Goal: Information Seeking & Learning: Learn about a topic

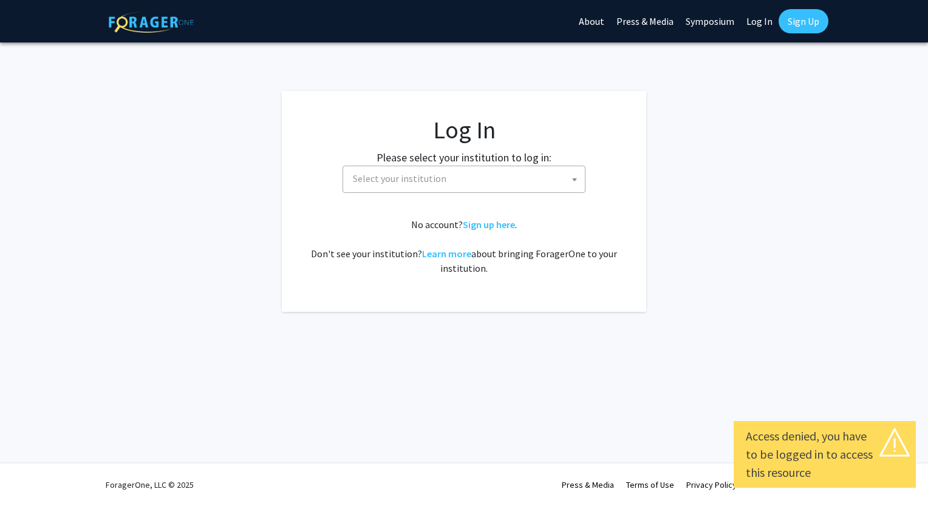
click at [761, 21] on link "Log In" at bounding box center [759, 21] width 38 height 42
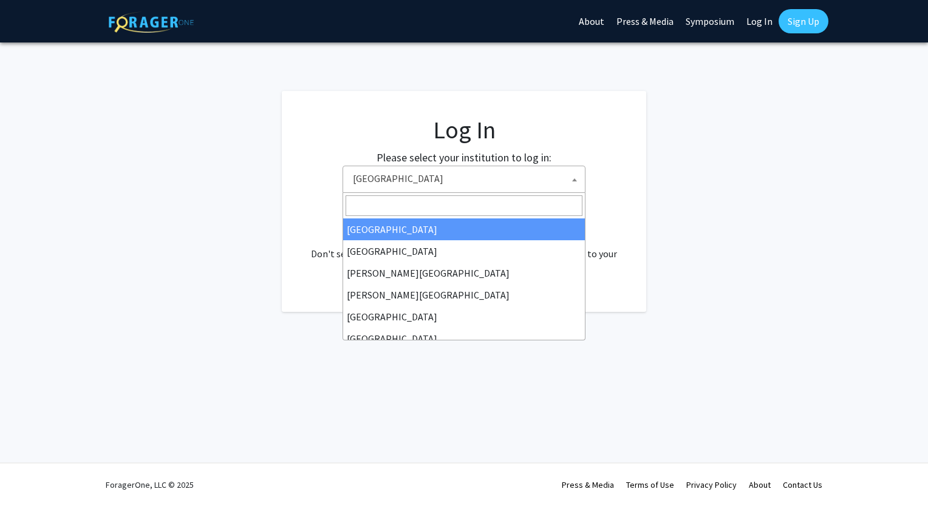
click at [552, 177] on span "[GEOGRAPHIC_DATA]" at bounding box center [466, 178] width 237 height 25
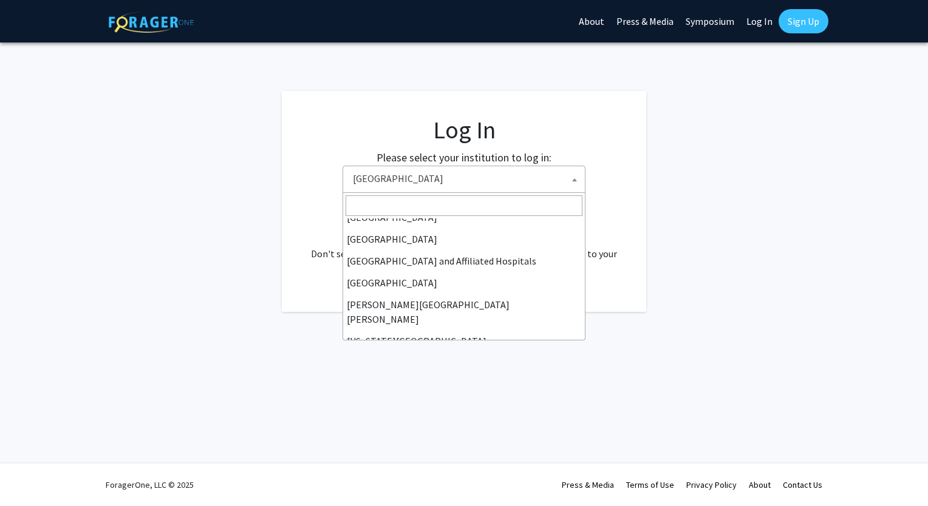
scroll to position [172, 0]
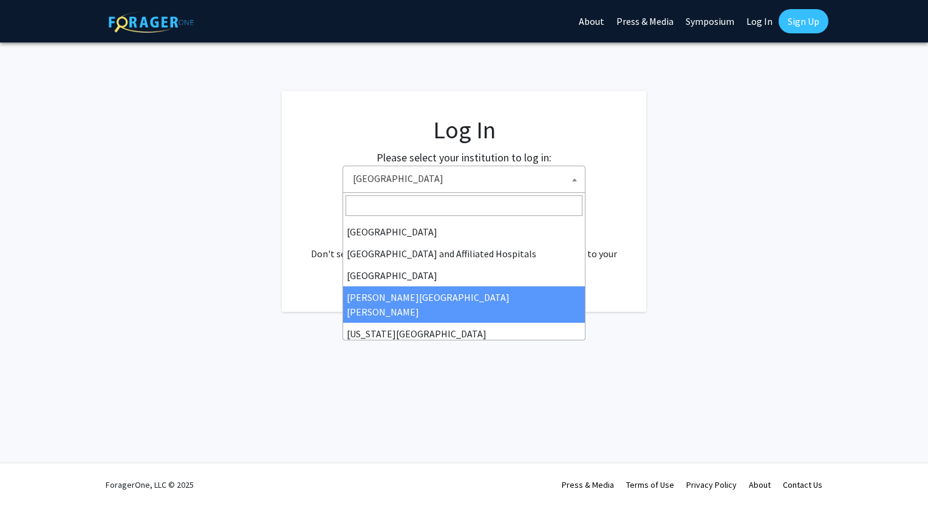
select select "1"
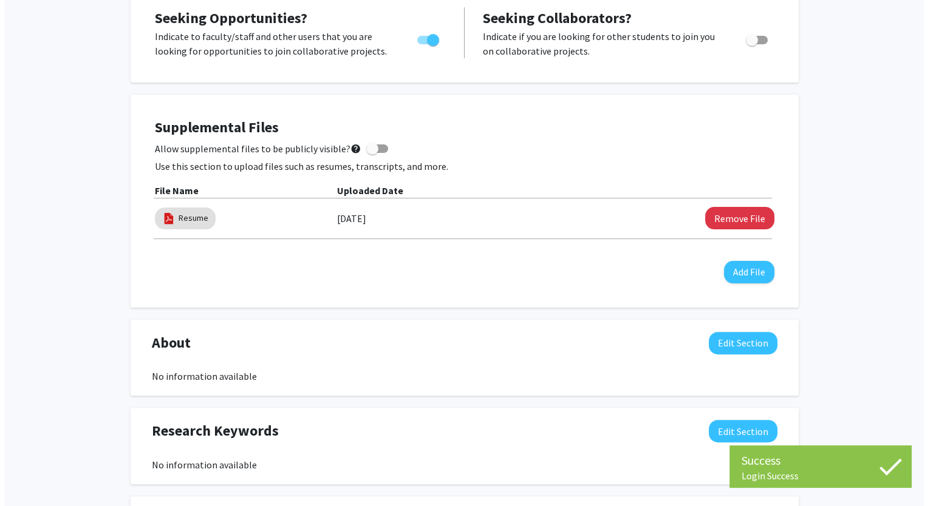
scroll to position [248, 0]
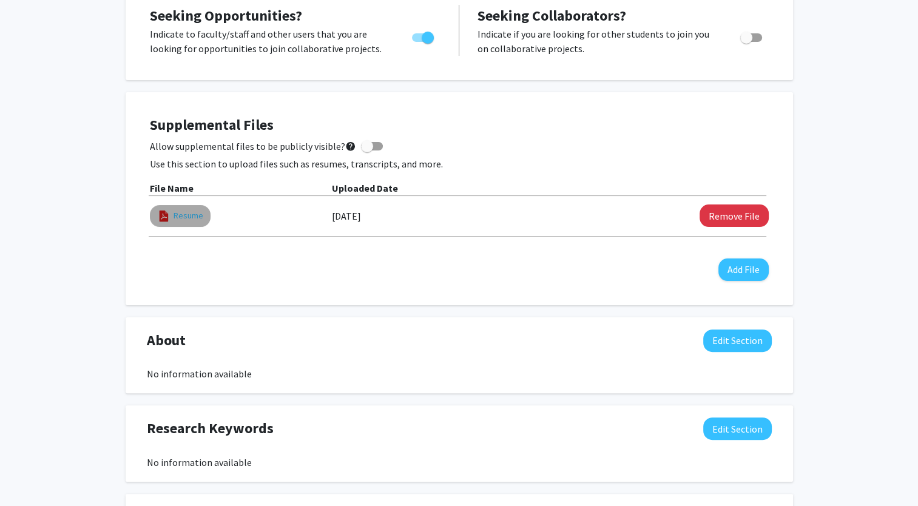
click at [182, 213] on link "Resume" at bounding box center [189, 215] width 30 height 13
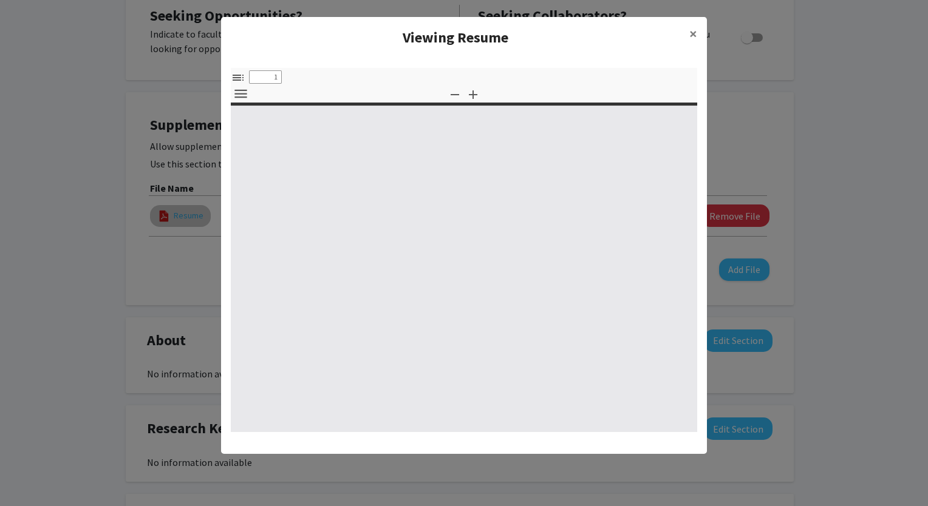
select select "custom"
type input "0"
select select "custom"
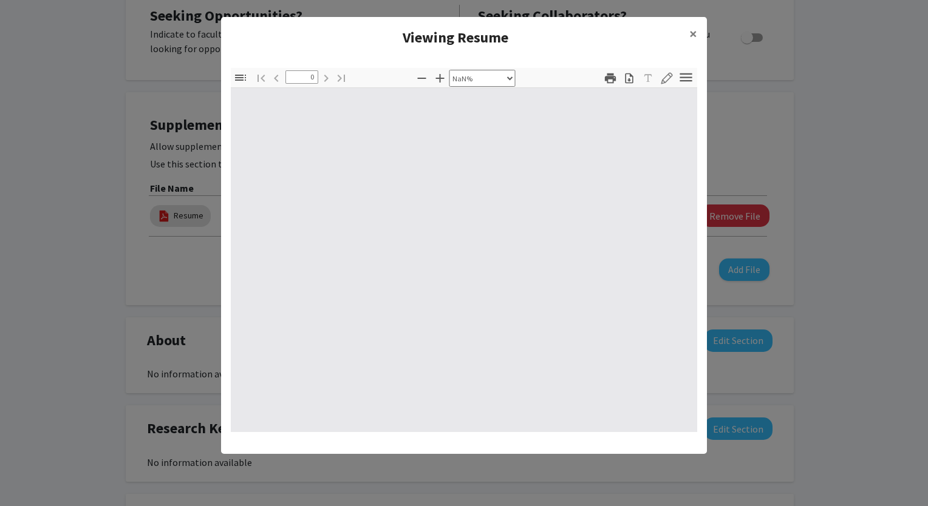
type input "1"
select select "auto"
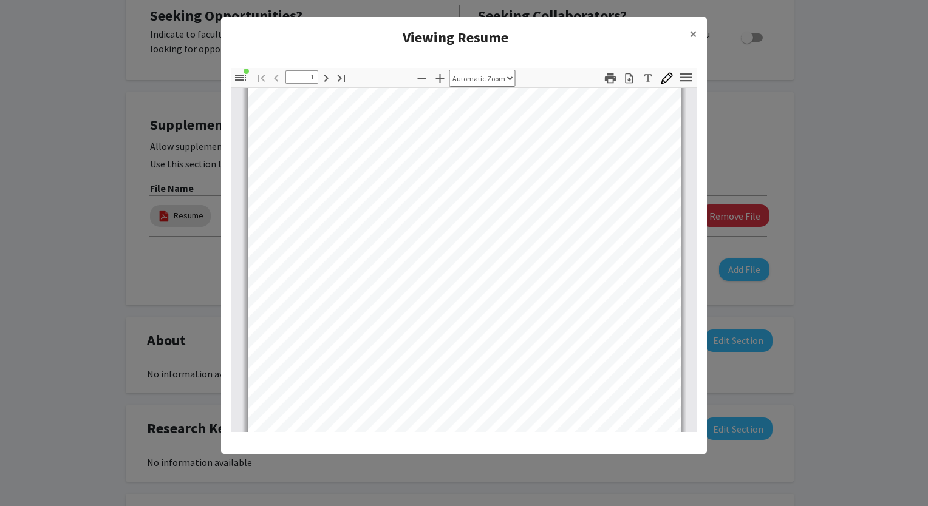
scroll to position [17, 0]
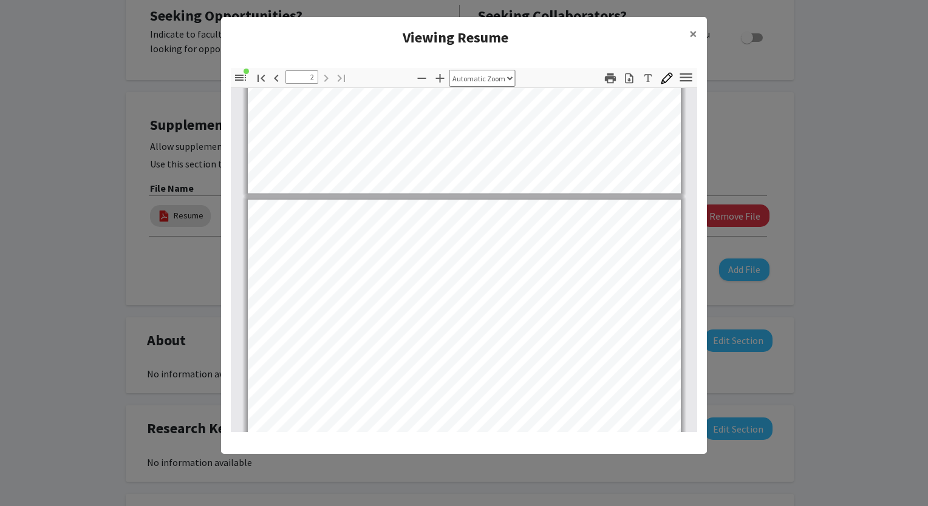
type input "1"
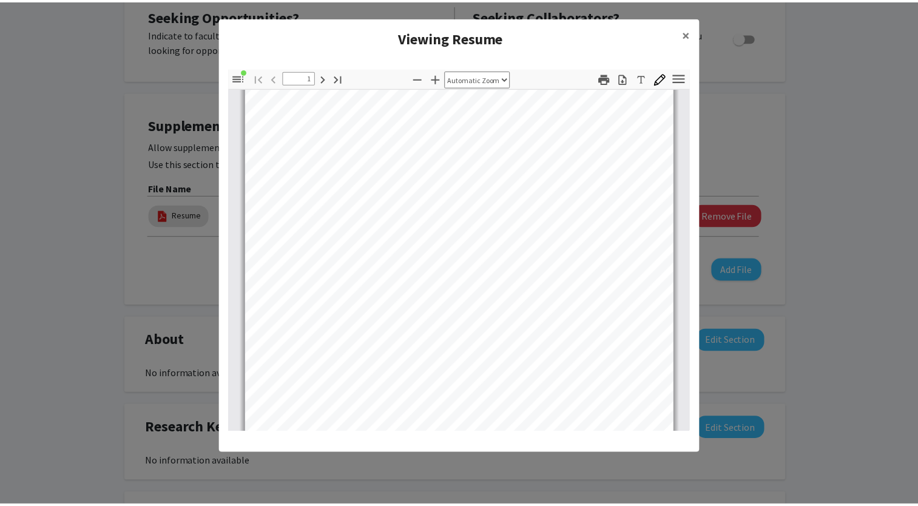
scroll to position [0, 0]
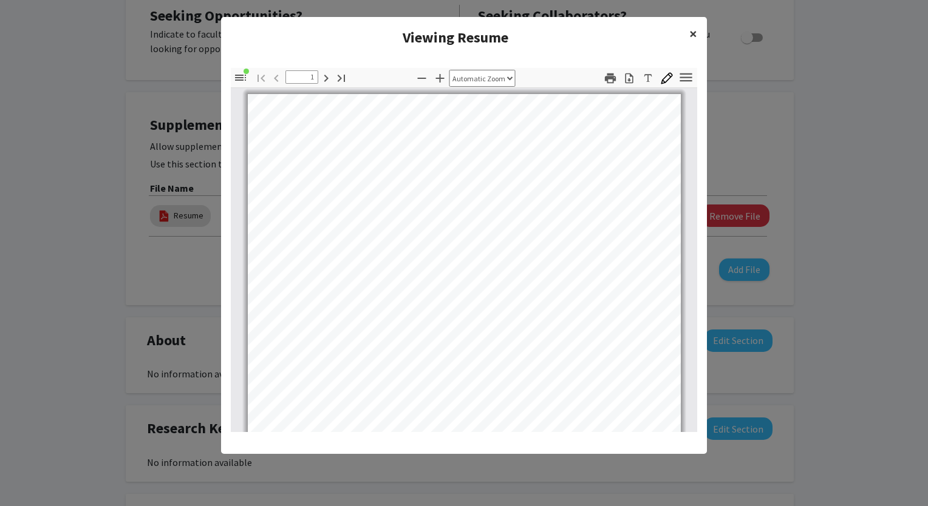
click at [698, 31] on button "×" at bounding box center [692, 34] width 27 height 34
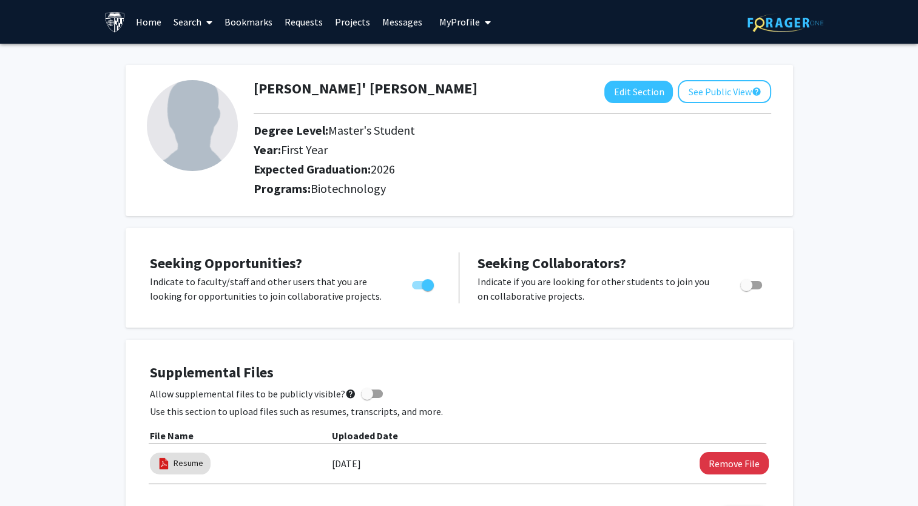
click at [186, 23] on link "Search" at bounding box center [193, 22] width 51 height 42
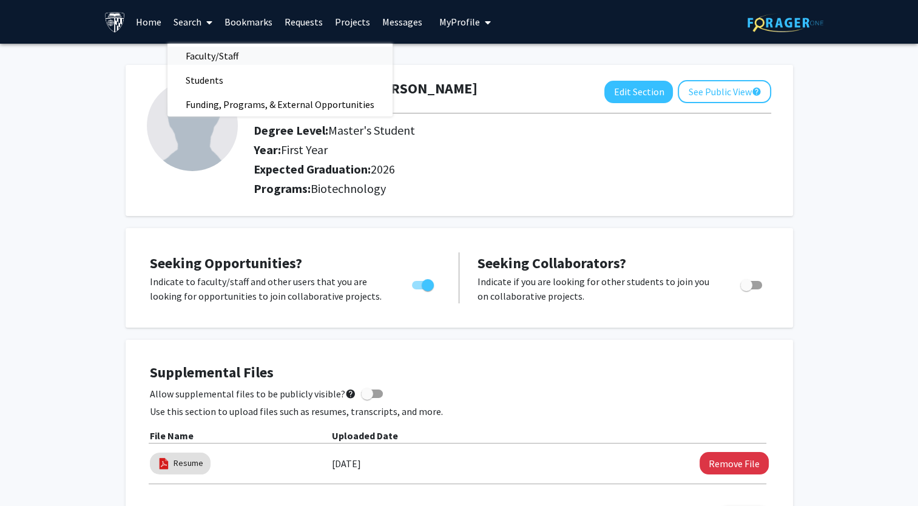
click at [205, 48] on span "Faculty/Staff" at bounding box center [212, 56] width 89 height 24
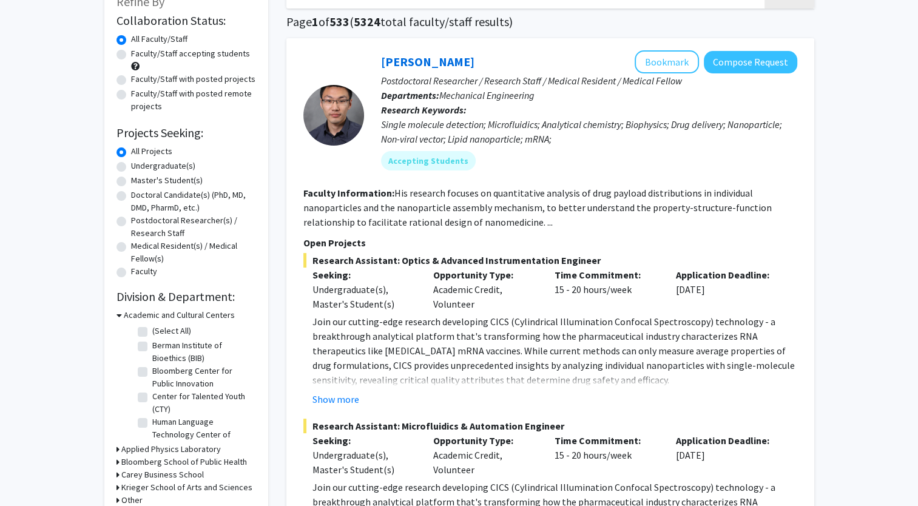
scroll to position [85, 0]
click at [346, 397] on button "Show more" at bounding box center [336, 399] width 47 height 15
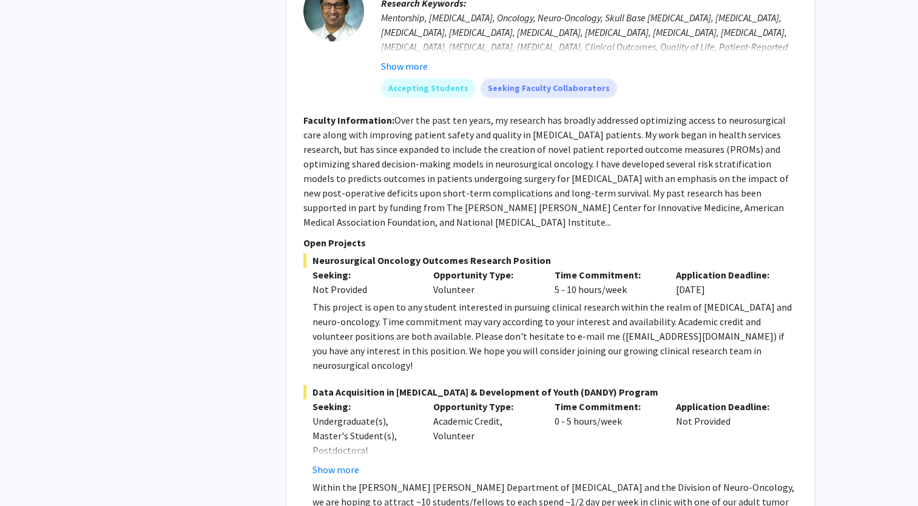
scroll to position [1357, 0]
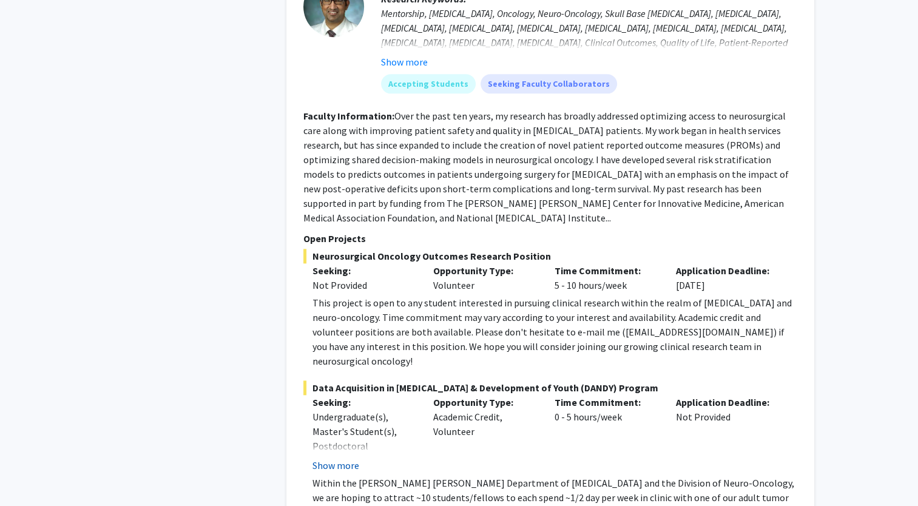
click at [350, 458] on button "Show more" at bounding box center [336, 465] width 47 height 15
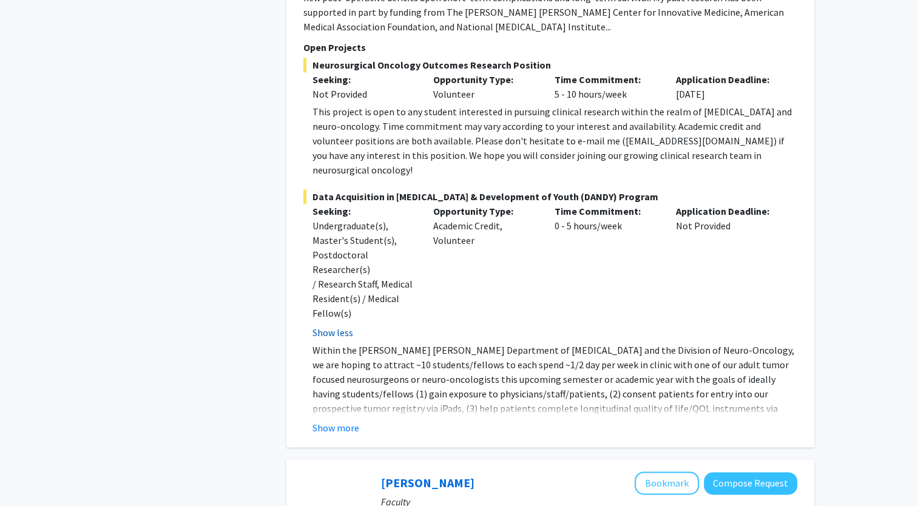
scroll to position [1549, 0]
click at [342, 420] on button "Show more" at bounding box center [336, 427] width 47 height 15
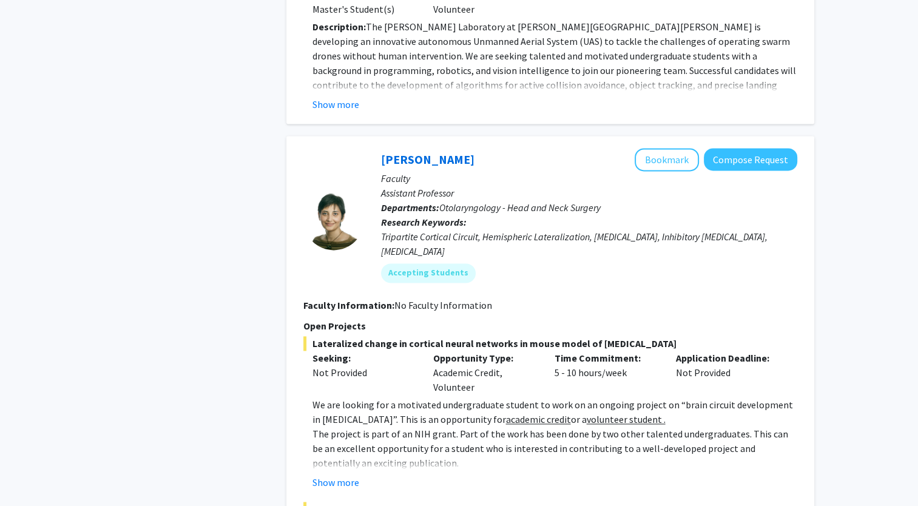
scroll to position [6359, 0]
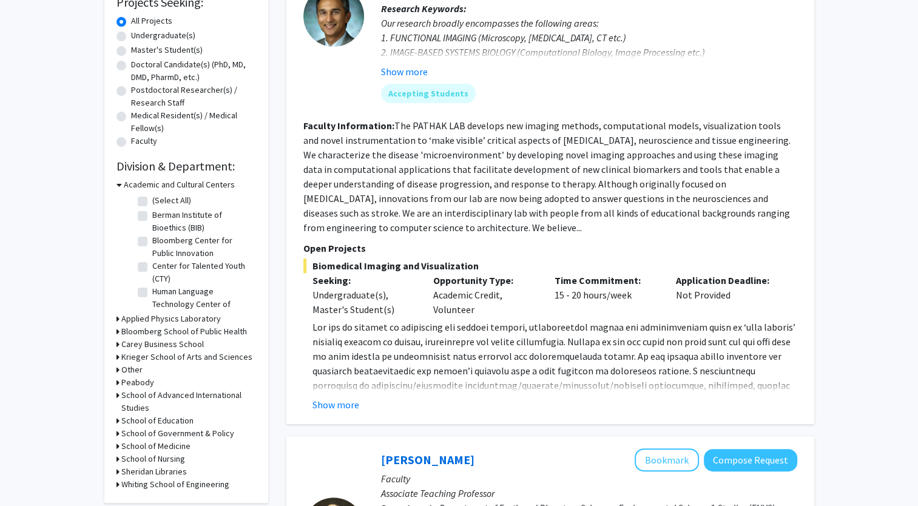
scroll to position [219, 0]
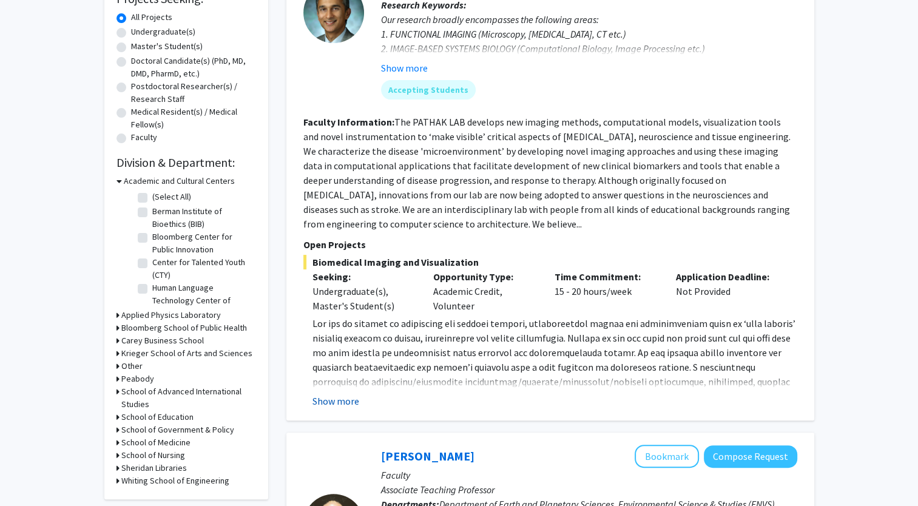
click at [339, 404] on button "Show more" at bounding box center [336, 401] width 47 height 15
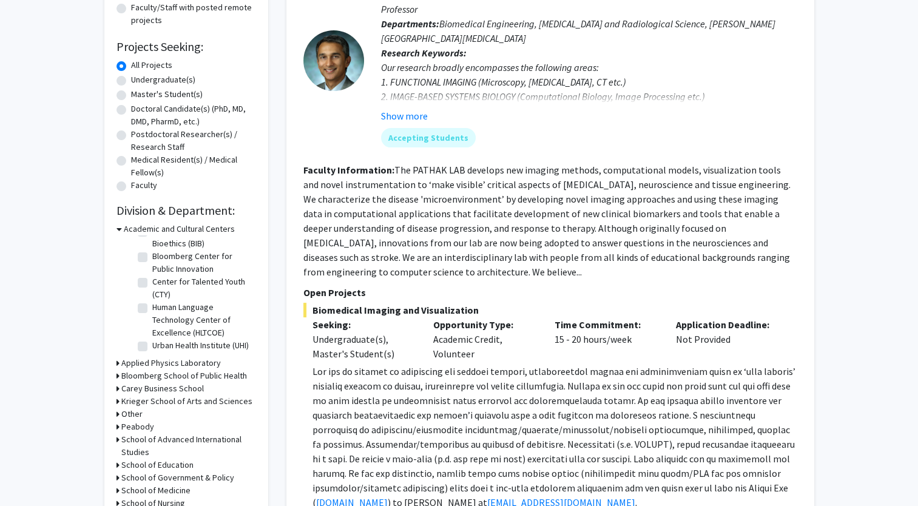
scroll to position [39, 0]
click at [118, 361] on icon at bounding box center [118, 363] width 3 height 13
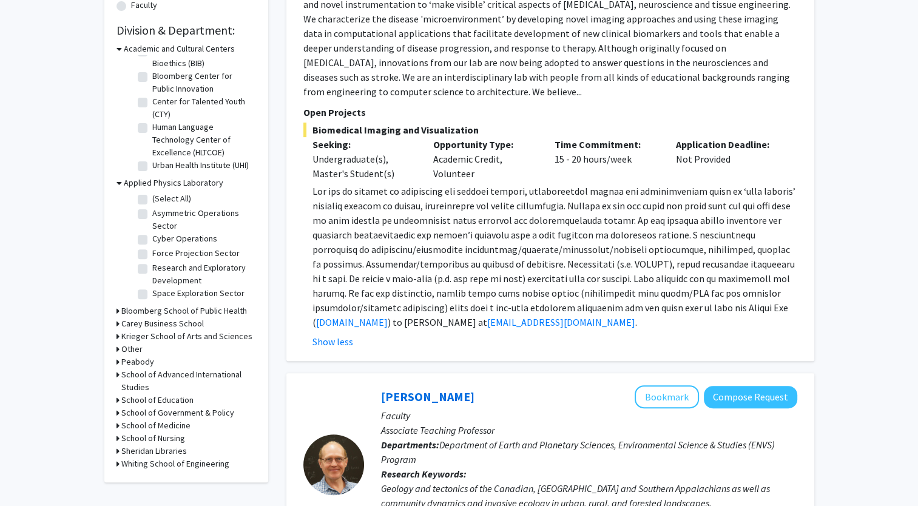
scroll to position [359, 0]
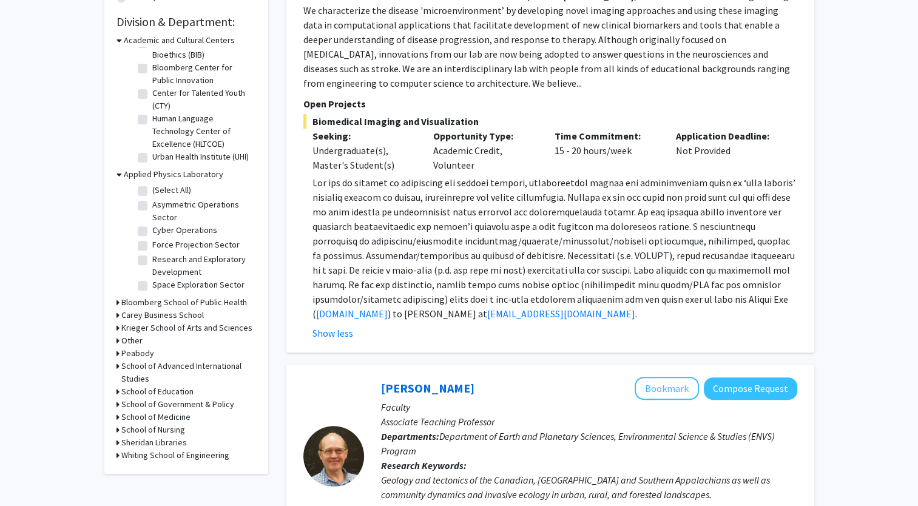
click at [117, 327] on icon at bounding box center [118, 328] width 3 height 13
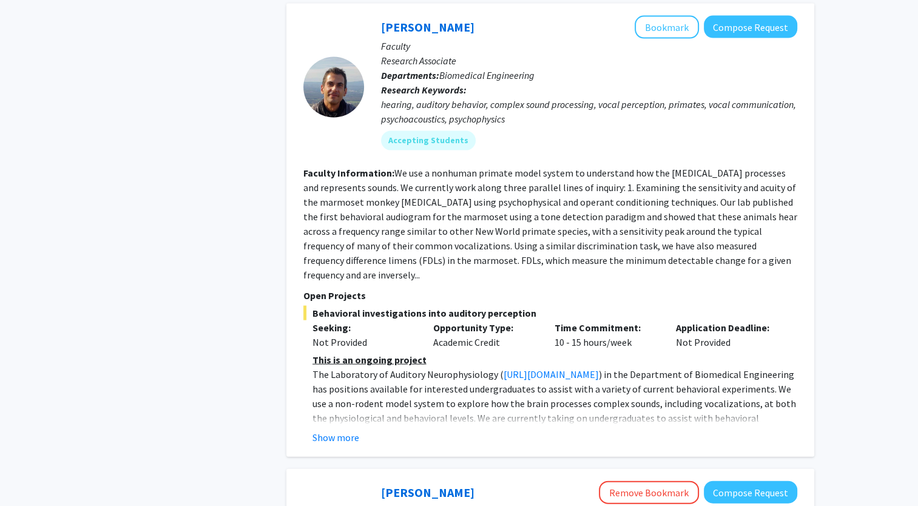
scroll to position [2574, 0]
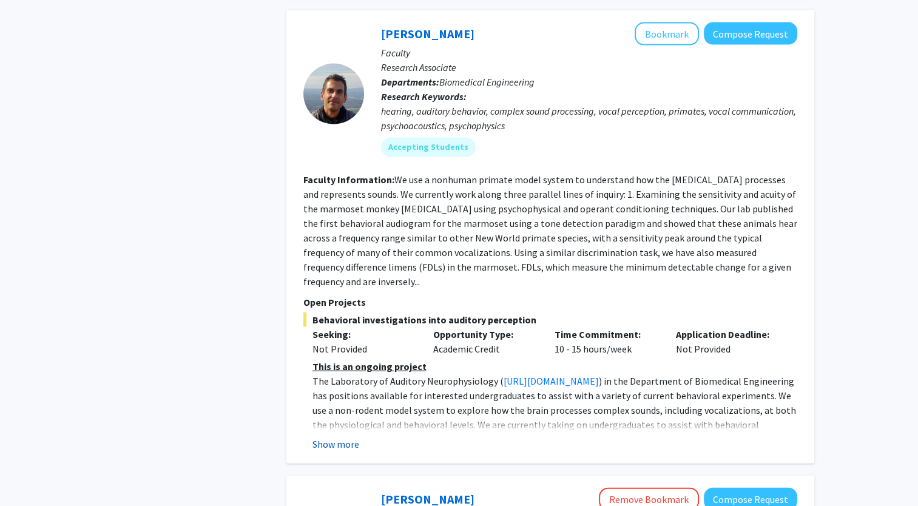
click at [330, 437] on button "Show more" at bounding box center [336, 444] width 47 height 15
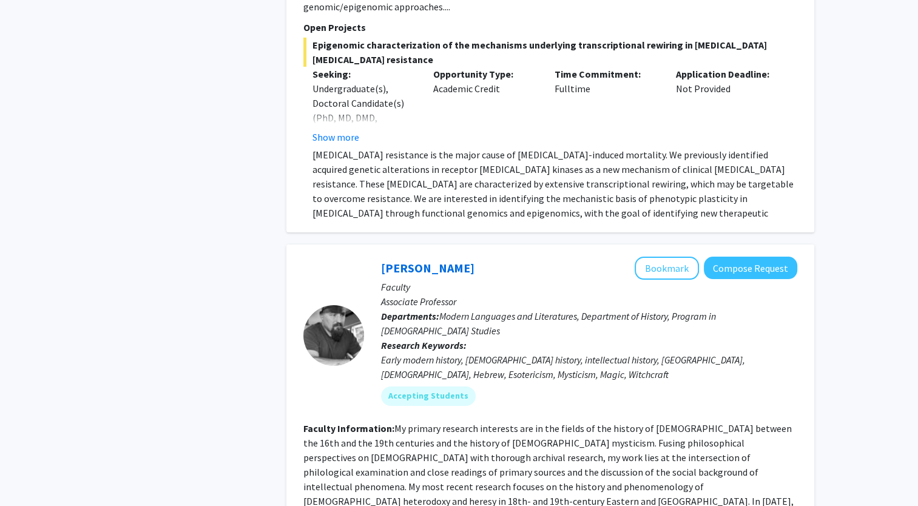
scroll to position [4597, 0]
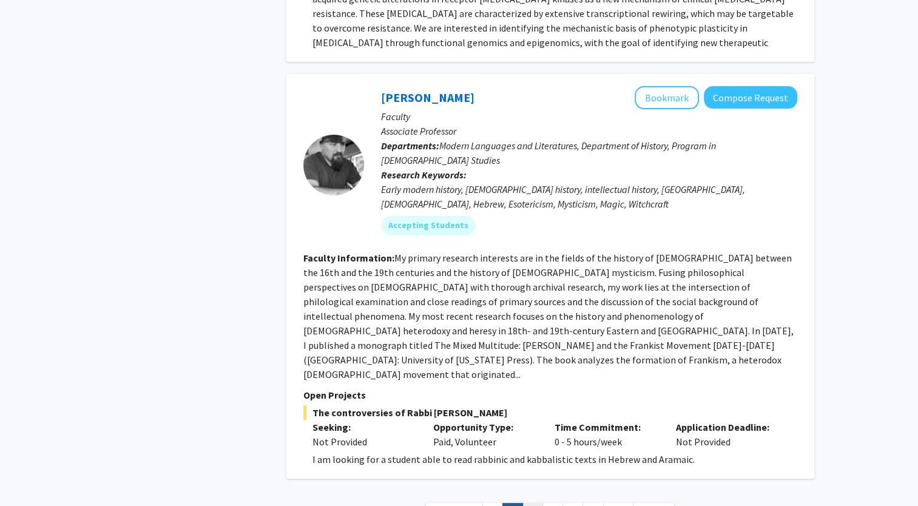
click at [540, 503] on link "3" at bounding box center [533, 513] width 21 height 21
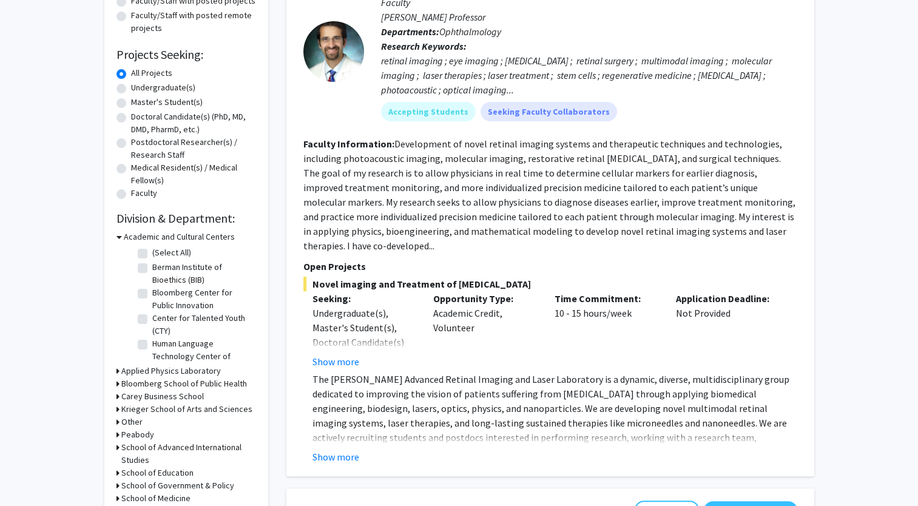
scroll to position [163, 0]
click at [341, 355] on button "Show more" at bounding box center [336, 362] width 47 height 15
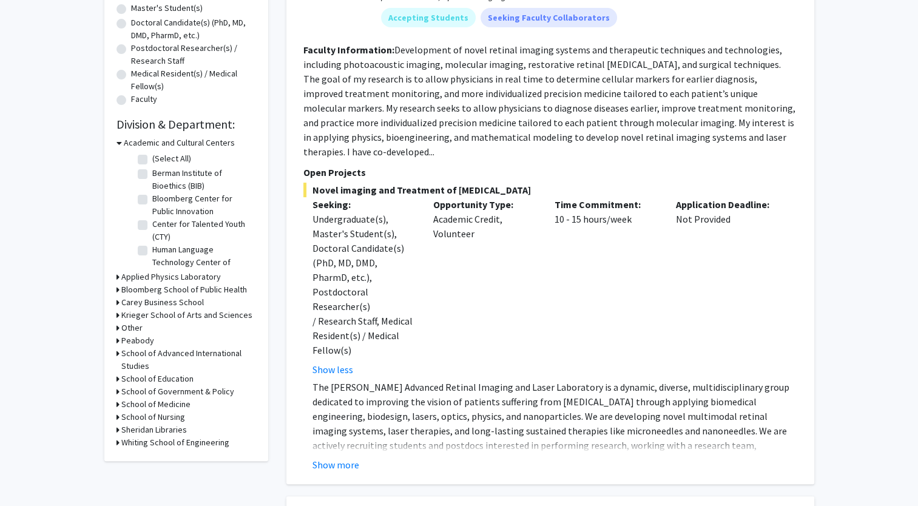
scroll to position [262, 0]
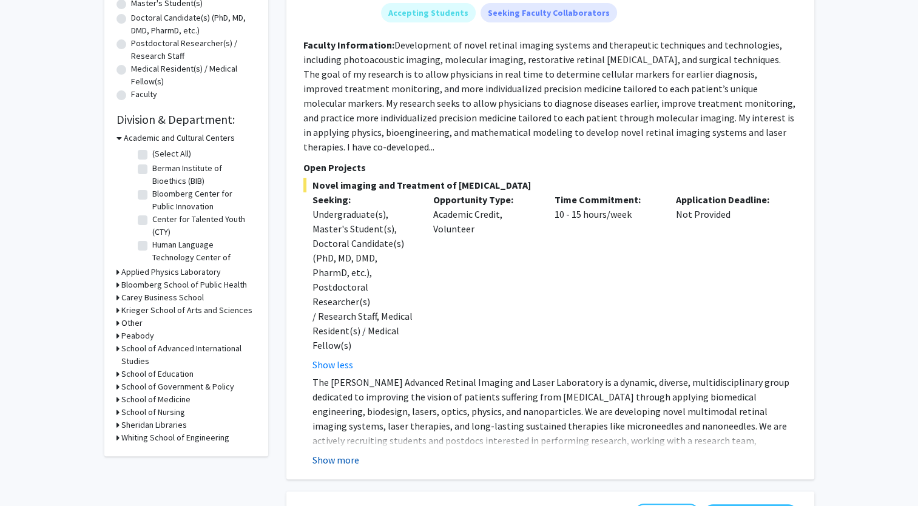
click at [338, 453] on button "Show more" at bounding box center [336, 460] width 47 height 15
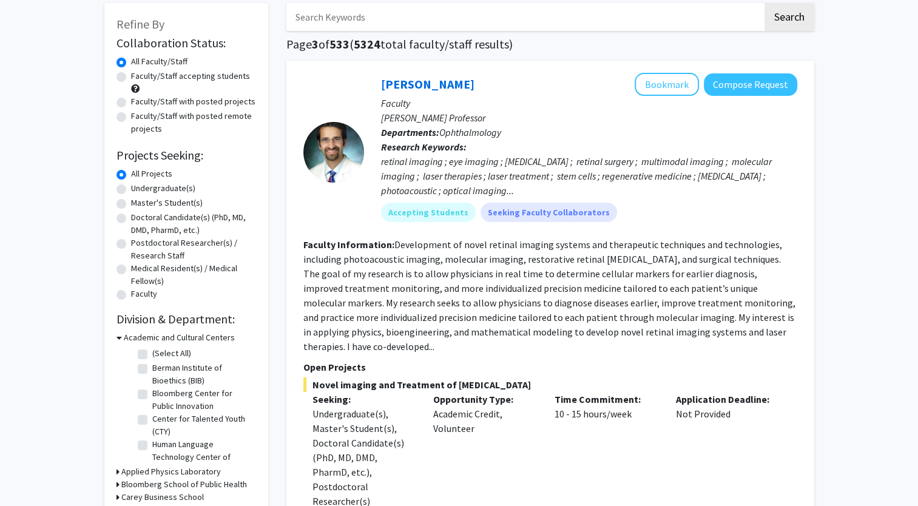
scroll to position [61, 0]
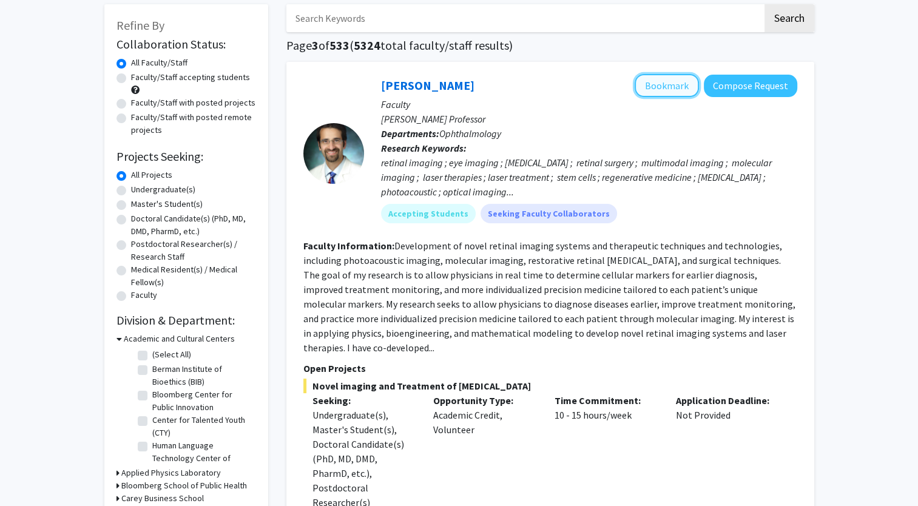
click at [671, 85] on button "Bookmark" at bounding box center [667, 85] width 64 height 23
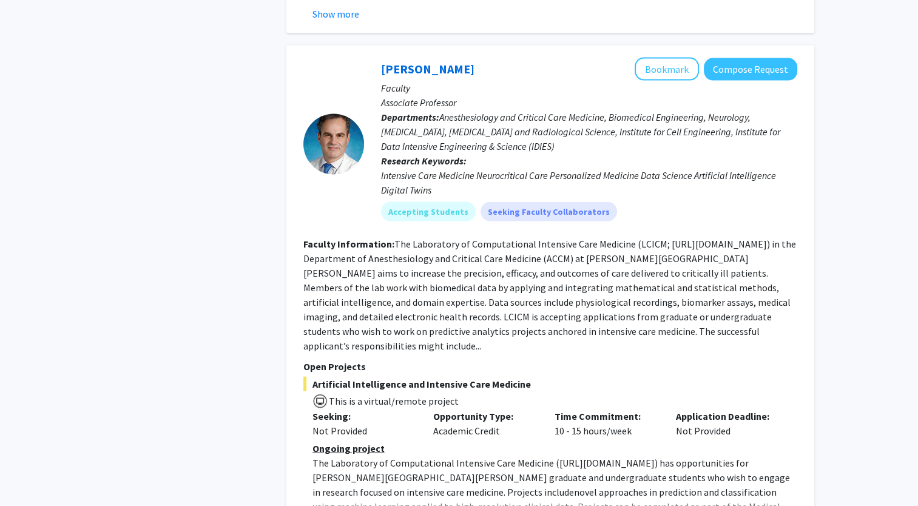
scroll to position [2445, 0]
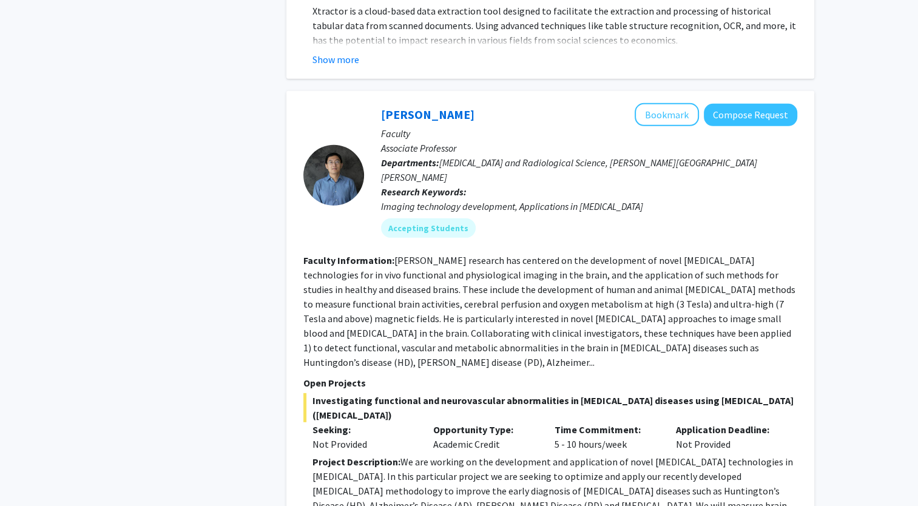
scroll to position [3520, 0]
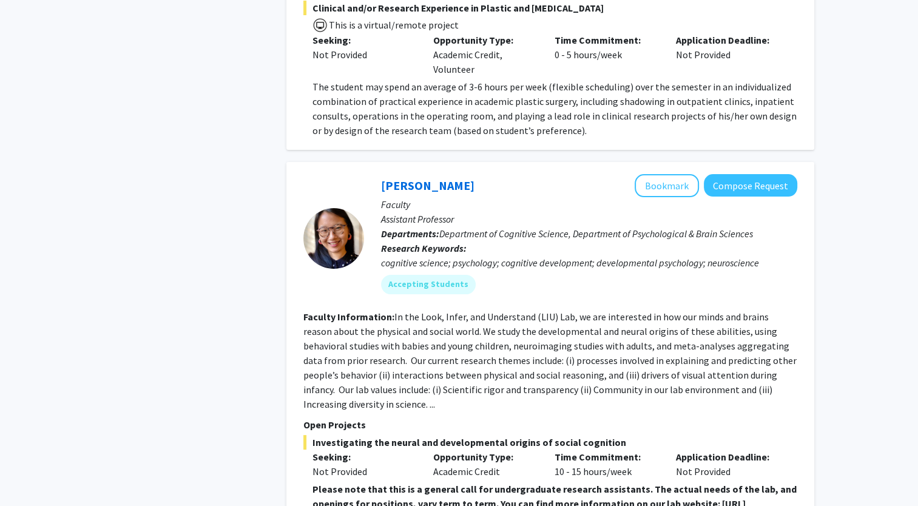
scroll to position [4743, 0]
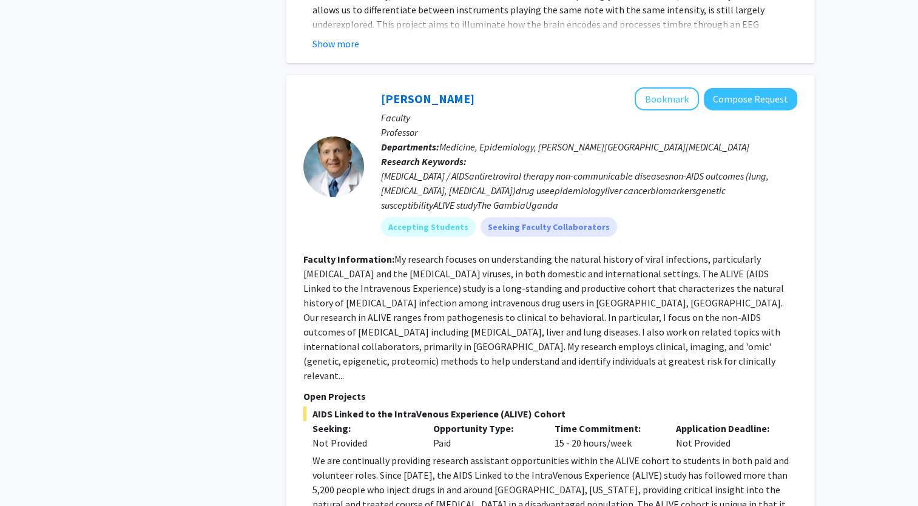
scroll to position [4146, 0]
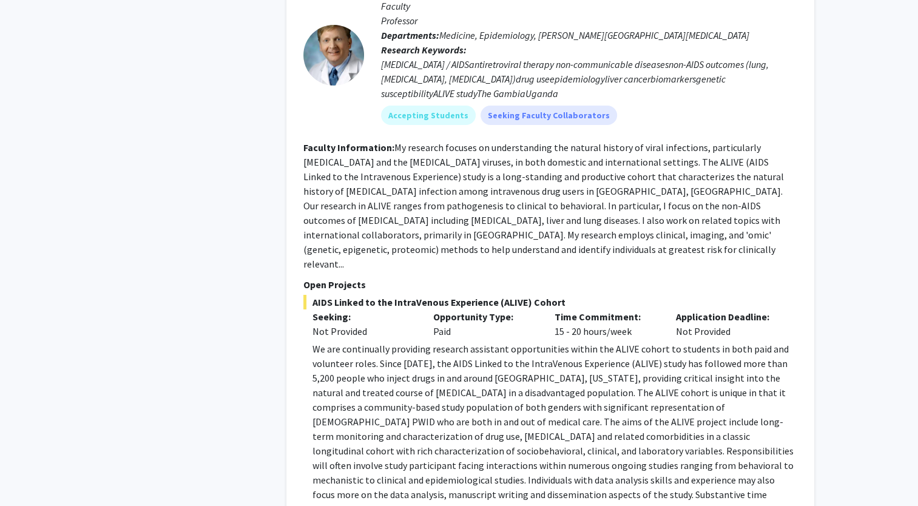
scroll to position [4268, 0]
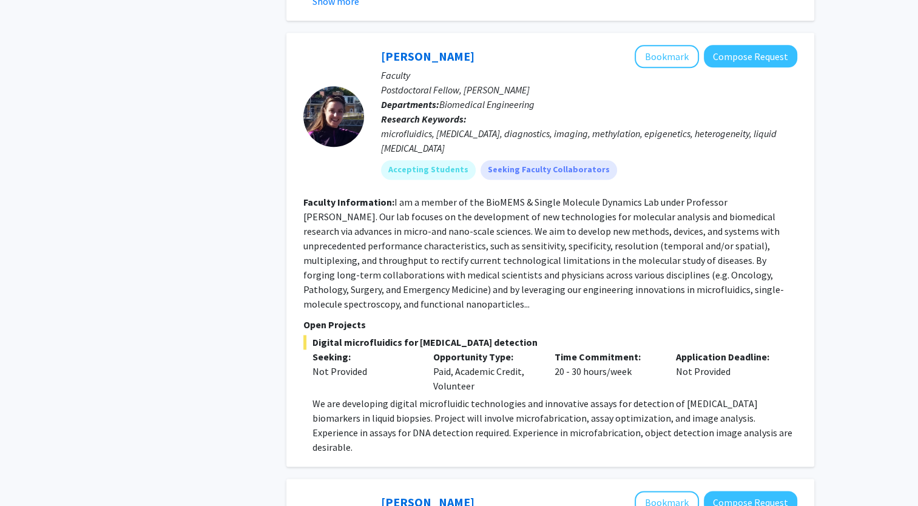
scroll to position [1553, 0]
click at [676, 44] on button "Bookmark" at bounding box center [667, 55] width 64 height 23
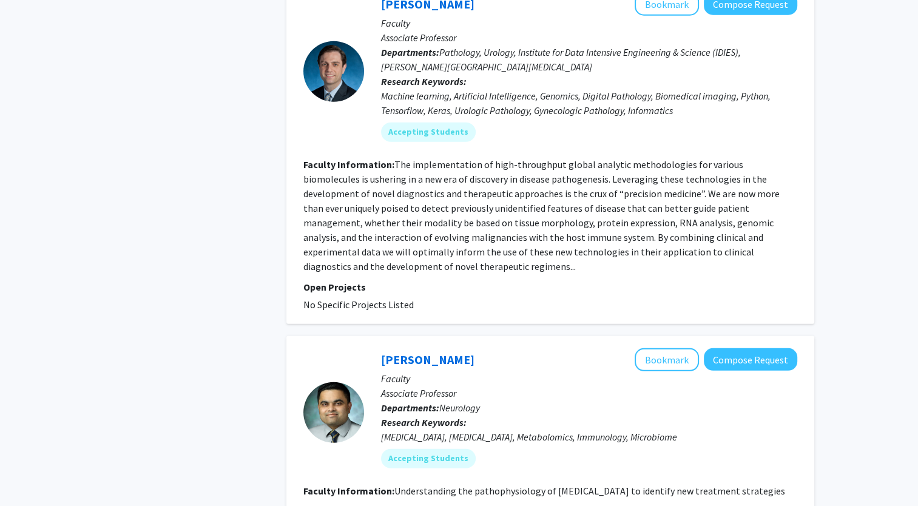
scroll to position [3256, 0]
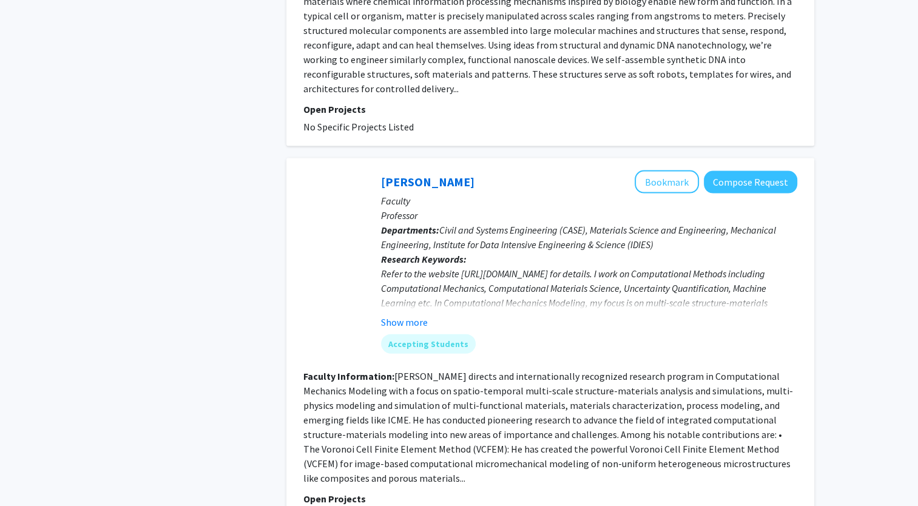
scroll to position [2727, 0]
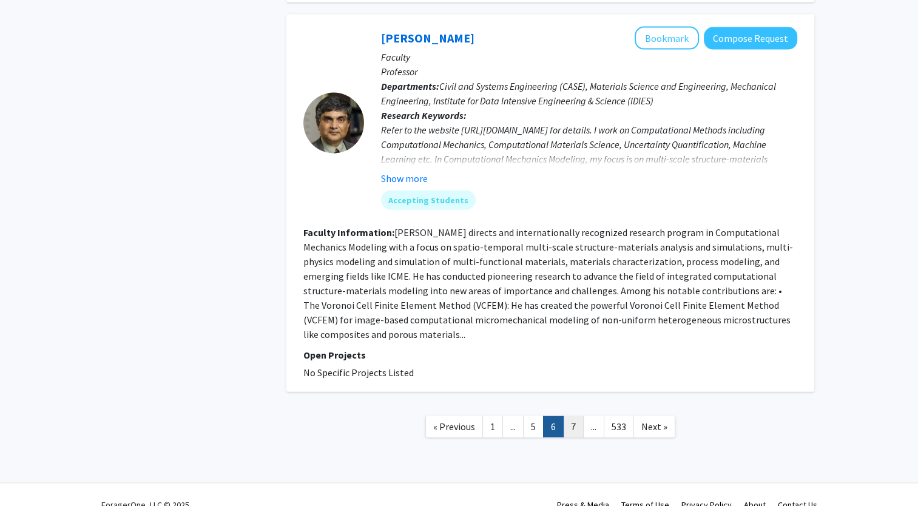
click at [577, 416] on link "7" at bounding box center [573, 426] width 21 height 21
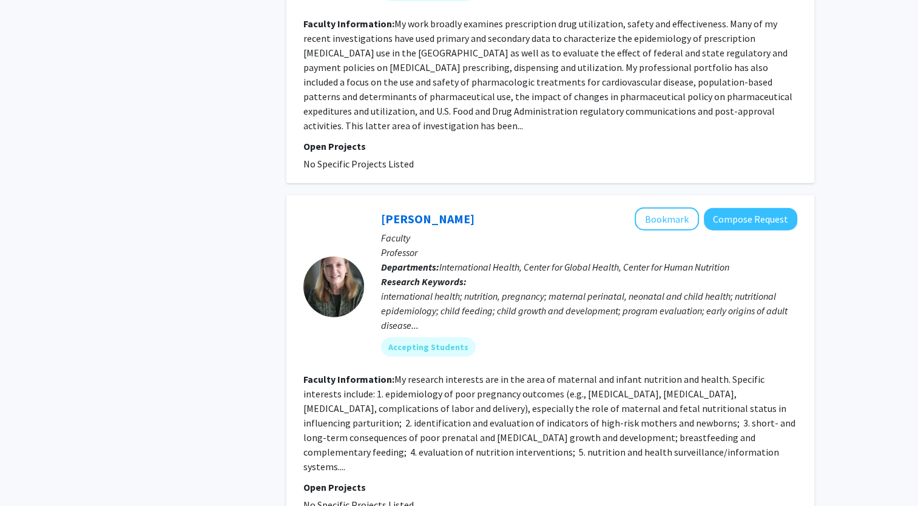
scroll to position [3028, 0]
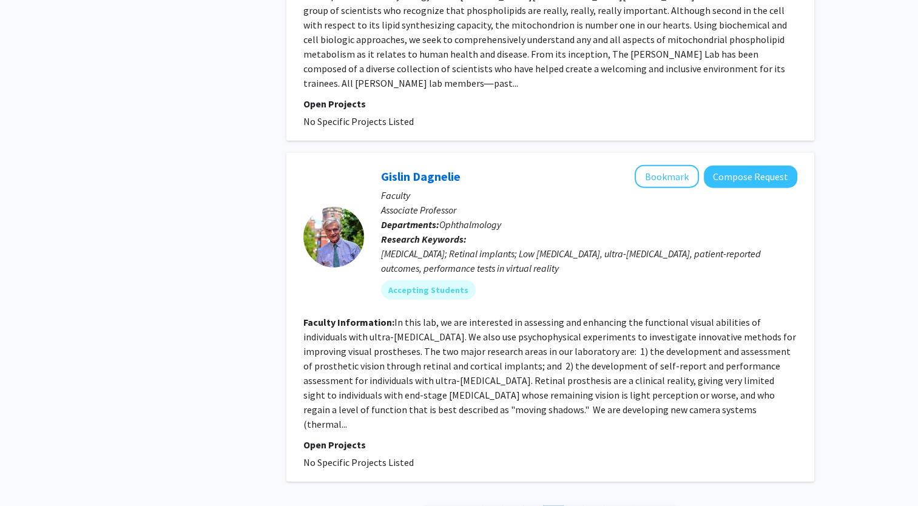
scroll to position [2921, 0]
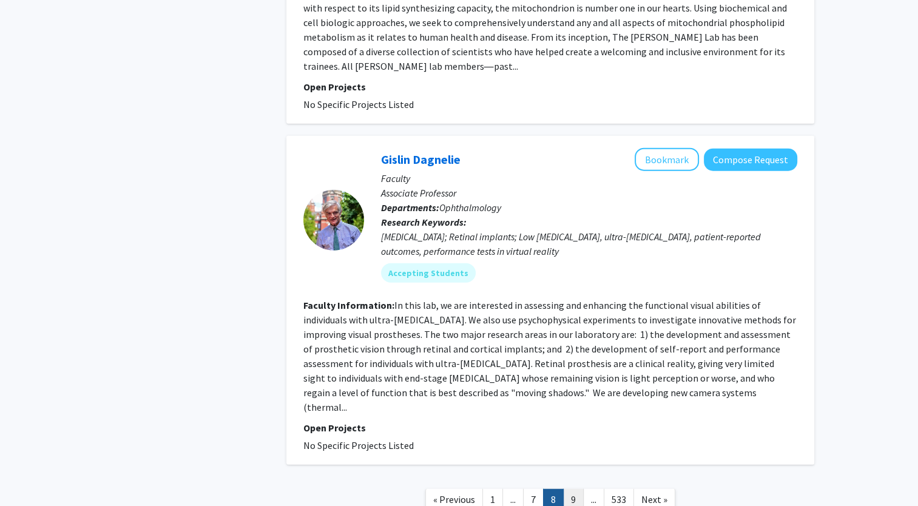
click at [566, 489] on link "9" at bounding box center [573, 499] width 21 height 21
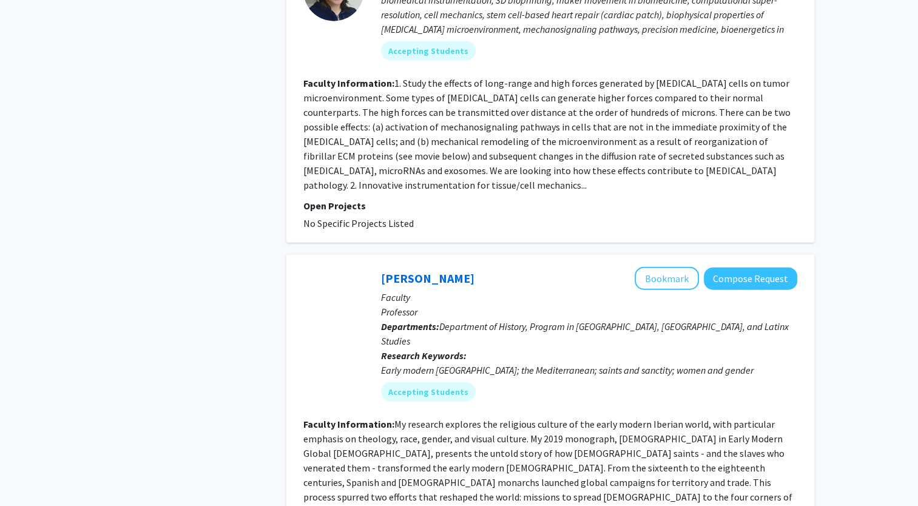
scroll to position [2911, 0]
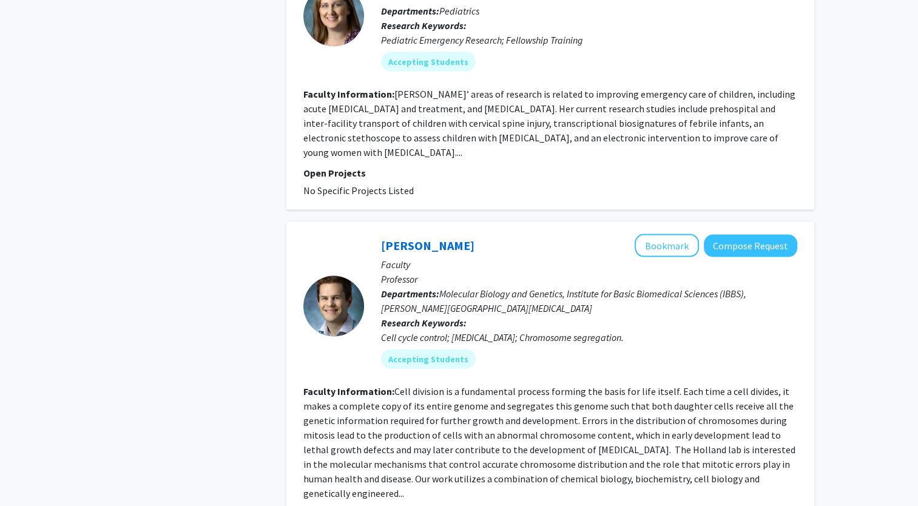
scroll to position [2678, 0]
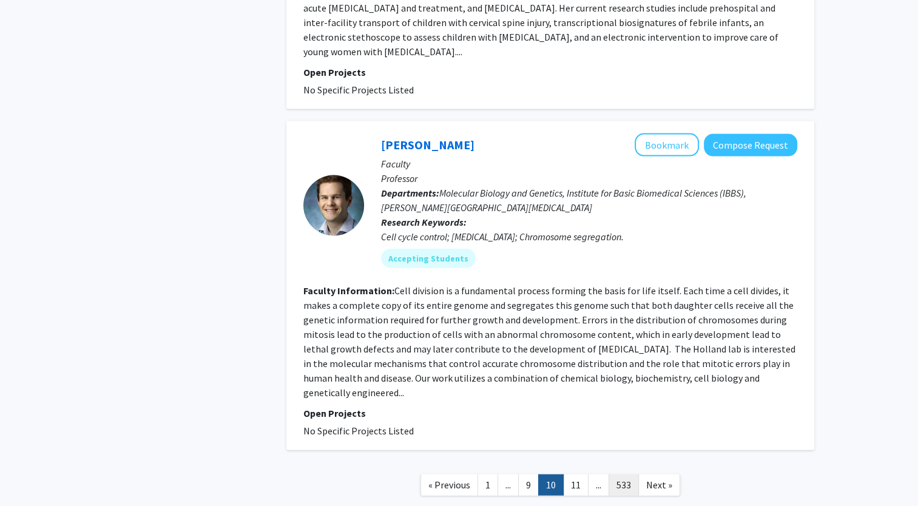
click at [613, 475] on link "533" at bounding box center [624, 485] width 30 height 21
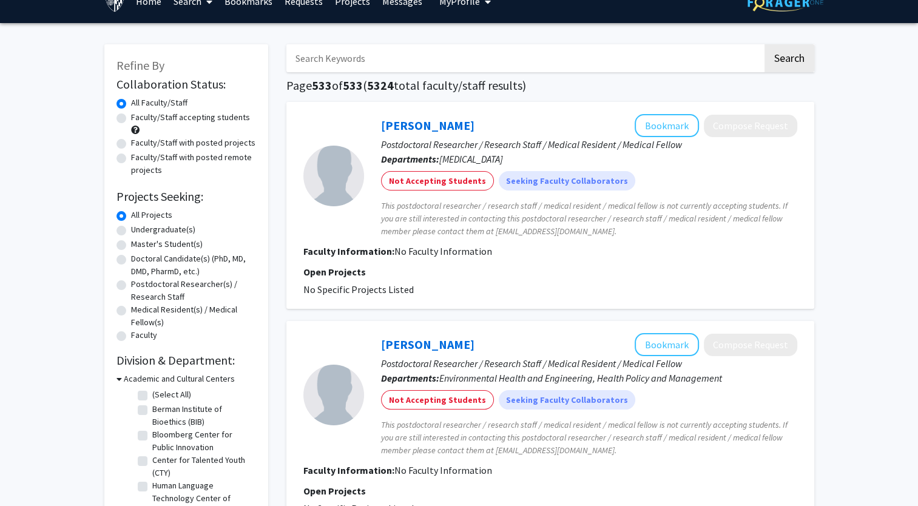
scroll to position [17, 0]
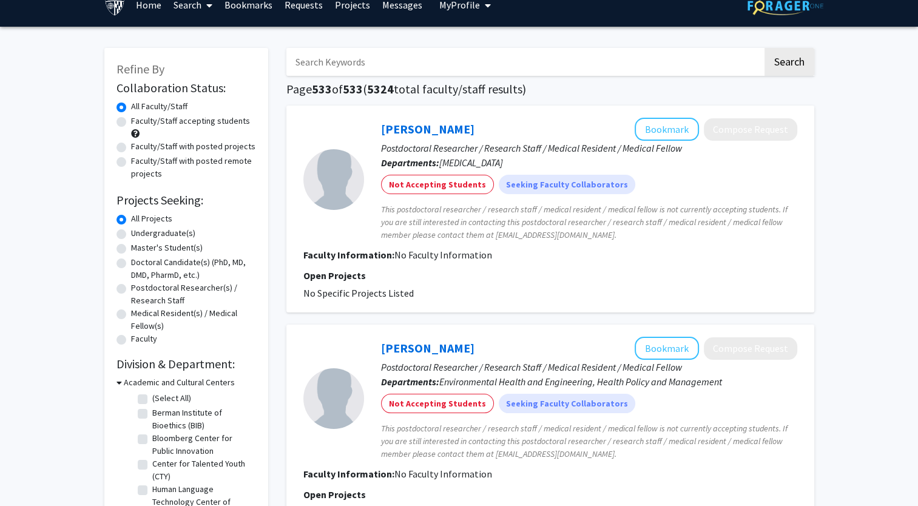
click at [131, 120] on label "Faculty/Staff accepting students" at bounding box center [190, 121] width 119 height 13
click at [131, 120] on input "Faculty/Staff accepting students" at bounding box center [135, 119] width 8 height 8
radio input "true"
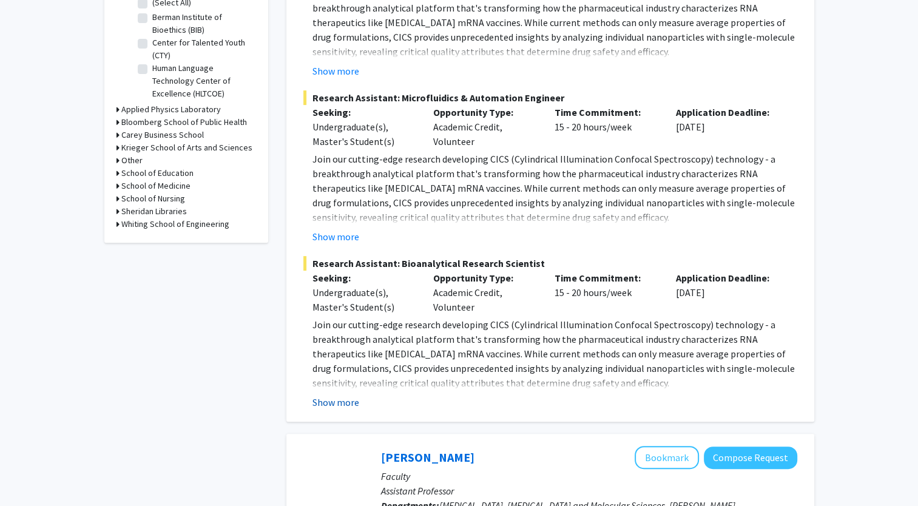
scroll to position [414, 0]
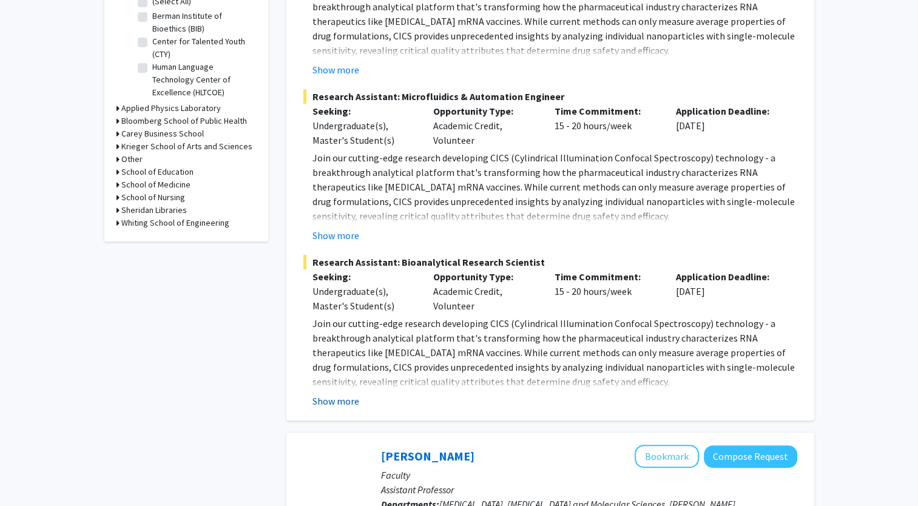
click at [323, 404] on button "Show more" at bounding box center [336, 401] width 47 height 15
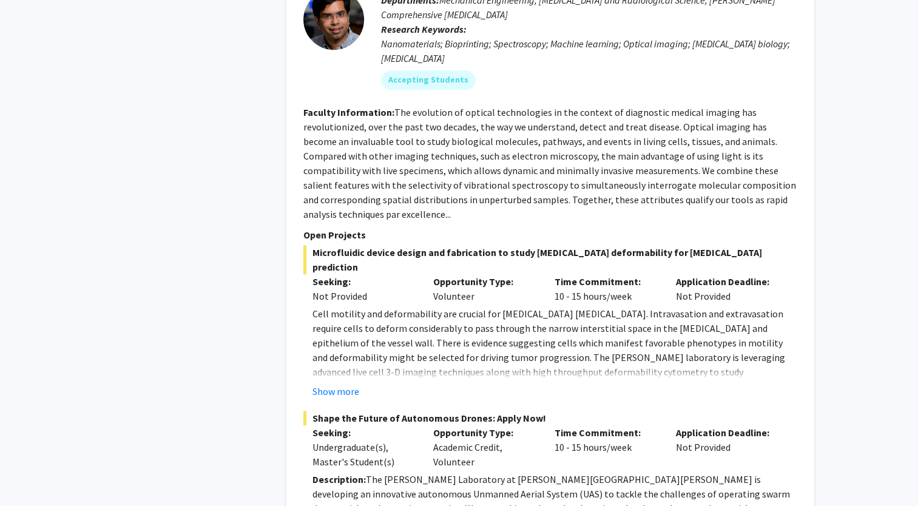
scroll to position [5672, 0]
click at [347, 385] on button "Show more" at bounding box center [336, 392] width 47 height 15
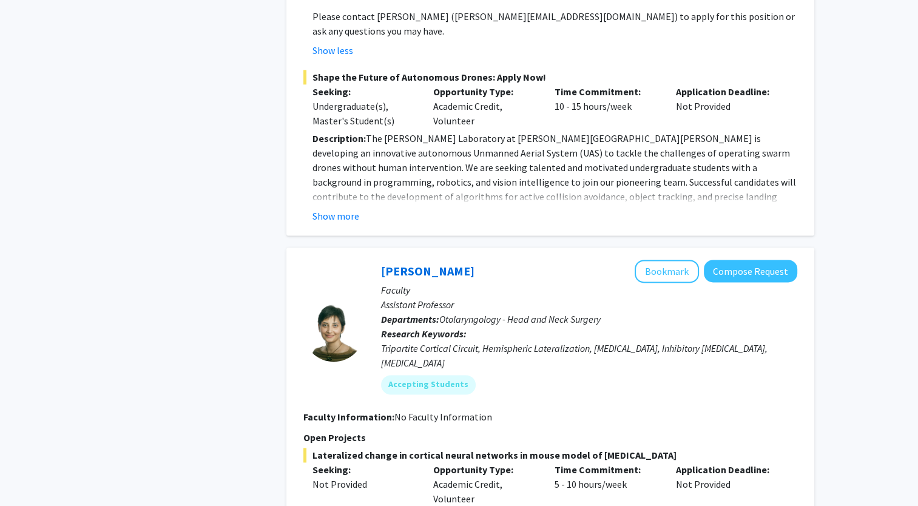
scroll to position [6374, 0]
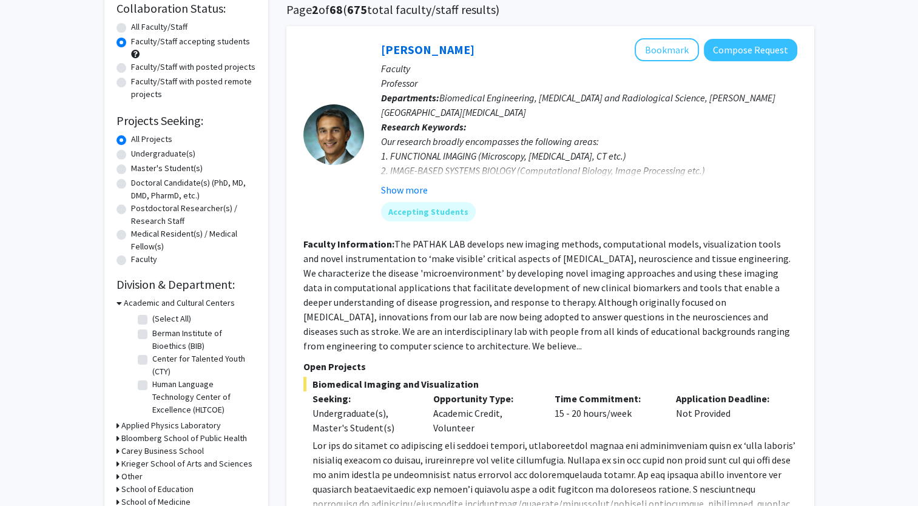
scroll to position [99, 0]
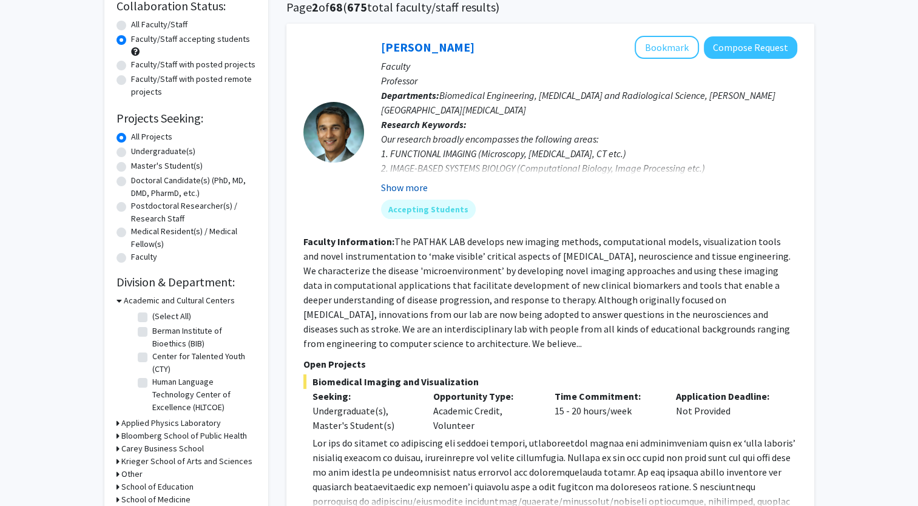
click at [399, 193] on button "Show more" at bounding box center [404, 187] width 47 height 15
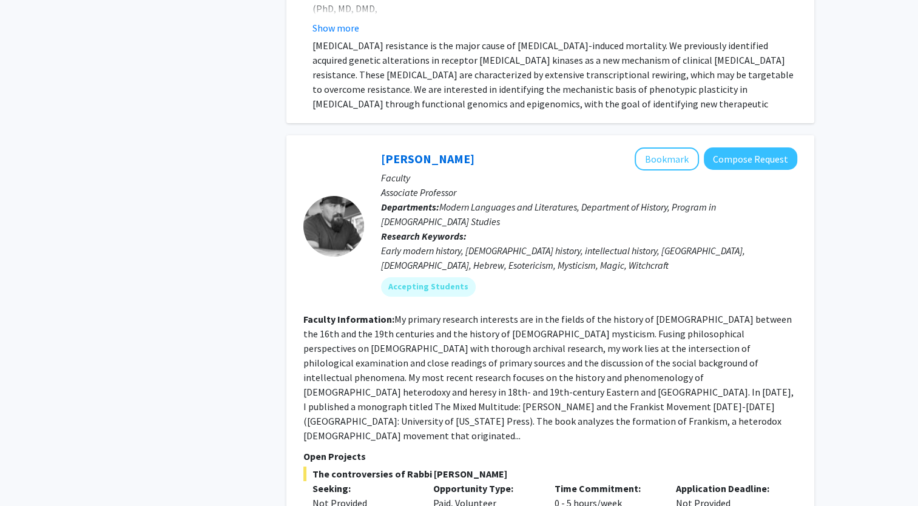
scroll to position [4437, 0]
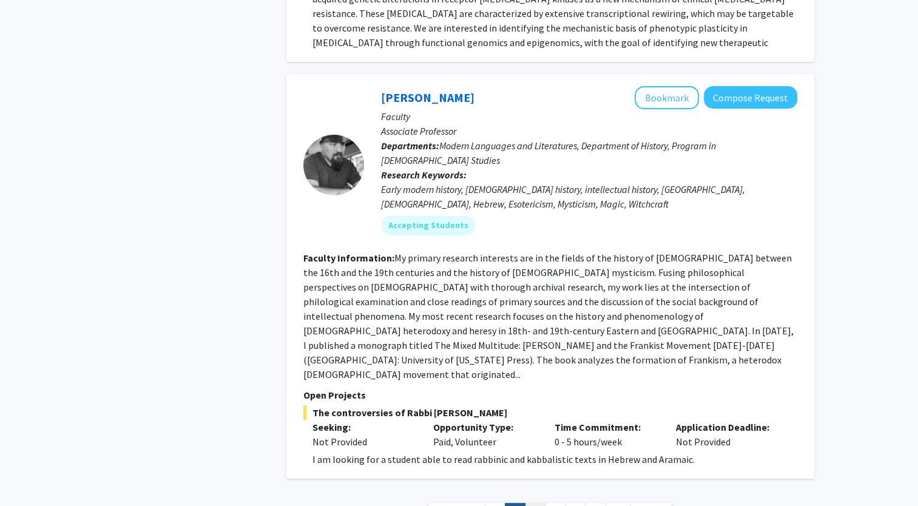
click at [541, 503] on link "3" at bounding box center [535, 513] width 21 height 21
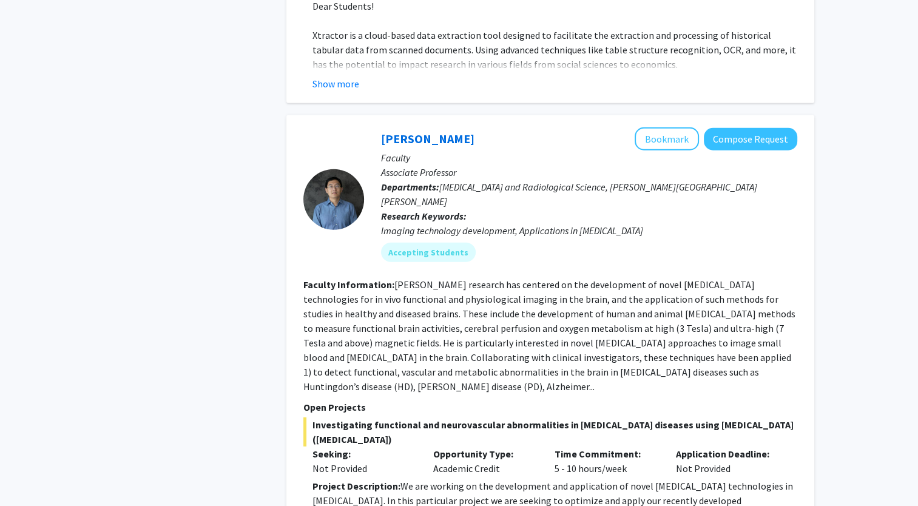
scroll to position [3317, 0]
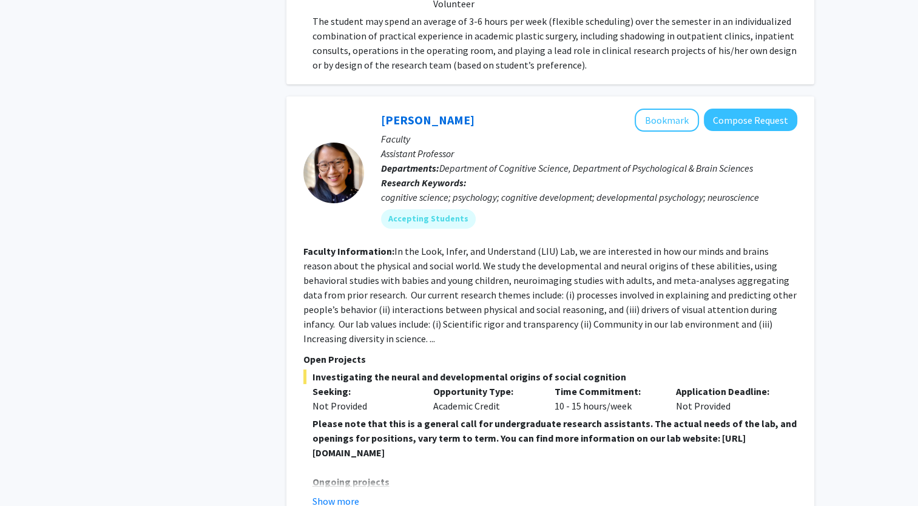
scroll to position [4602, 0]
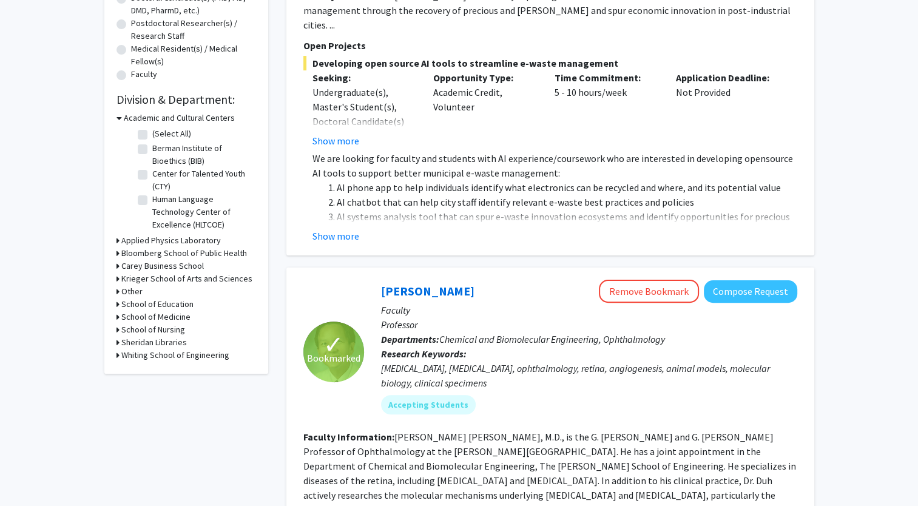
scroll to position [283, 0]
click at [119, 354] on div "Whiting School of Engineering" at bounding box center [187, 354] width 140 height 13
click at [117, 353] on icon at bounding box center [118, 354] width 3 height 13
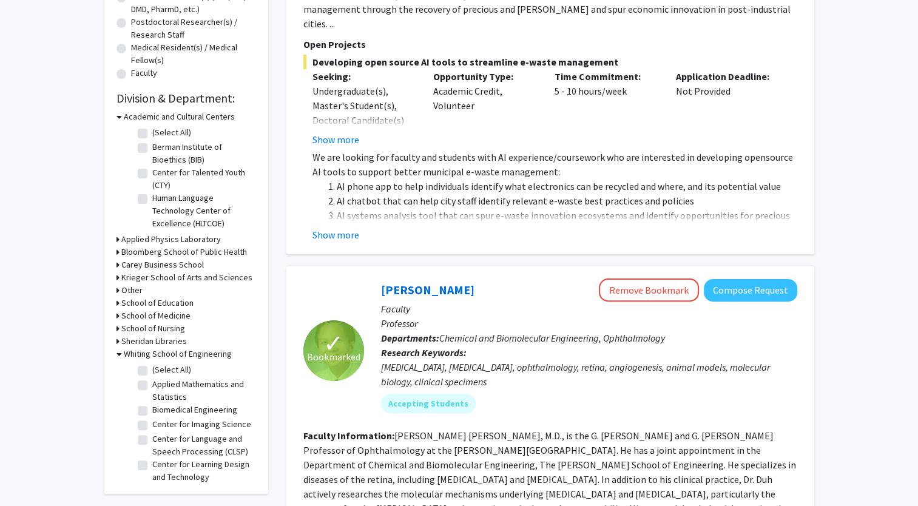
click at [152, 408] on label "Biomedical Engineering" at bounding box center [194, 410] width 85 height 13
click at [152, 408] on input "Biomedical Engineering" at bounding box center [156, 408] width 8 height 8
checkbox input "true"
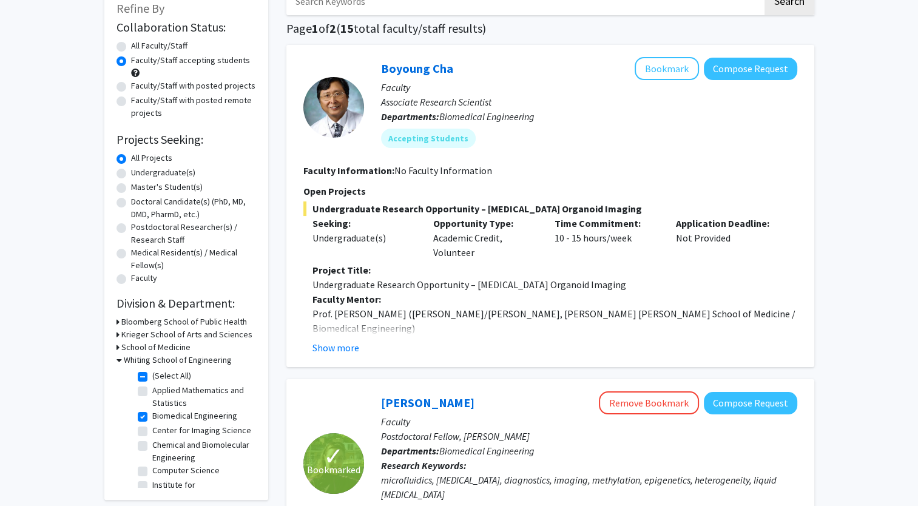
scroll to position [83, 0]
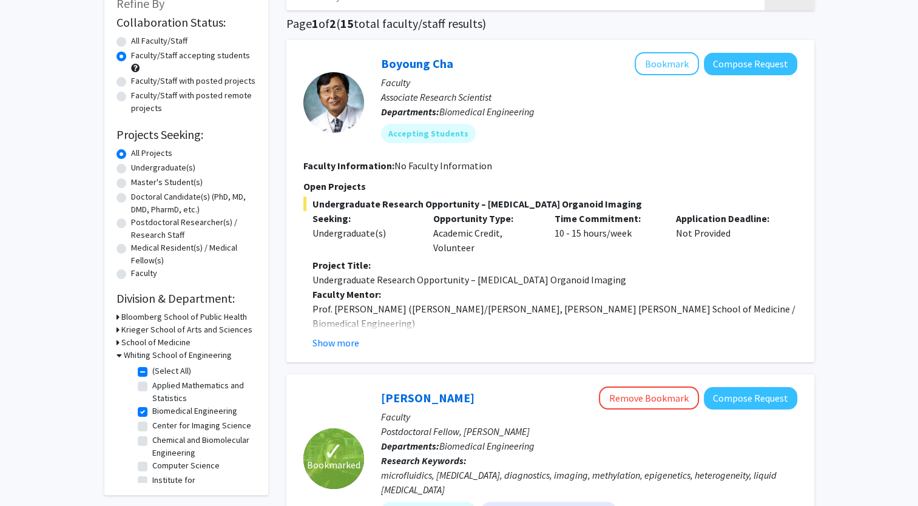
click at [152, 425] on label "Center for Imaging Science" at bounding box center [201, 425] width 99 height 13
click at [152, 425] on input "Center for Imaging Science" at bounding box center [156, 423] width 8 height 8
checkbox input "true"
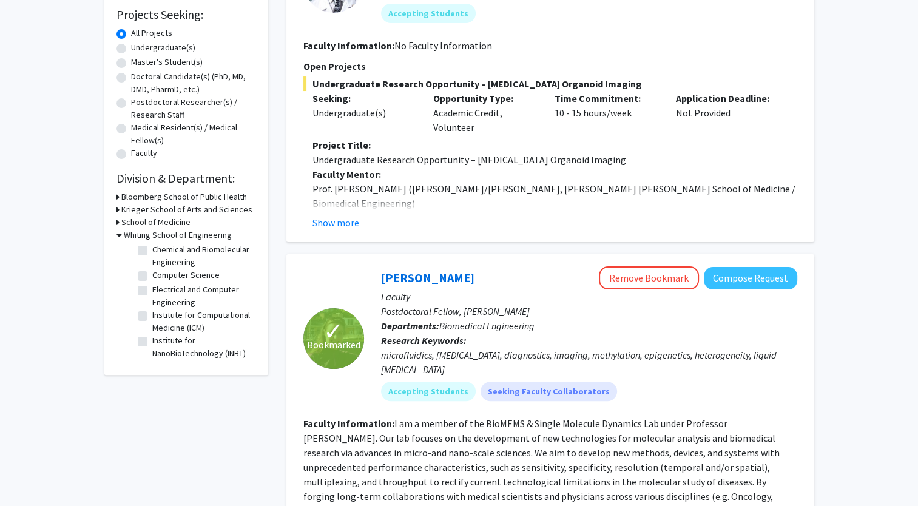
scroll to position [119, 0]
click at [152, 334] on label "Institute for NanoBioTechnology (INBT)" at bounding box center [202, 346] width 101 height 25
click at [152, 334] on input "Institute for NanoBioTechnology (INBT)" at bounding box center [156, 338] width 8 height 8
checkbox input "true"
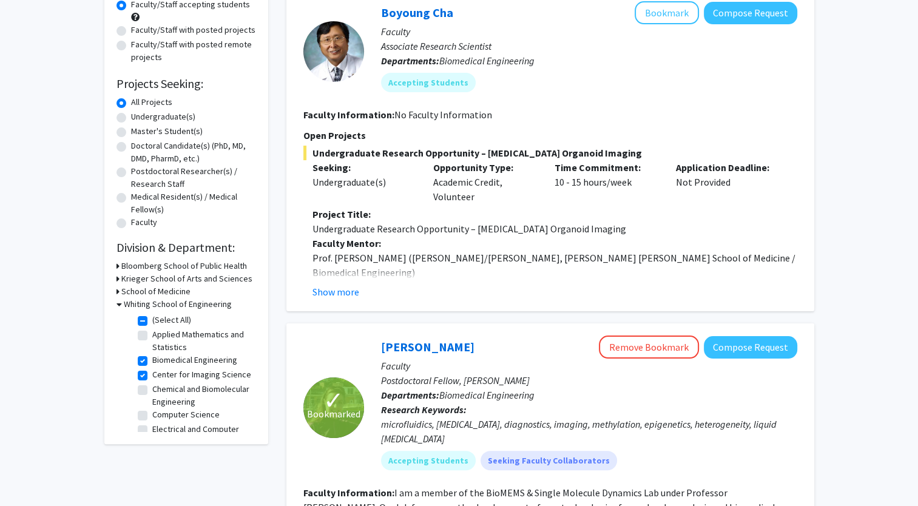
scroll to position [144, 0]
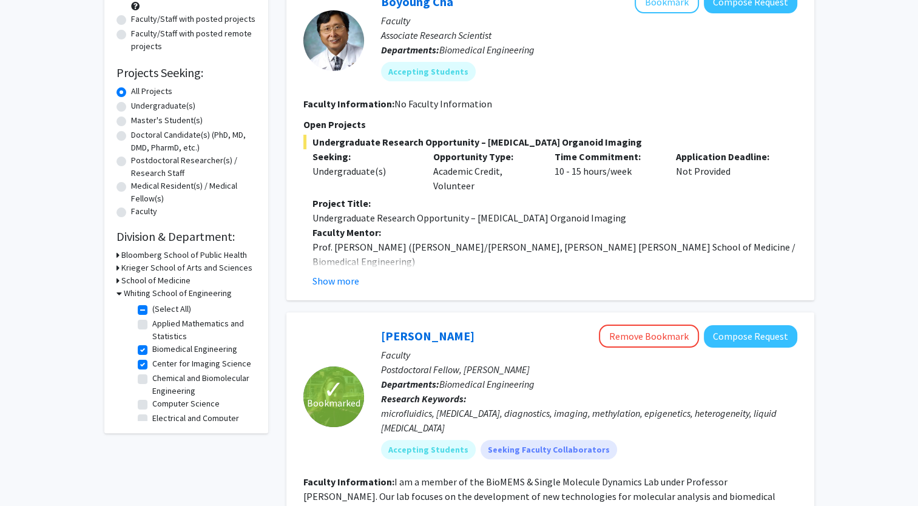
click at [119, 255] on div "Bloomberg School of Public Health" at bounding box center [187, 255] width 140 height 13
click at [115, 255] on div "Refine By Collaboration Status: Collaboration Status All Faculty/Staff Collabor…" at bounding box center [186, 176] width 164 height 513
click at [117, 266] on icon at bounding box center [118, 268] width 3 height 13
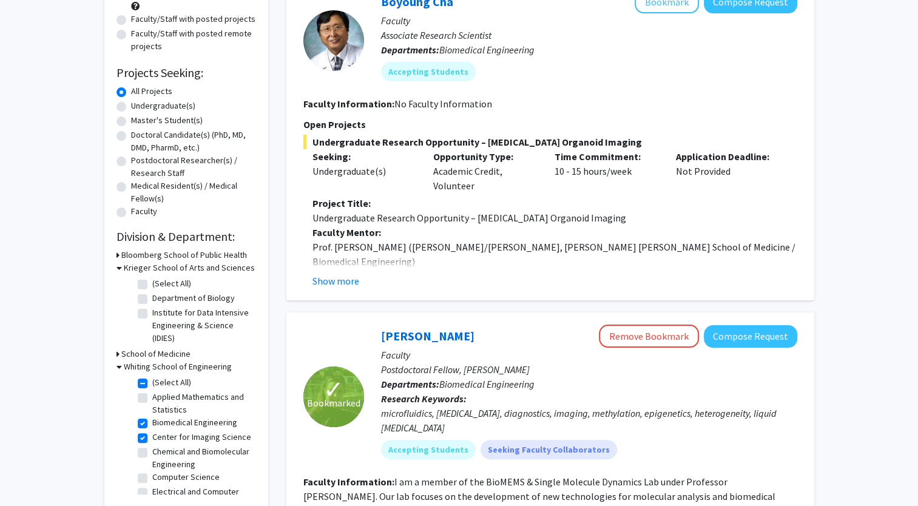
click at [152, 297] on label "Department of Biology" at bounding box center [193, 298] width 83 height 13
click at [152, 297] on input "Department of Biology" at bounding box center [156, 296] width 8 height 8
checkbox input "true"
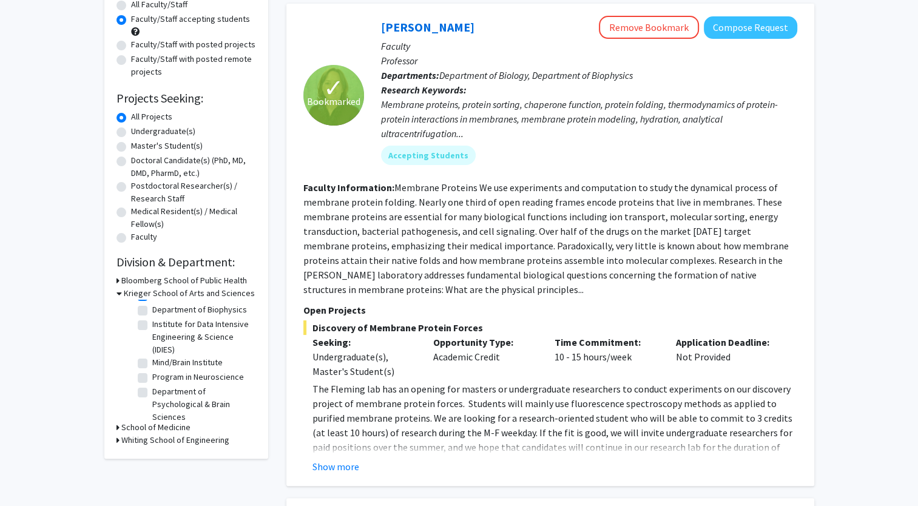
scroll to position [34, 0]
click at [118, 293] on icon at bounding box center [119, 293] width 5 height 13
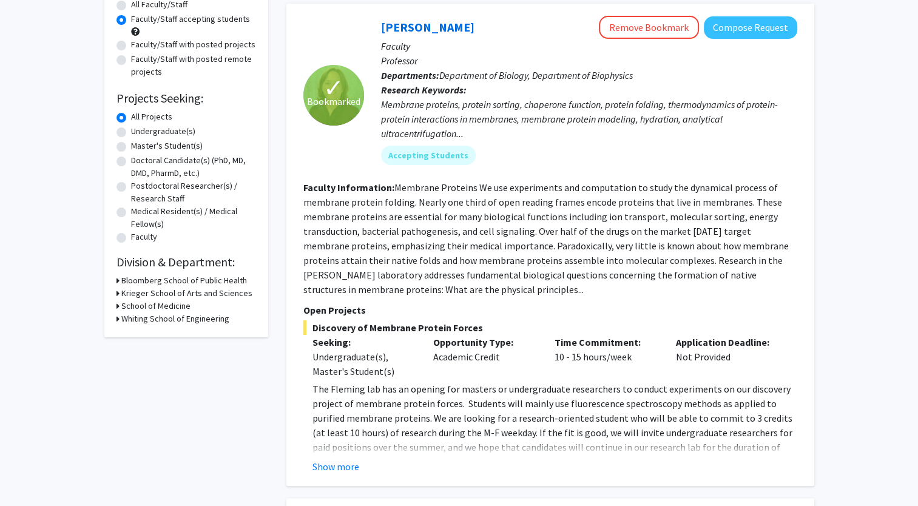
click at [117, 304] on icon at bounding box center [118, 306] width 3 height 13
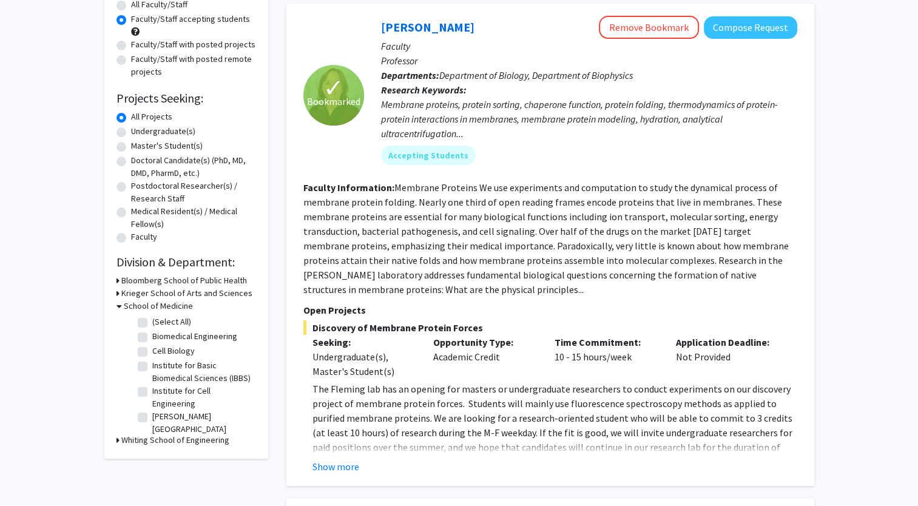
click at [152, 336] on label "Biomedical Engineering" at bounding box center [194, 336] width 85 height 13
click at [152, 336] on input "Biomedical Engineering" at bounding box center [156, 334] width 8 height 8
checkbox input "true"
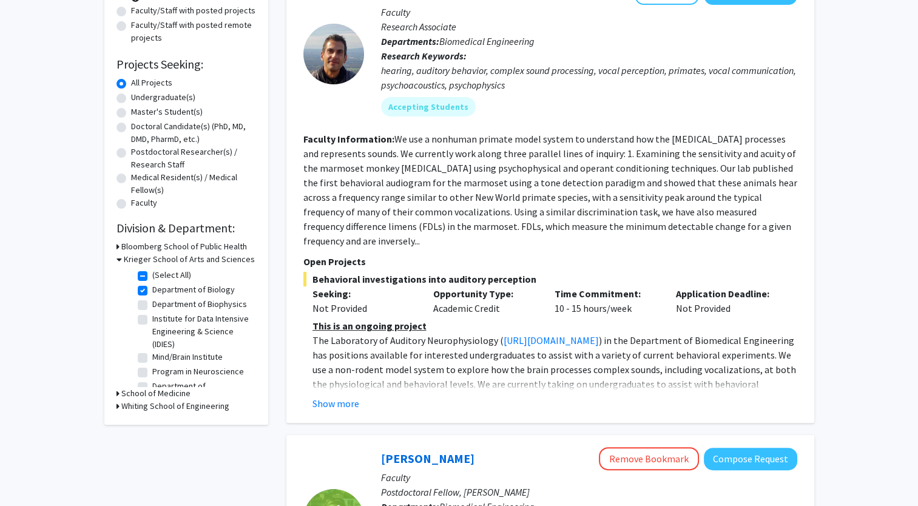
scroll to position [155, 0]
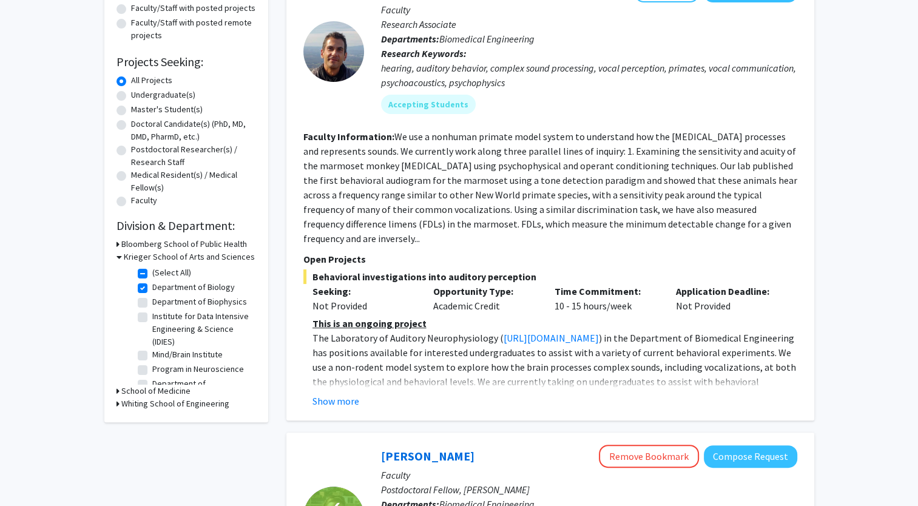
click at [117, 391] on icon at bounding box center [118, 391] width 3 height 13
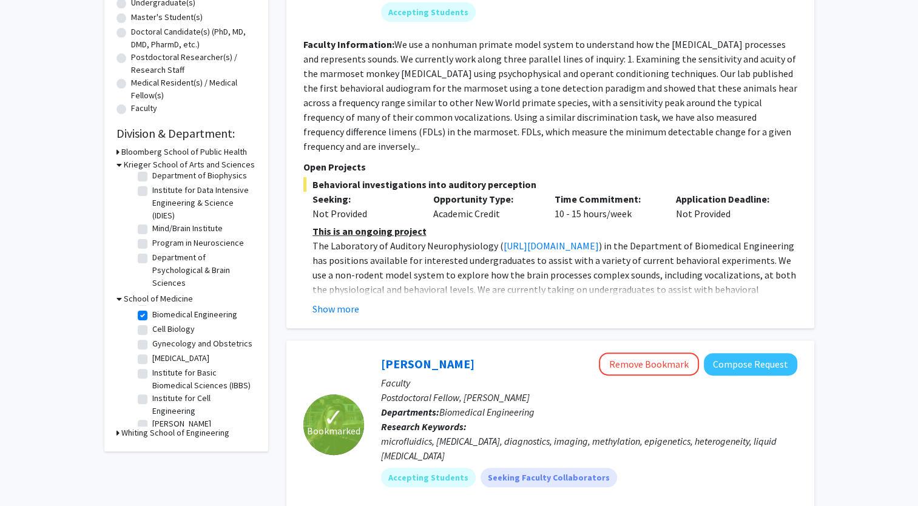
scroll to position [83, 0]
click at [152, 333] on label "Cell Biology" at bounding box center [173, 327] width 42 height 13
click at [152, 328] on input "Cell Biology" at bounding box center [156, 325] width 8 height 8
checkbox input "true"
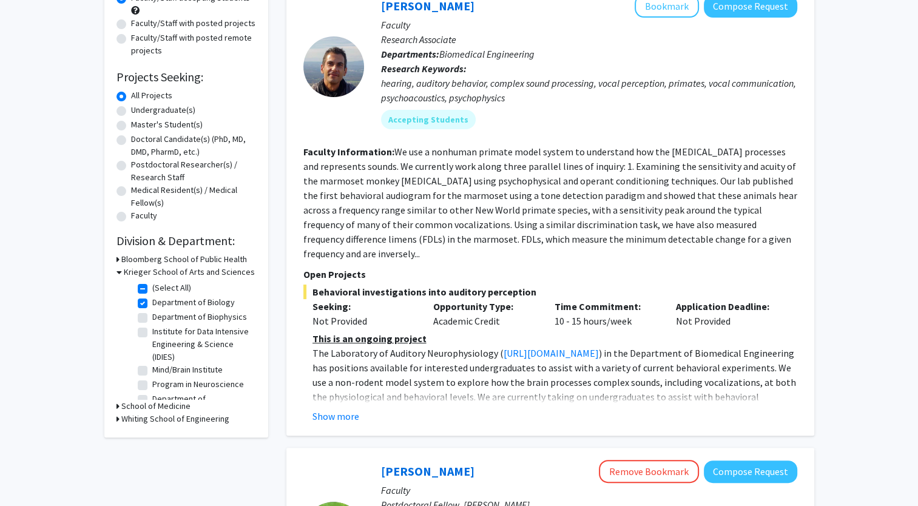
scroll to position [146, 0]
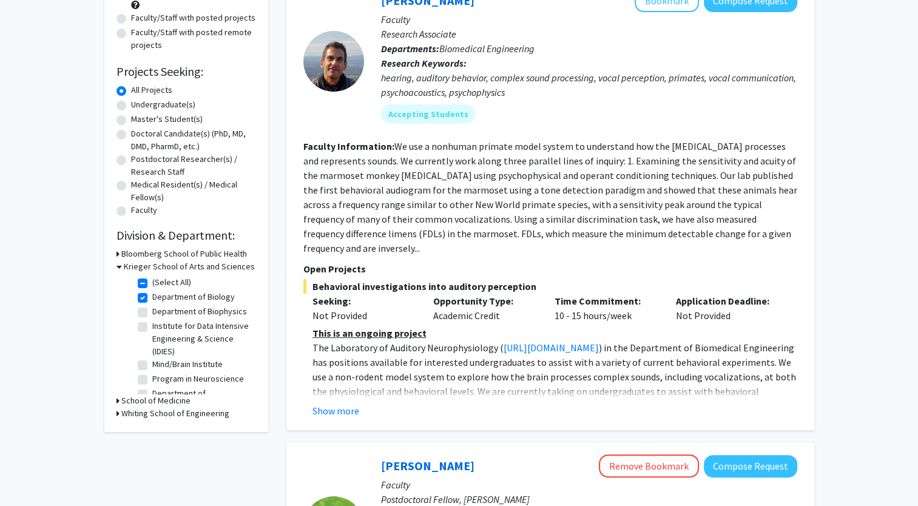
click at [115, 400] on div "Refine By Collaboration Status: Collaboration Status All Faculty/Staff Collabor…" at bounding box center [186, 175] width 164 height 513
click at [119, 266] on icon at bounding box center [119, 266] width 5 height 13
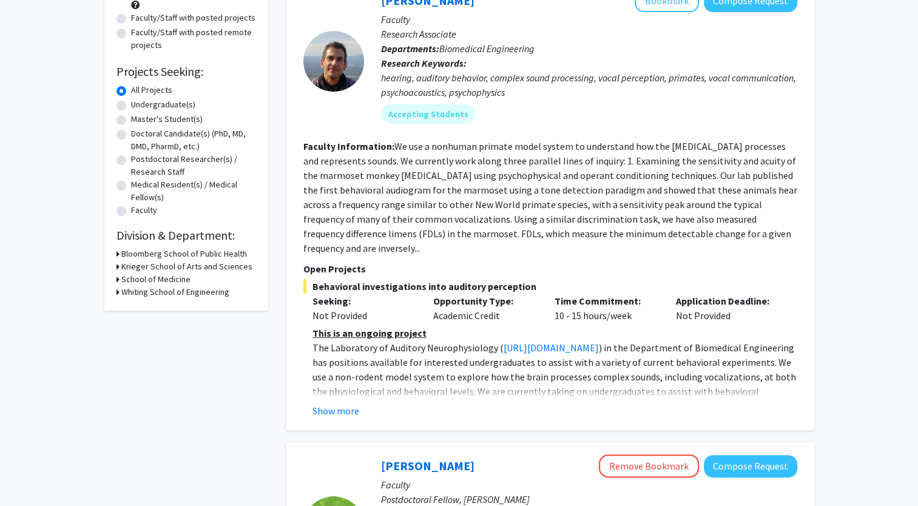
click at [117, 278] on icon at bounding box center [118, 279] width 3 height 13
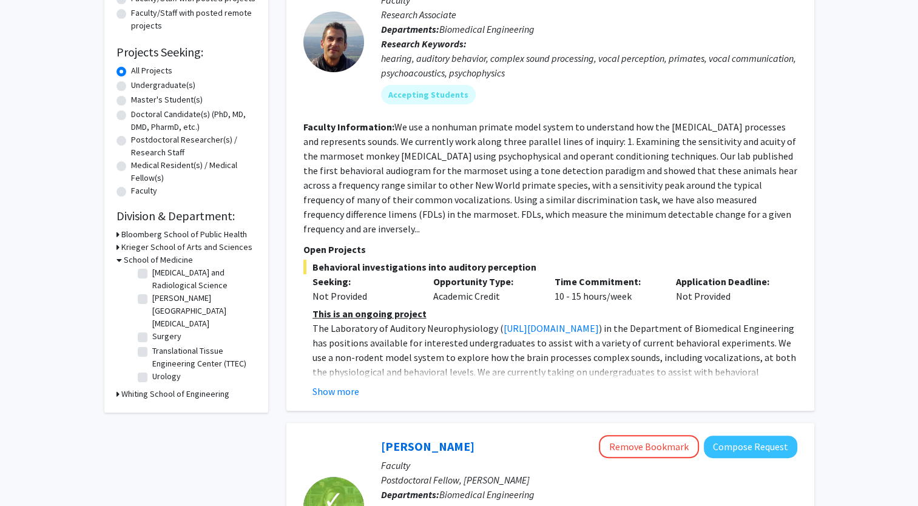
scroll to position [594, 0]
click at [152, 311] on label "Sidney Kimmel Comprehensive Cancer Center" at bounding box center [202, 311] width 101 height 38
click at [152, 300] on input "Sidney Kimmel Comprehensive Cancer Center" at bounding box center [156, 296] width 8 height 8
checkbox input "true"
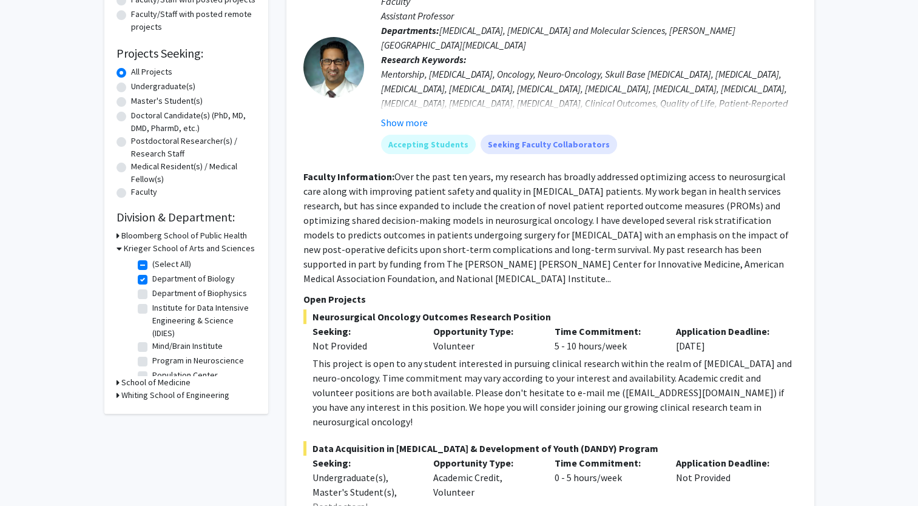
scroll to position [163, 0]
click at [117, 382] on icon at bounding box center [118, 384] width 3 height 13
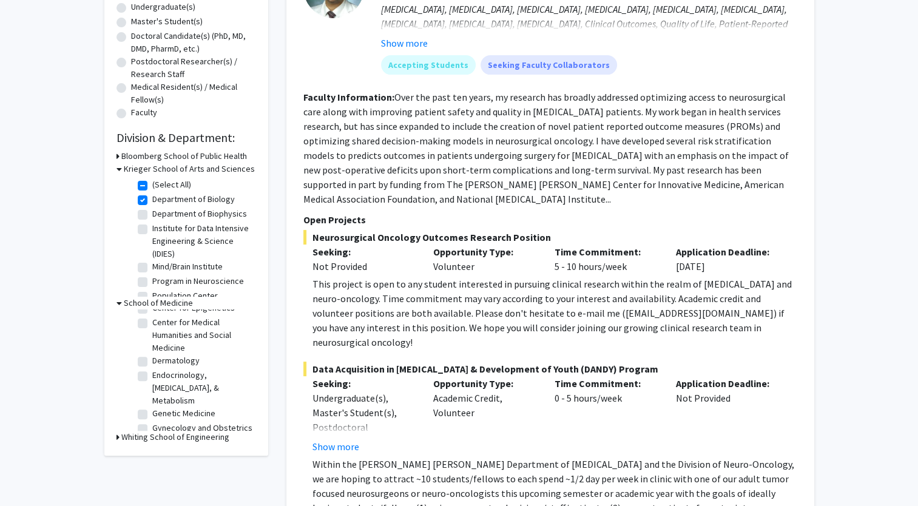
scroll to position [121, 0]
click at [152, 313] on label "Center for Epigenetics" at bounding box center [193, 306] width 83 height 13
click at [152, 308] on input "Center for Epigenetics" at bounding box center [156, 304] width 8 height 8
checkbox input "true"
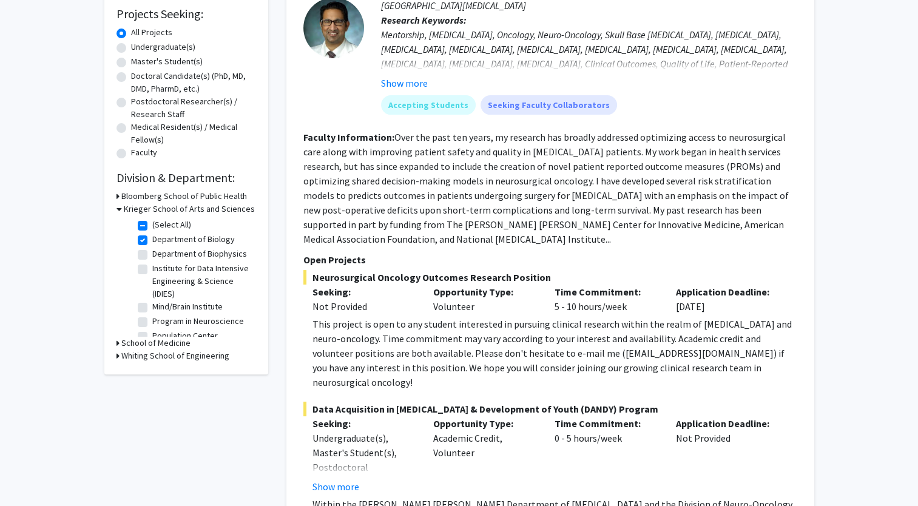
scroll to position [204, 0]
click at [117, 344] on icon at bounding box center [118, 342] width 3 height 13
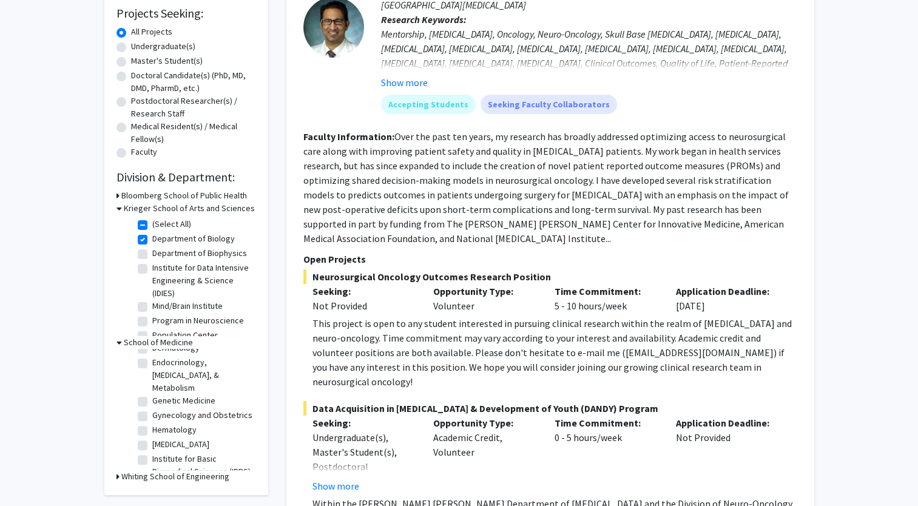
scroll to position [172, 0]
click at [152, 451] on label "Infectious Diseases" at bounding box center [180, 444] width 57 height 13
click at [152, 446] on input "Infectious Diseases" at bounding box center [156, 442] width 8 height 8
checkbox input "true"
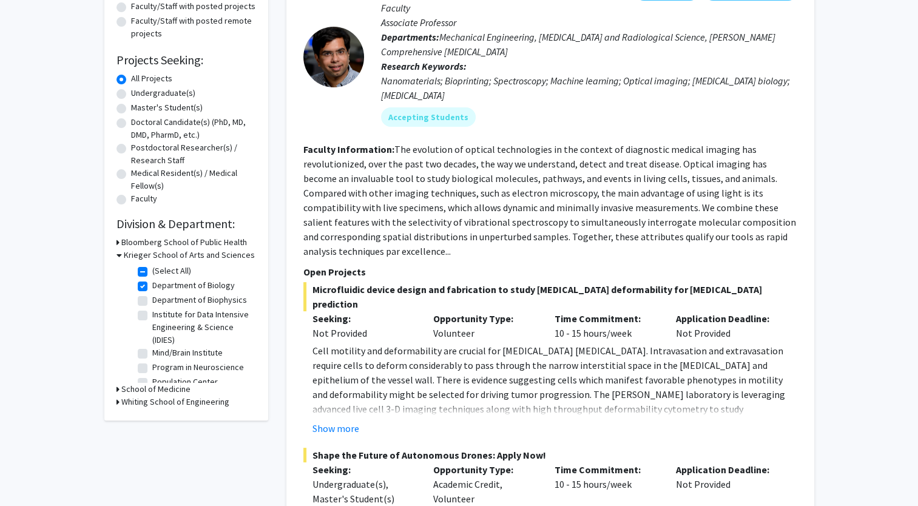
scroll to position [158, 0]
click at [117, 399] on icon at bounding box center [118, 401] width 3 height 13
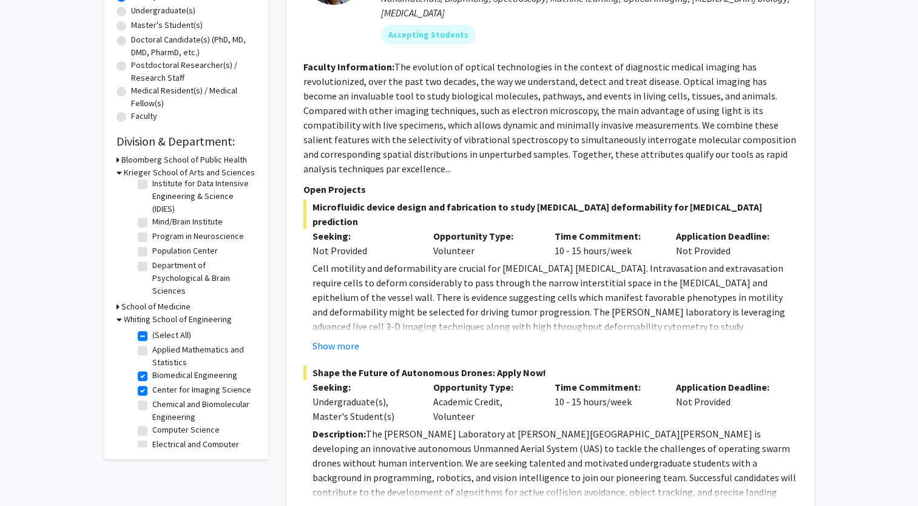
scroll to position [246, 0]
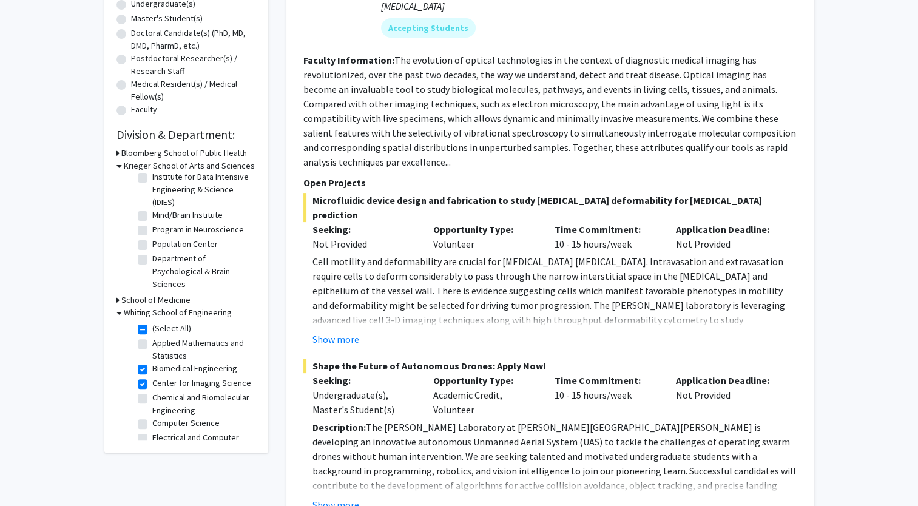
click at [117, 301] on icon at bounding box center [118, 300] width 3 height 13
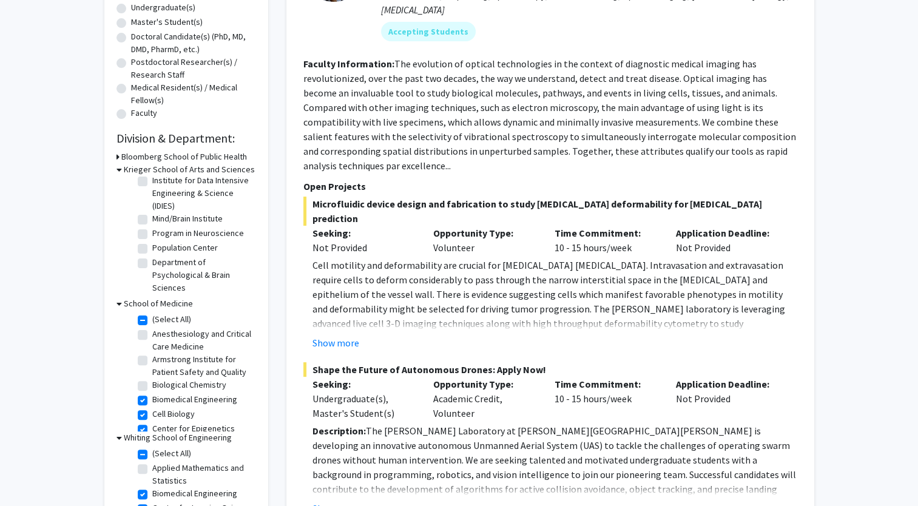
scroll to position [242, 0]
click at [152, 322] on label "(Select All)" at bounding box center [171, 320] width 39 height 13
click at [152, 322] on input "(Select All)" at bounding box center [156, 318] width 8 height 8
checkbox input "false"
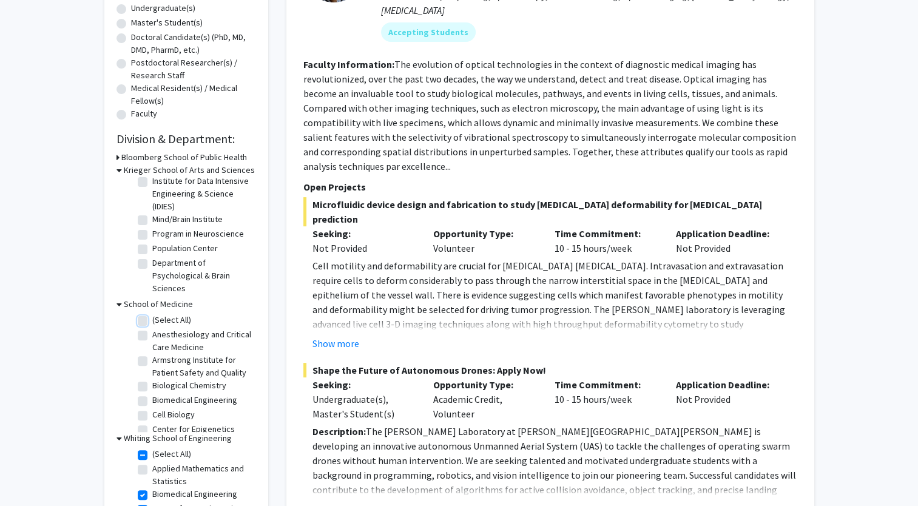
checkbox input "false"
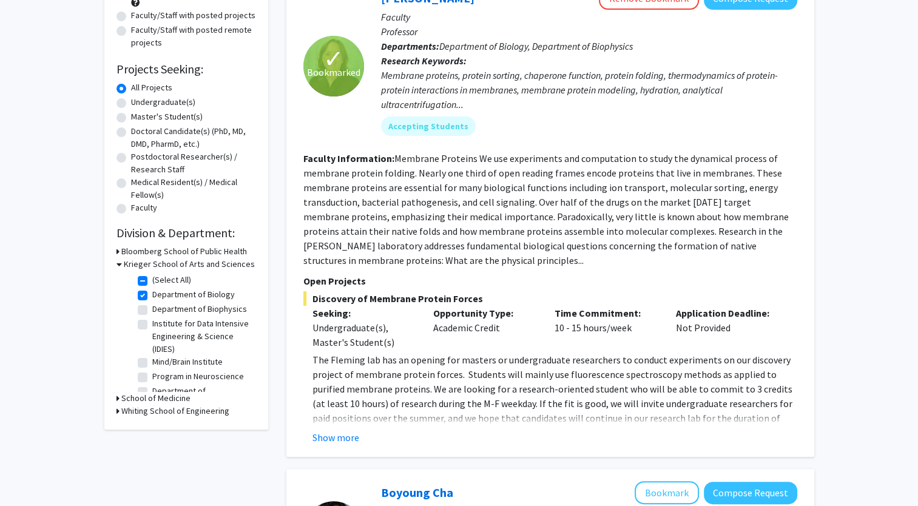
scroll to position [163, 0]
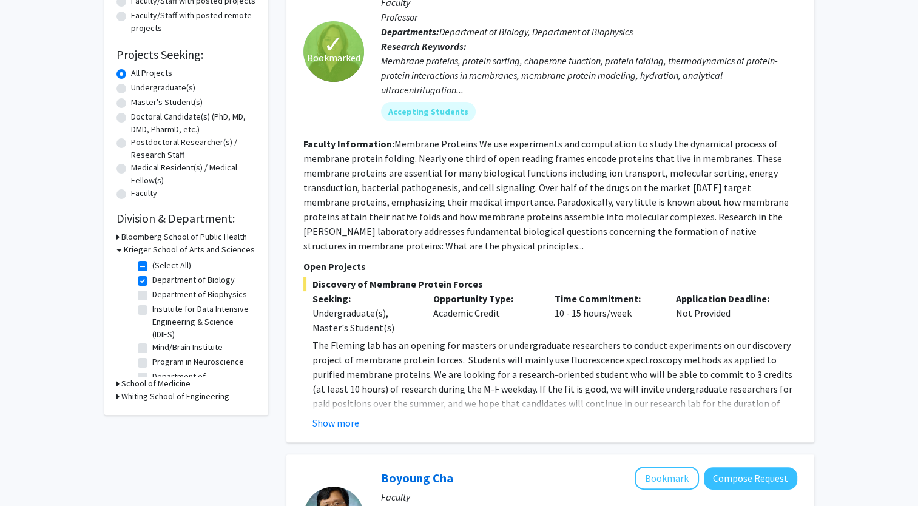
click at [118, 387] on icon at bounding box center [118, 384] width 3 height 13
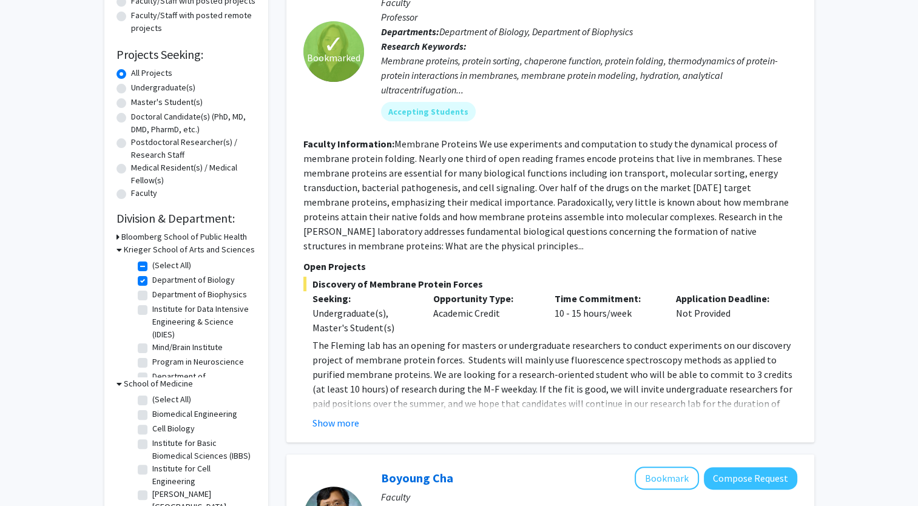
click at [152, 400] on label "(Select All)" at bounding box center [171, 399] width 39 height 13
click at [152, 400] on input "(Select All)" at bounding box center [156, 397] width 8 height 8
checkbox input "true"
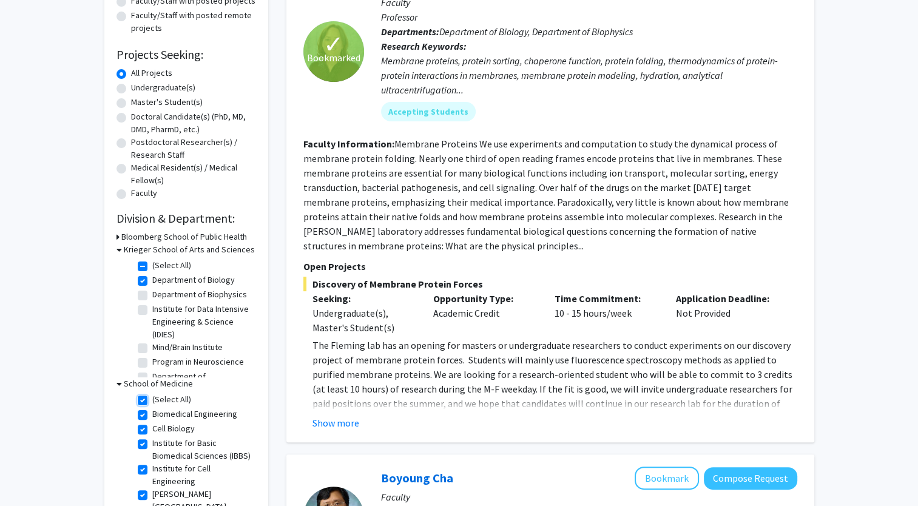
checkbox input "true"
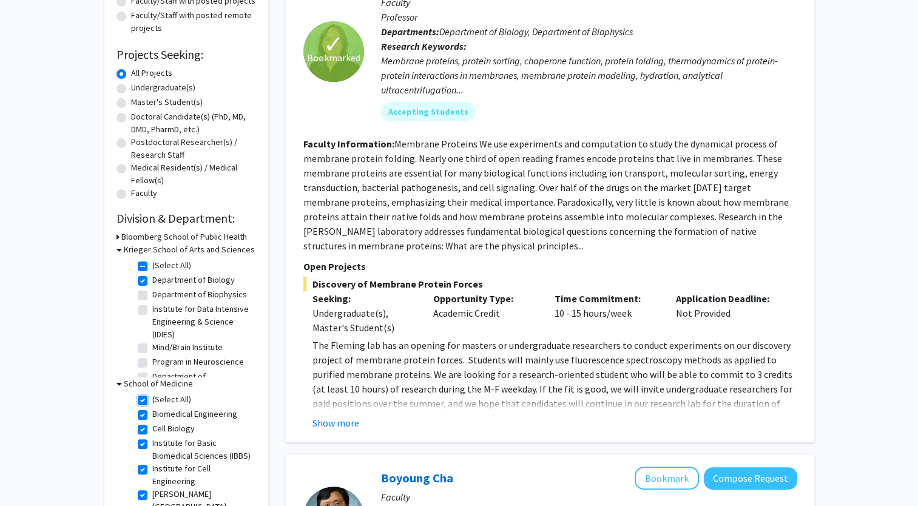
checkbox input "true"
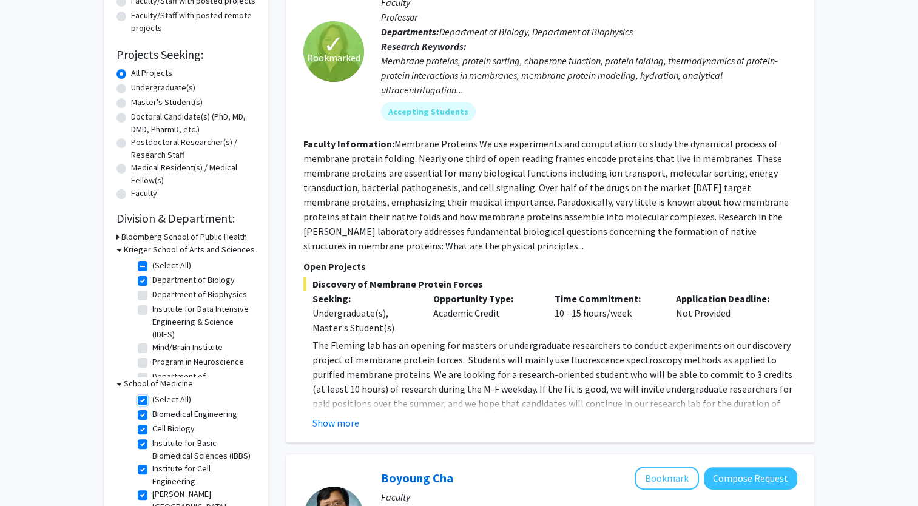
checkbox input "true"
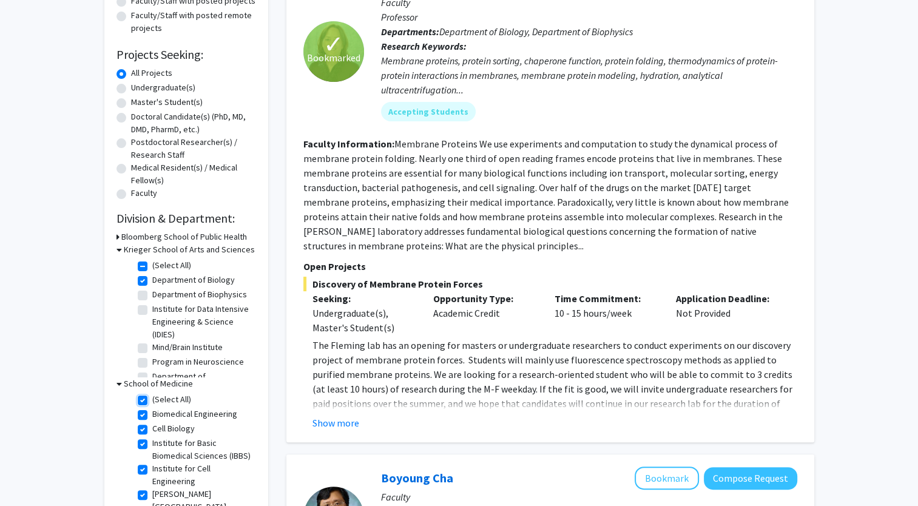
checkbox input "true"
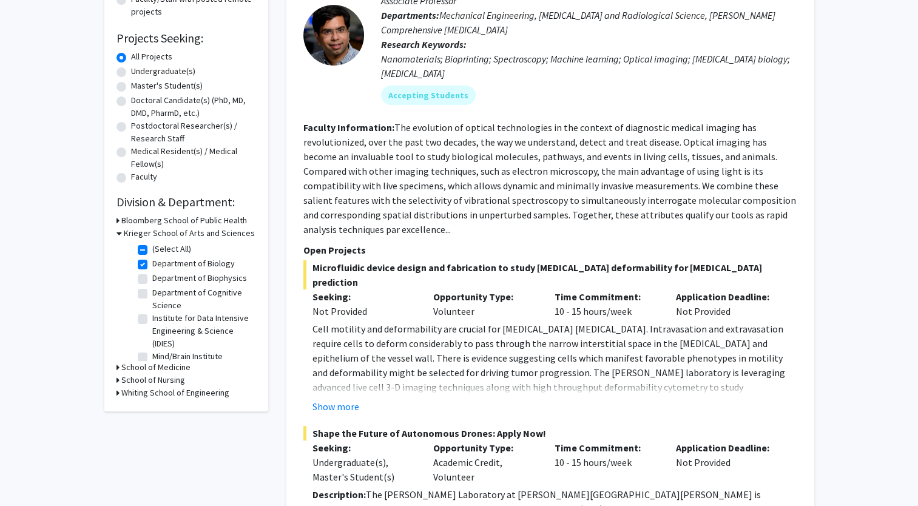
scroll to position [180, 0]
click at [117, 368] on icon at bounding box center [118, 367] width 3 height 13
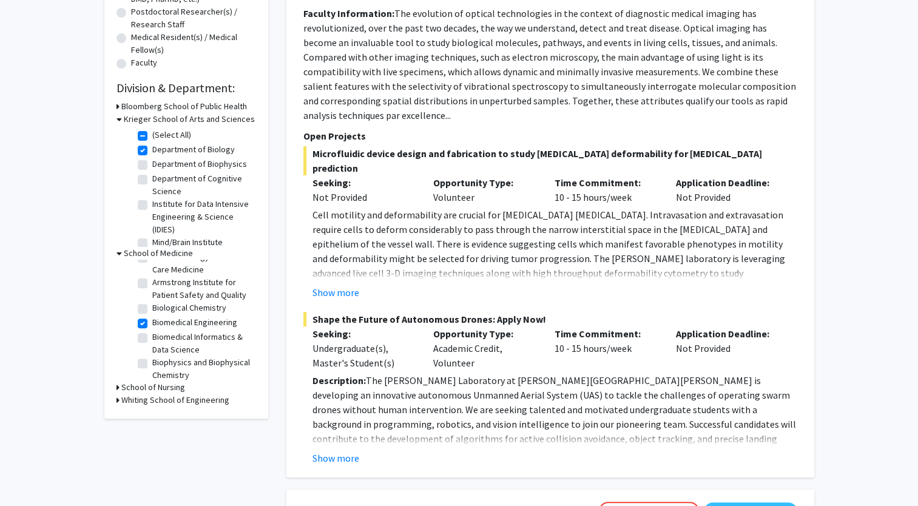
scroll to position [296, 0]
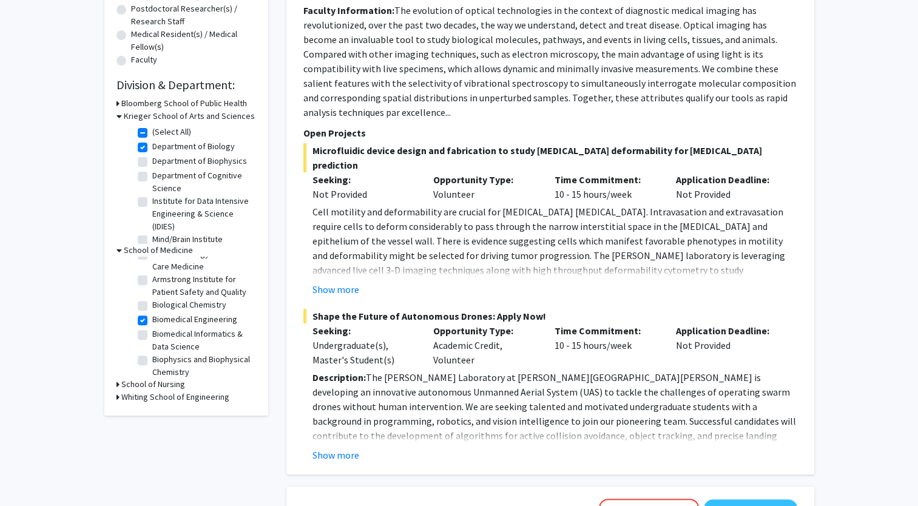
click at [117, 396] on icon at bounding box center [118, 397] width 3 height 13
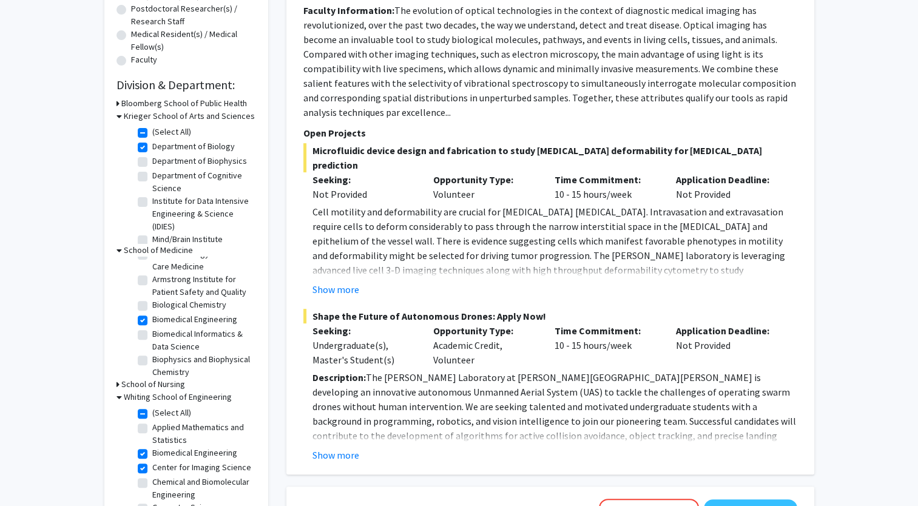
click at [152, 416] on label "(Select All)" at bounding box center [171, 413] width 39 height 13
click at [152, 415] on input "(Select All)" at bounding box center [156, 411] width 8 height 8
checkbox input "false"
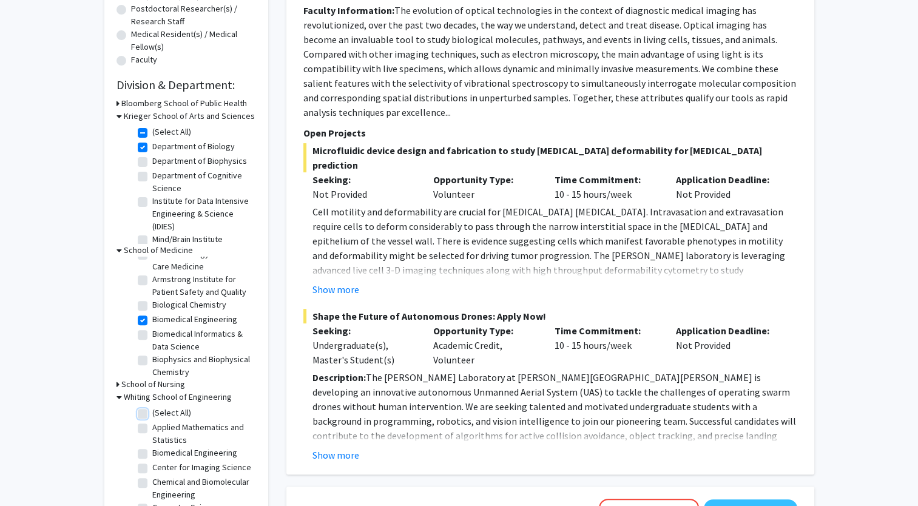
checkbox input "false"
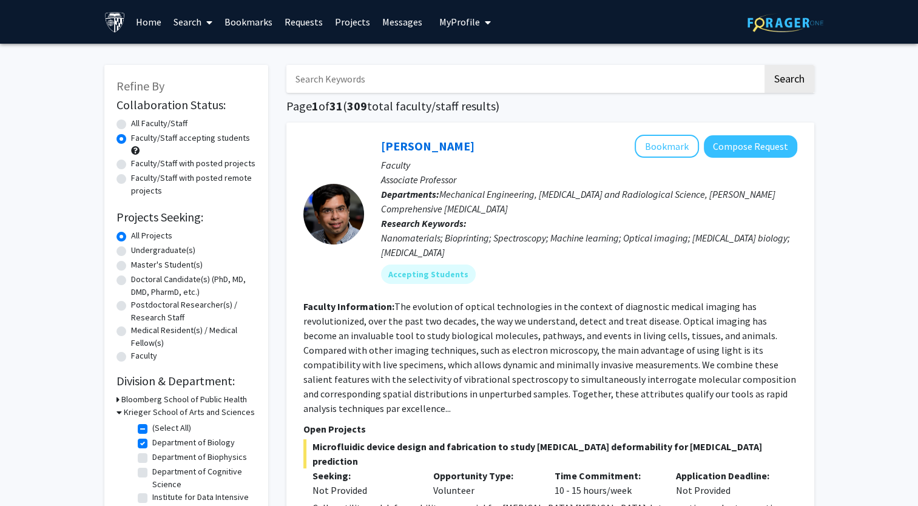
click at [136, 22] on link "Home" at bounding box center [149, 22] width 38 height 42
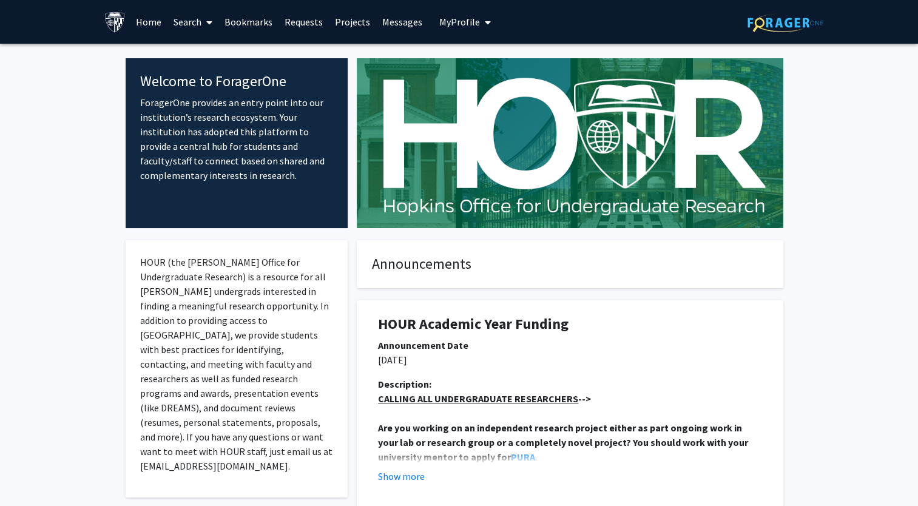
click at [194, 25] on link "Search" at bounding box center [193, 22] width 51 height 42
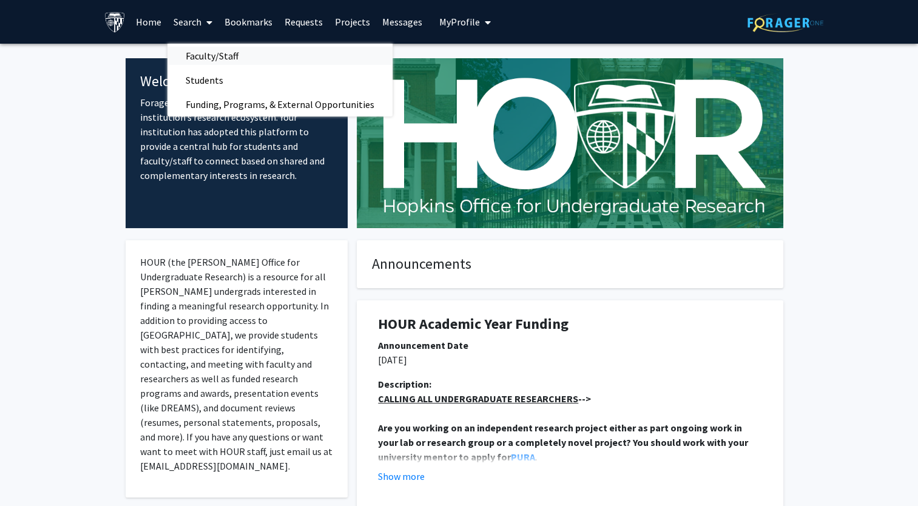
click at [211, 49] on span "Faculty/Staff" at bounding box center [212, 56] width 89 height 24
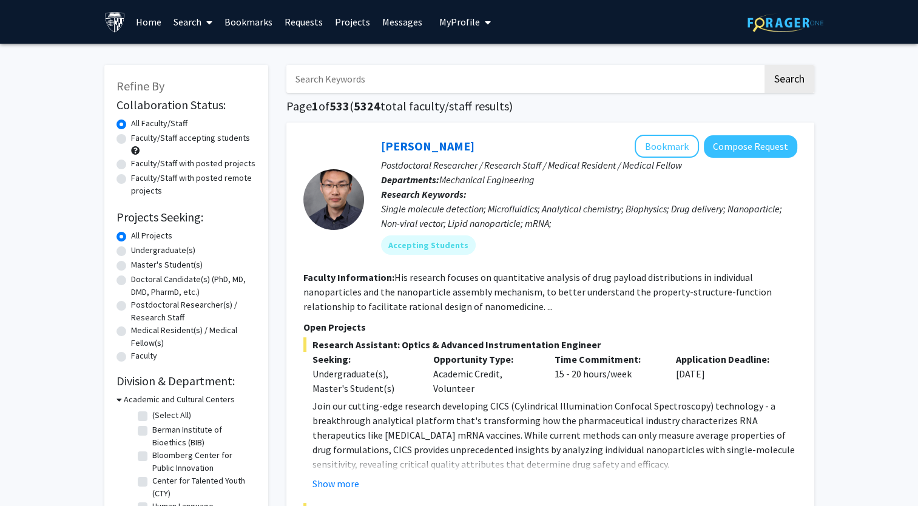
click at [131, 138] on label "Faculty/Staff accepting students" at bounding box center [190, 138] width 119 height 13
click at [131, 138] on input "Faculty/Staff accepting students" at bounding box center [135, 136] width 8 height 8
radio input "true"
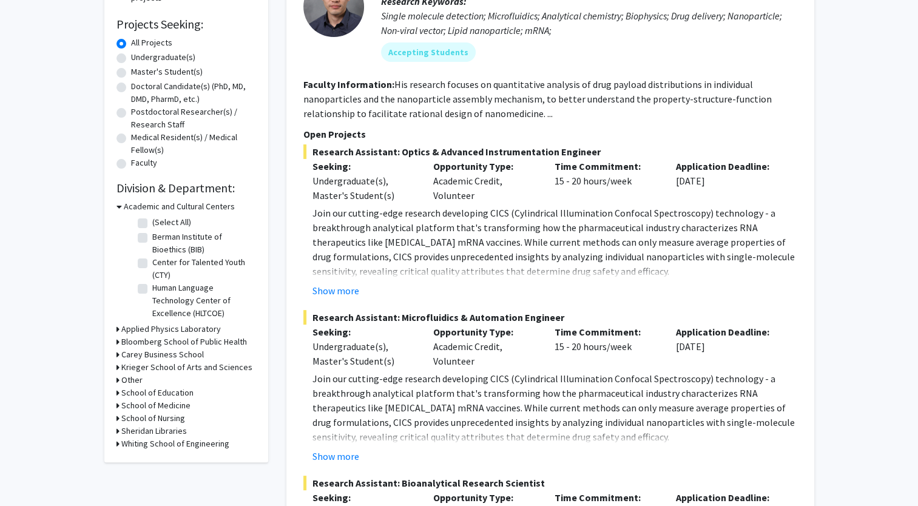
scroll to position [194, 0]
click at [118, 205] on icon at bounding box center [119, 205] width 5 height 13
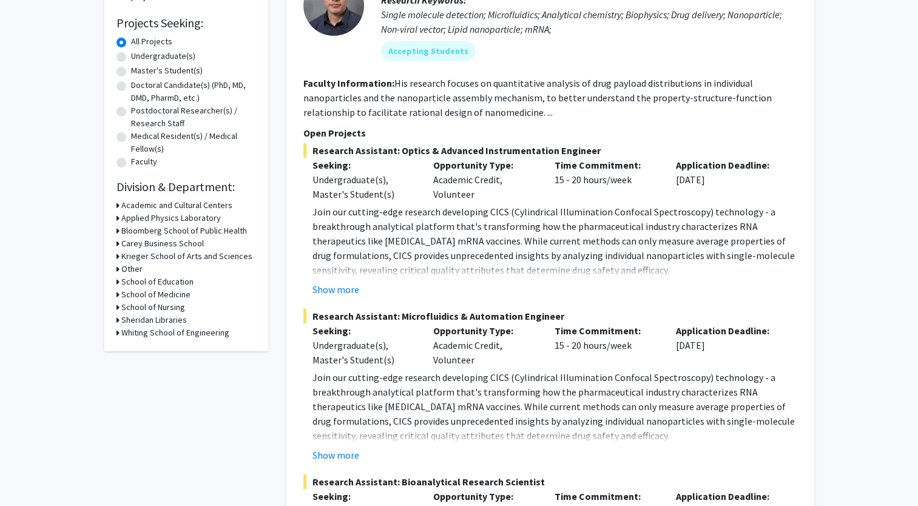
click at [115, 293] on div "Refine By Collaboration Status: Collaboration Status All Faculty/Staff Collabor…" at bounding box center [186, 111] width 164 height 481
click at [117, 295] on icon at bounding box center [118, 294] width 3 height 13
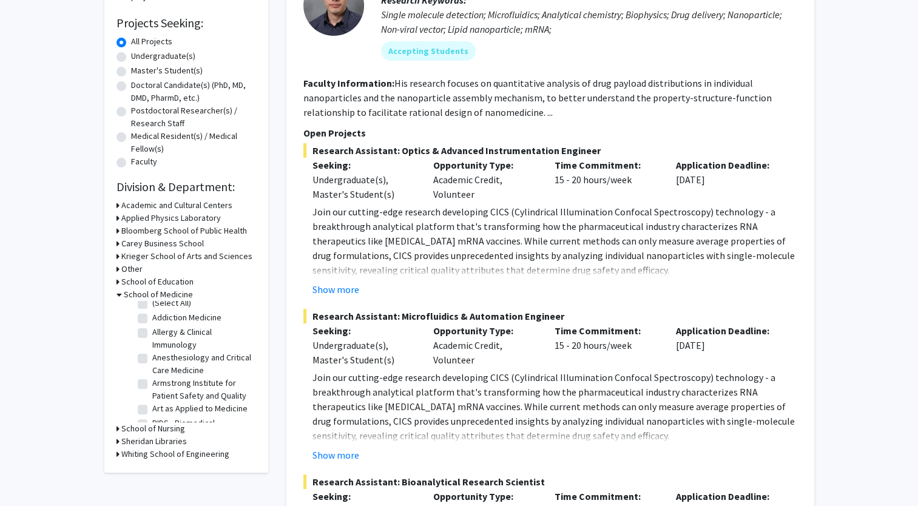
scroll to position [0, 0]
click at [152, 313] on label "(Select All)" at bounding box center [171, 310] width 39 height 13
click at [152, 312] on input "(Select All)" at bounding box center [156, 308] width 8 height 8
checkbox input "true"
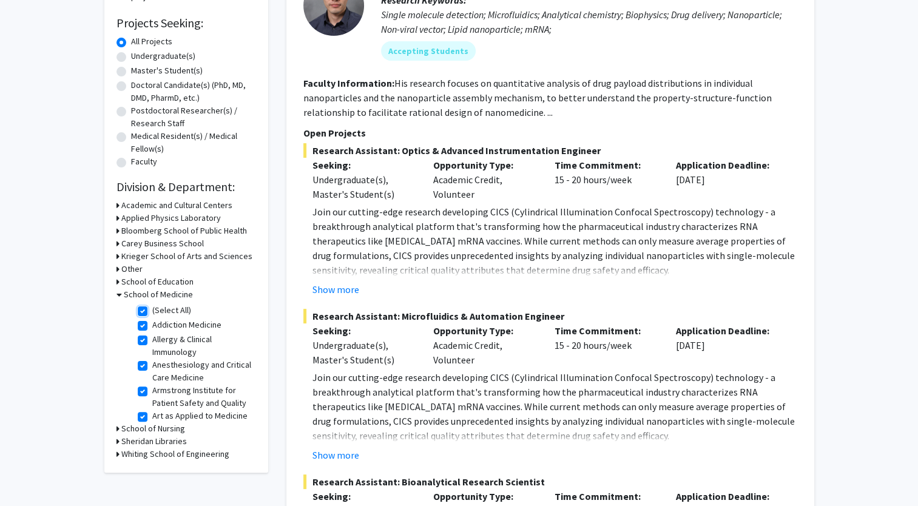
checkbox input "true"
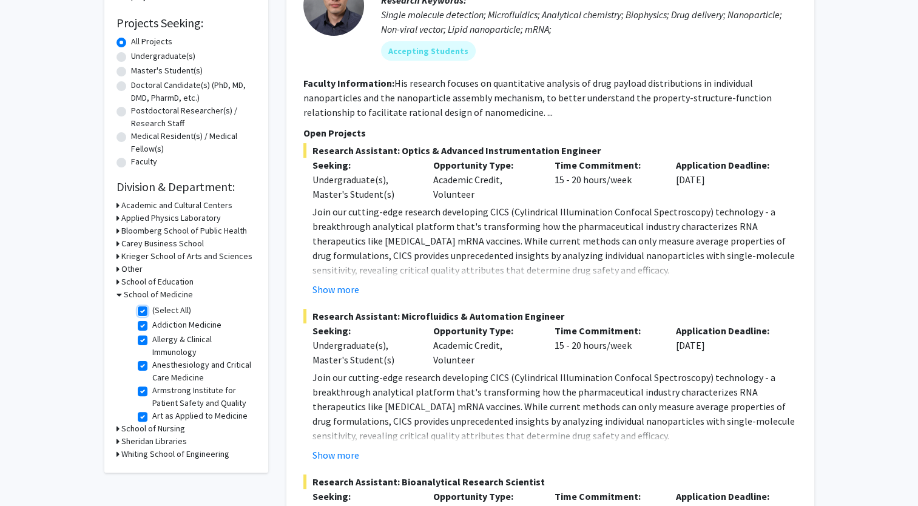
checkbox input "true"
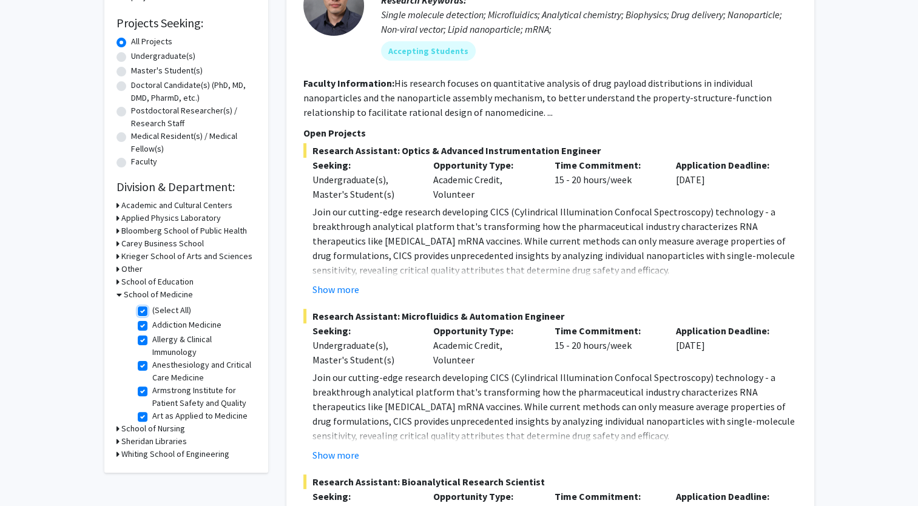
checkbox input "true"
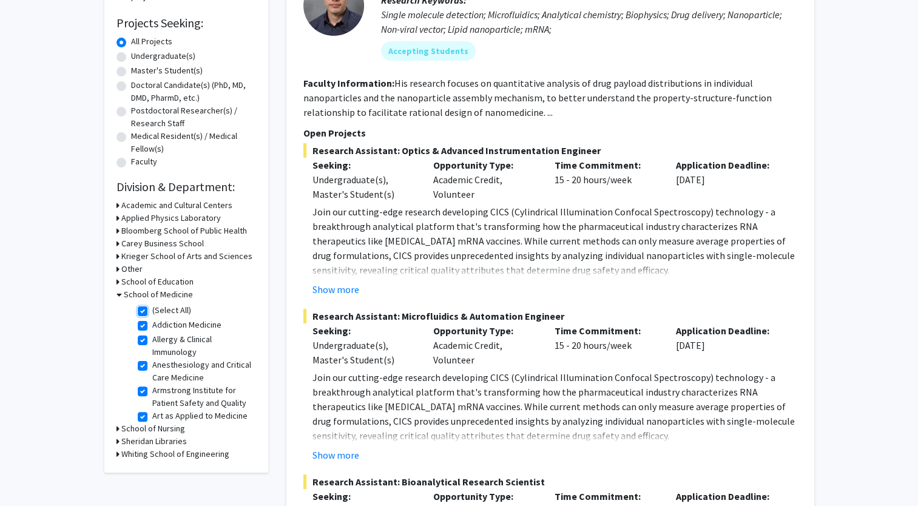
checkbox input "true"
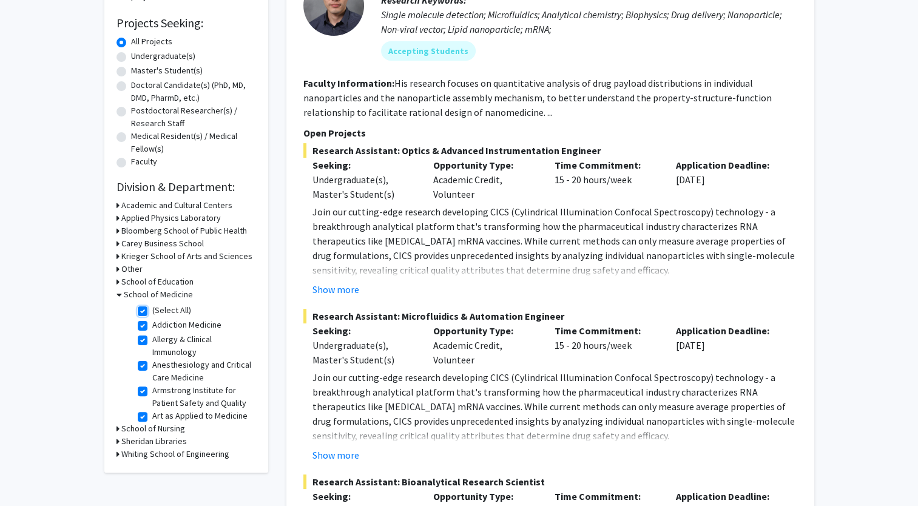
checkbox input "true"
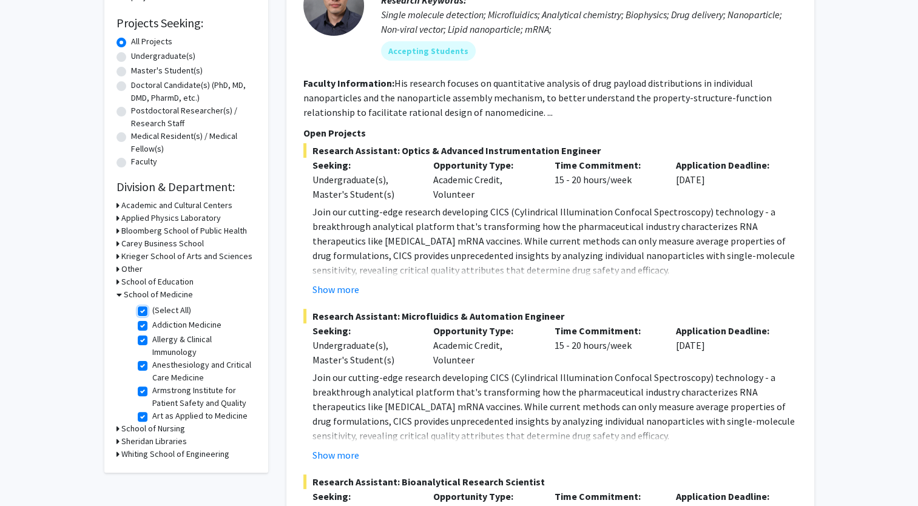
checkbox input "true"
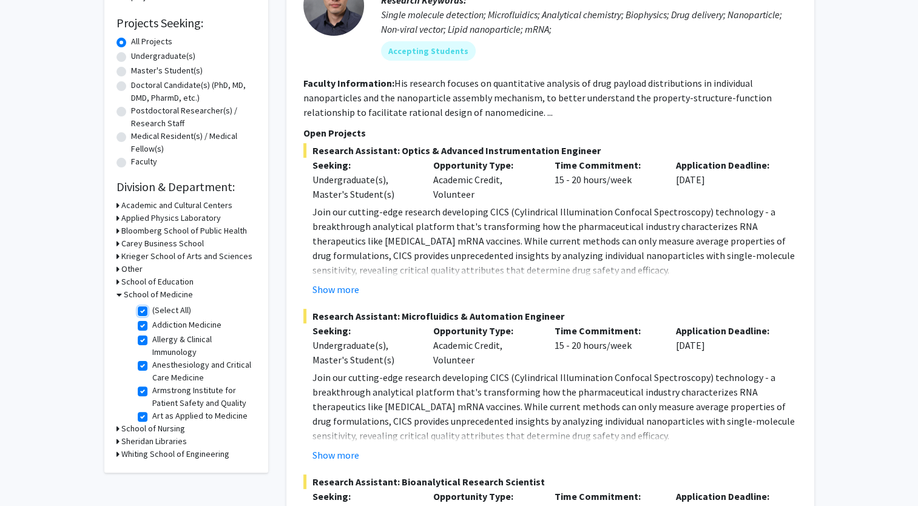
checkbox input "true"
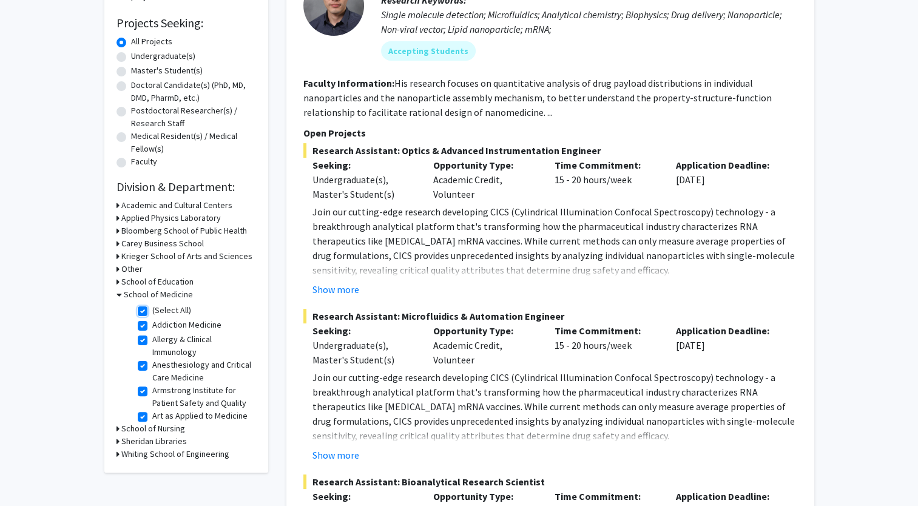
checkbox input "true"
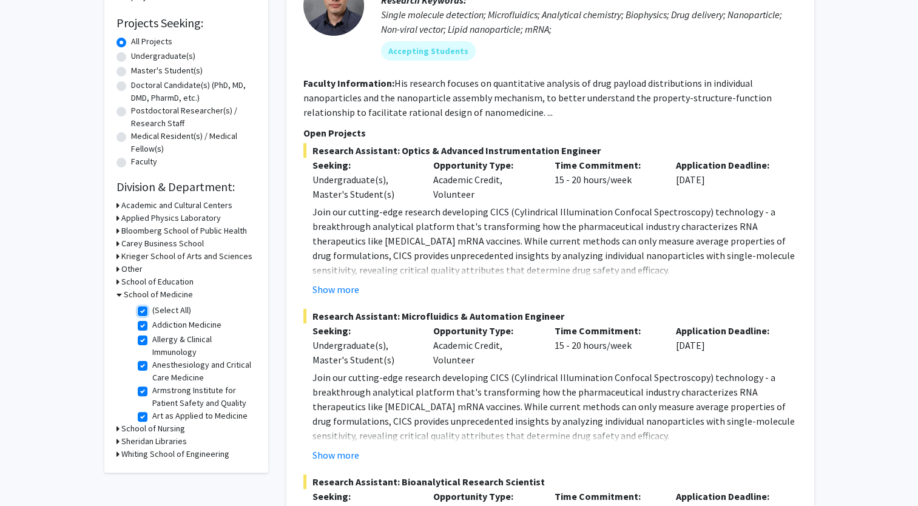
checkbox input "true"
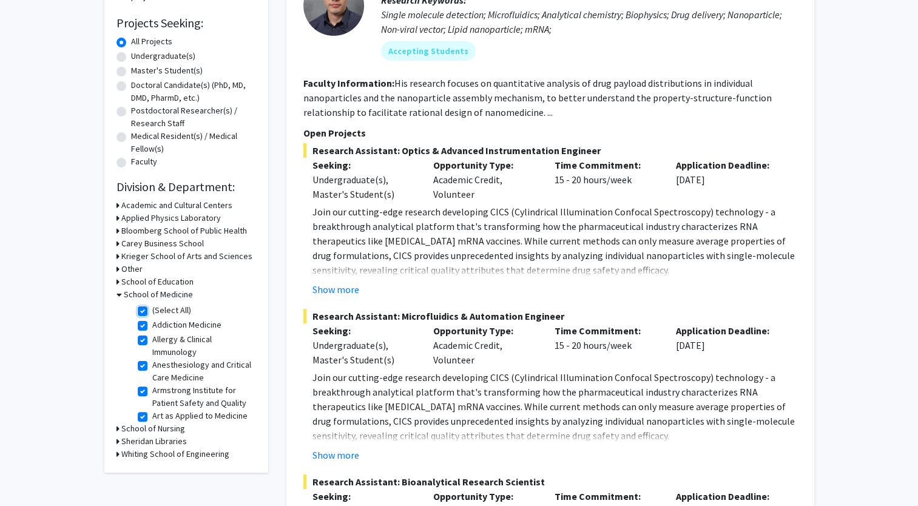
checkbox input "true"
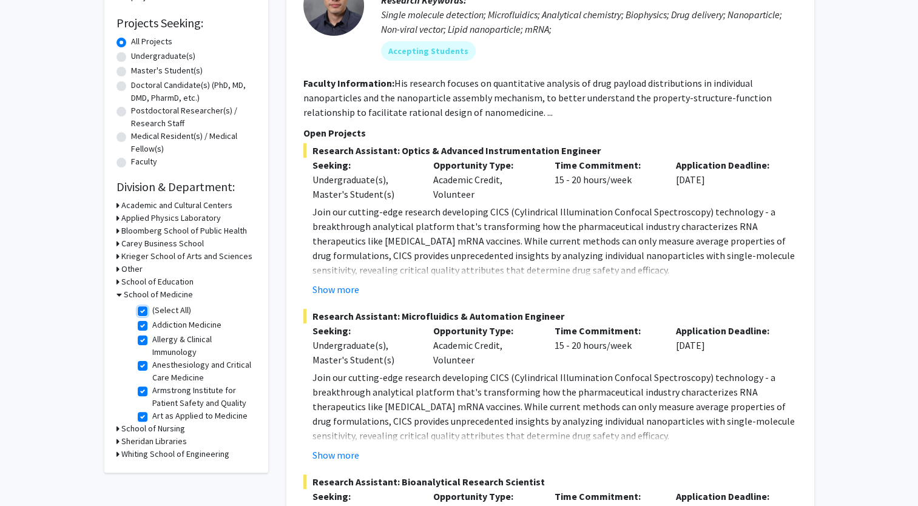
checkbox input "true"
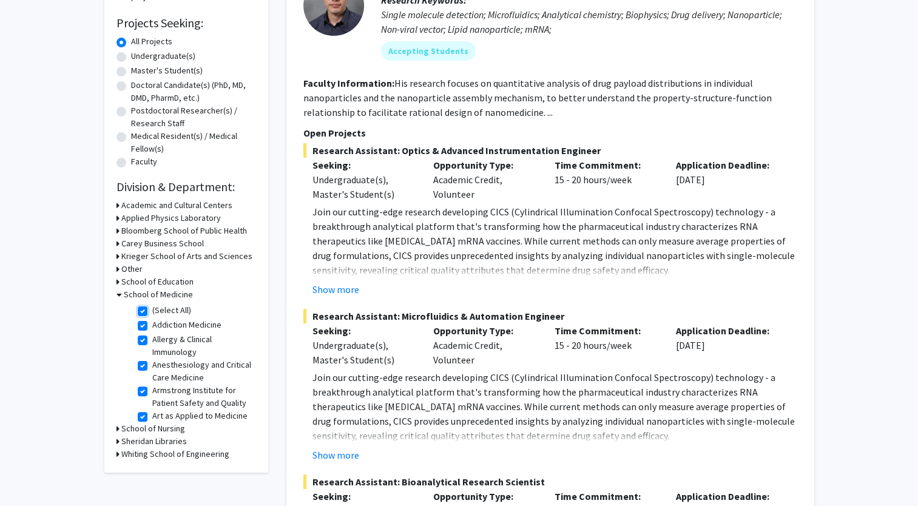
checkbox input "true"
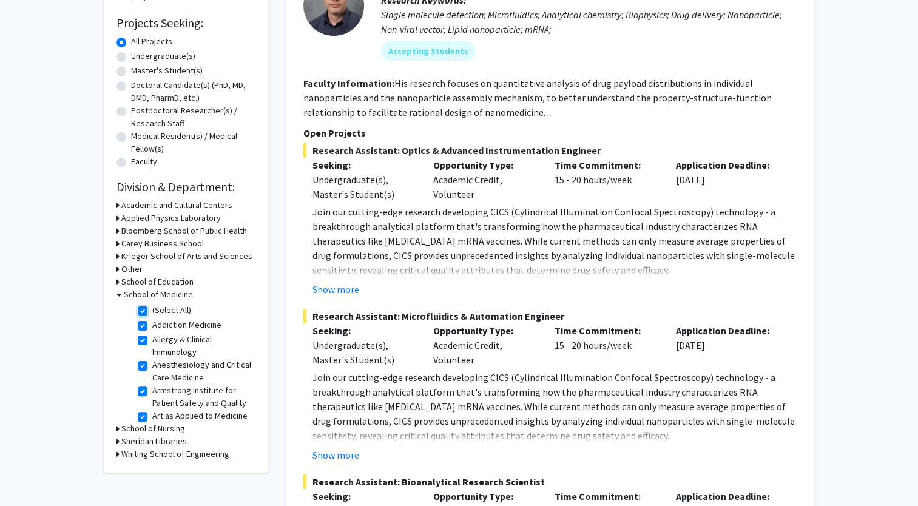
checkbox input "true"
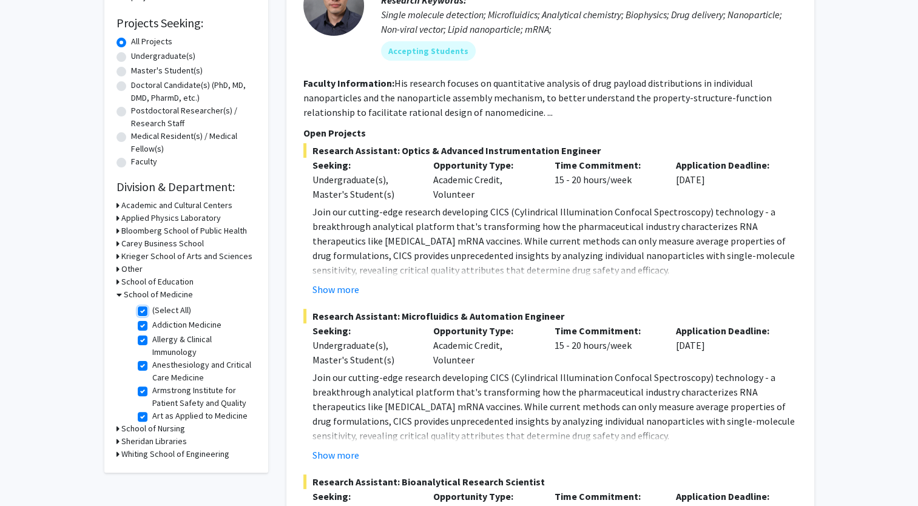
checkbox input "true"
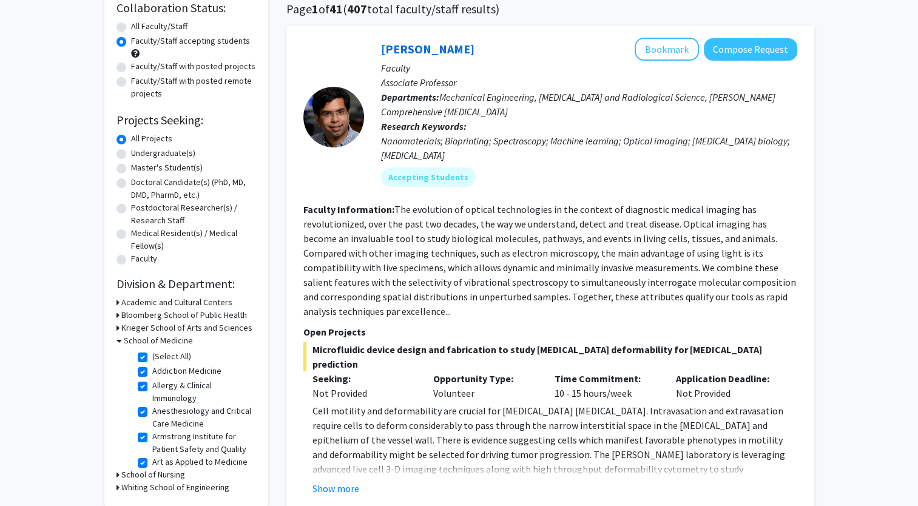
scroll to position [101, 0]
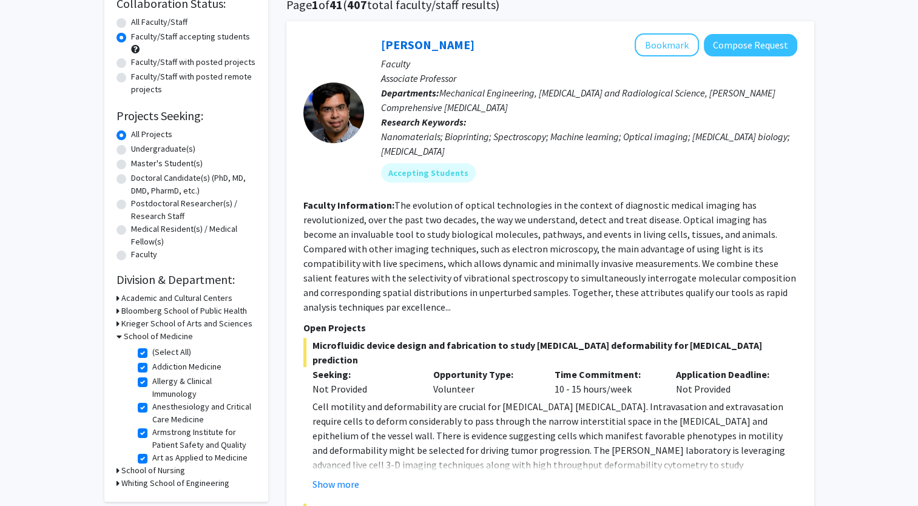
click at [120, 334] on icon at bounding box center [119, 336] width 5 height 13
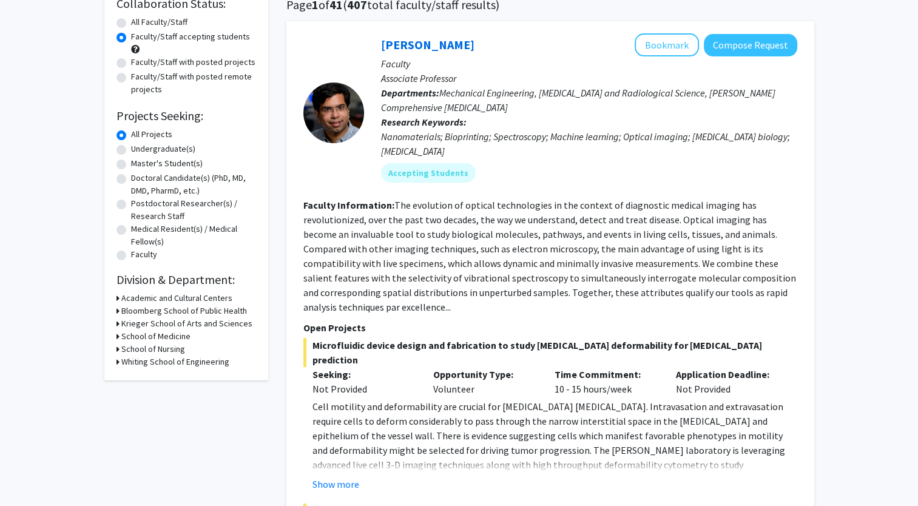
click at [118, 324] on icon at bounding box center [118, 323] width 3 height 13
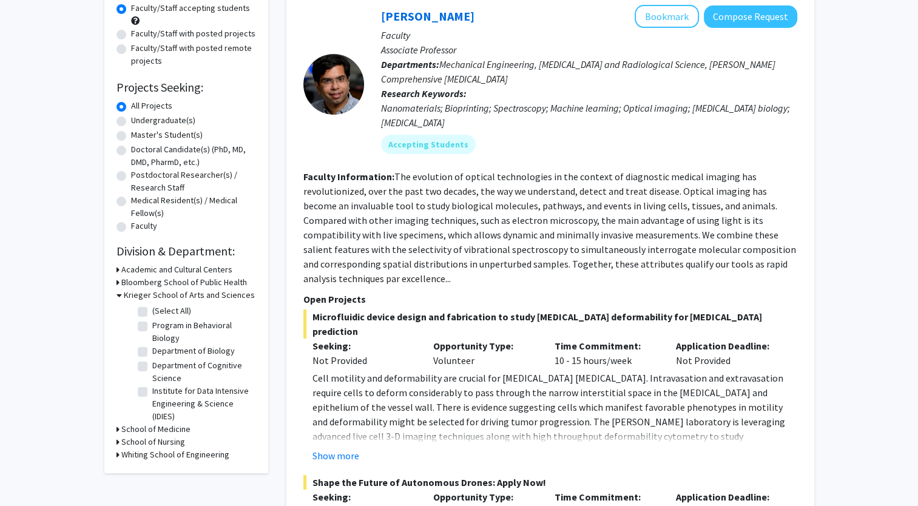
scroll to position [129, 0]
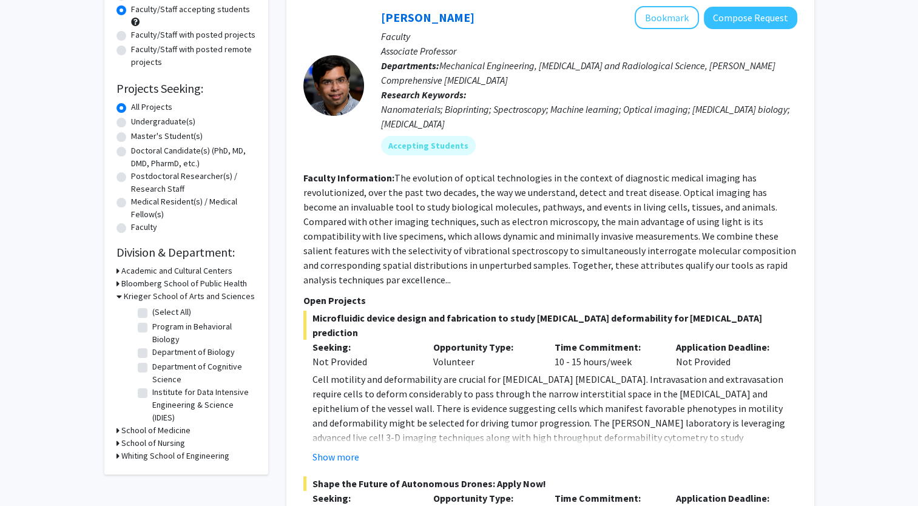
click at [152, 352] on label "Department of Biology" at bounding box center [193, 352] width 83 height 13
click at [152, 352] on input "Department of Biology" at bounding box center [156, 350] width 8 height 8
checkbox input "true"
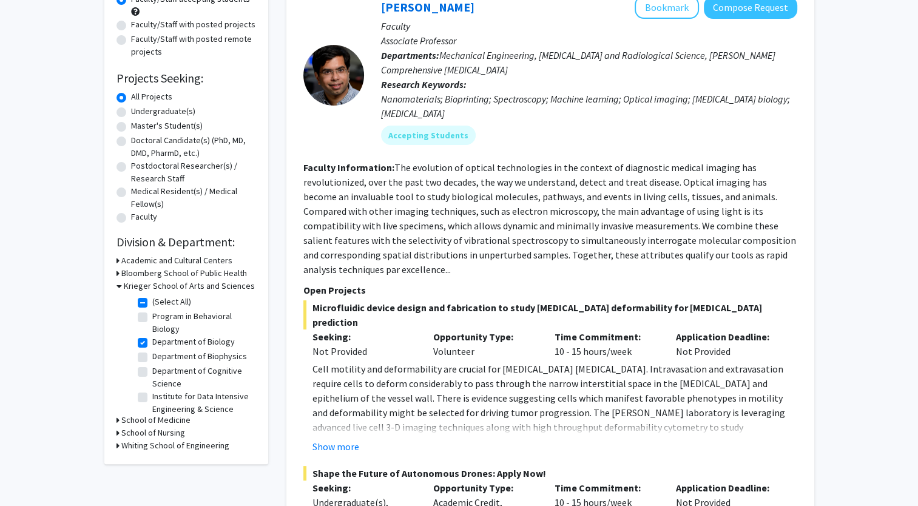
click at [117, 283] on icon at bounding box center [119, 286] width 5 height 13
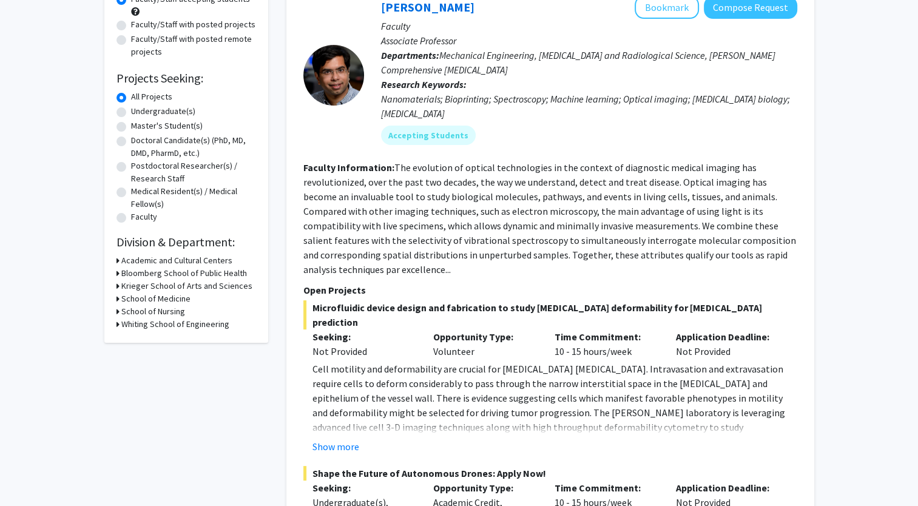
click at [117, 274] on icon at bounding box center [118, 273] width 3 height 13
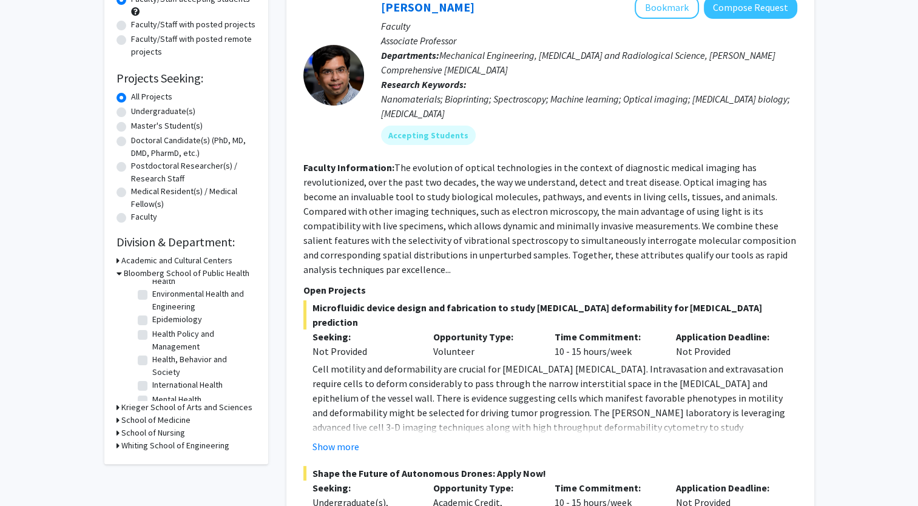
scroll to position [228, 0]
click at [152, 355] on label "Molecular Microbiology and Immunology" at bounding box center [202, 359] width 101 height 25
click at [152, 355] on input "Molecular Microbiology and Immunology" at bounding box center [156, 351] width 8 height 8
checkbox input "true"
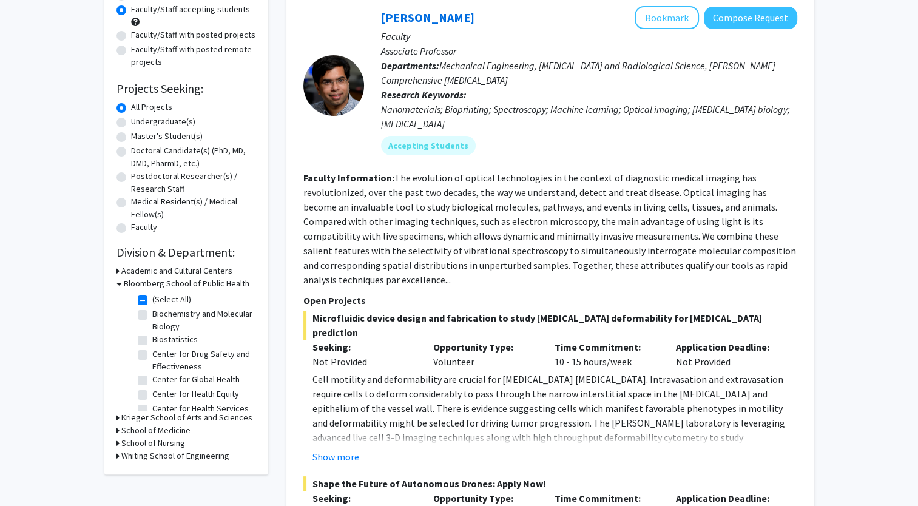
scroll to position [146, 0]
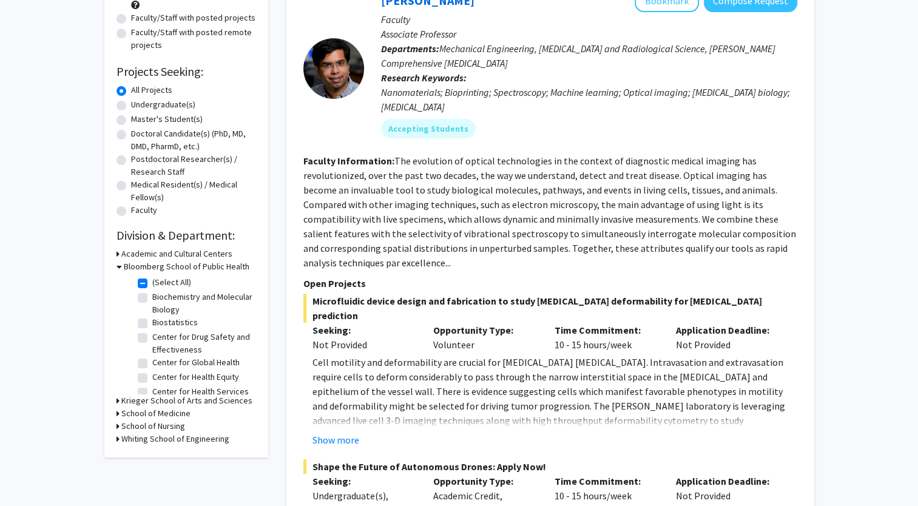
click at [152, 297] on label "Biochemistry and Molecular Biology" at bounding box center [202, 303] width 101 height 25
click at [152, 297] on input "Biochemistry and Molecular Biology" at bounding box center [156, 295] width 8 height 8
checkbox input "true"
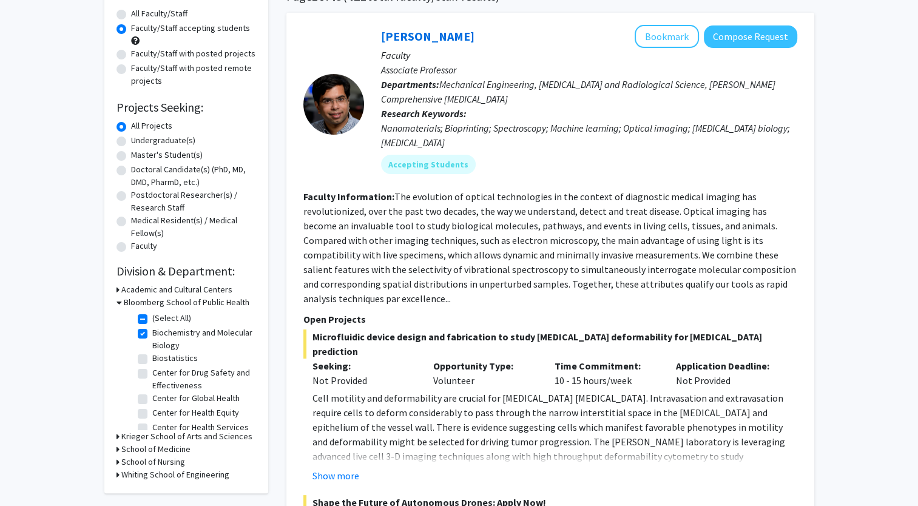
scroll to position [110, 0]
click at [152, 371] on label "Center for Drug Safety and Effectiveness" at bounding box center [202, 378] width 101 height 25
click at [152, 371] on input "Center for Drug Safety and Effectiveness" at bounding box center [156, 370] width 8 height 8
checkbox input "true"
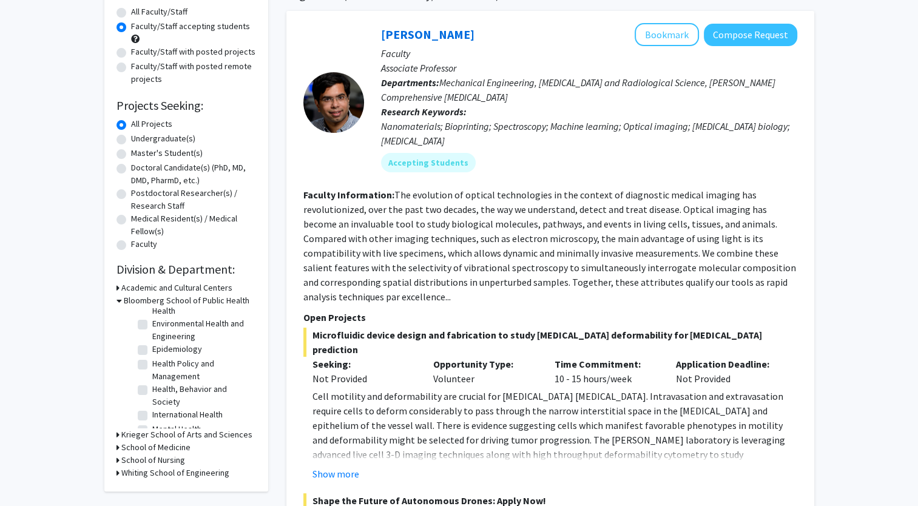
scroll to position [153, 0]
click at [152, 356] on label "Epidemiology" at bounding box center [177, 349] width 50 height 13
click at [152, 351] on input "Epidemiology" at bounding box center [156, 347] width 8 height 8
checkbox input "true"
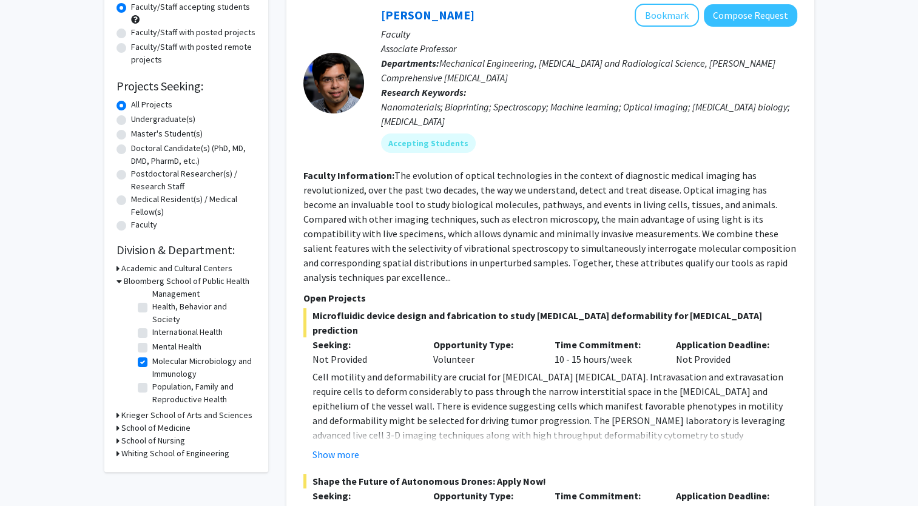
scroll to position [134, 0]
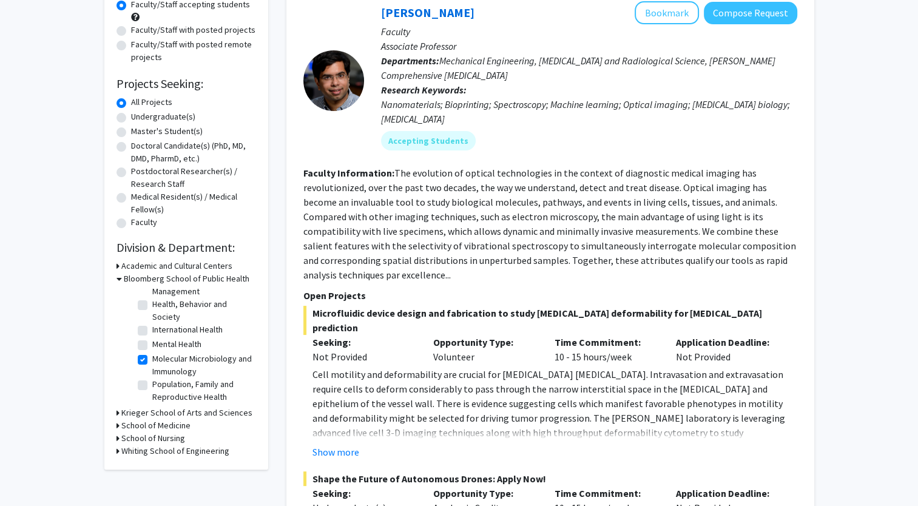
click at [117, 277] on icon at bounding box center [119, 279] width 5 height 13
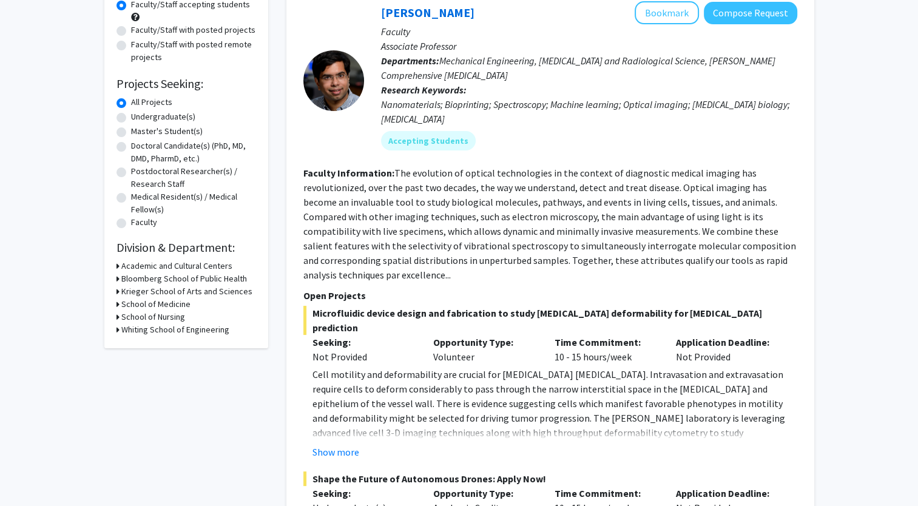
click at [117, 329] on icon at bounding box center [118, 330] width 3 height 13
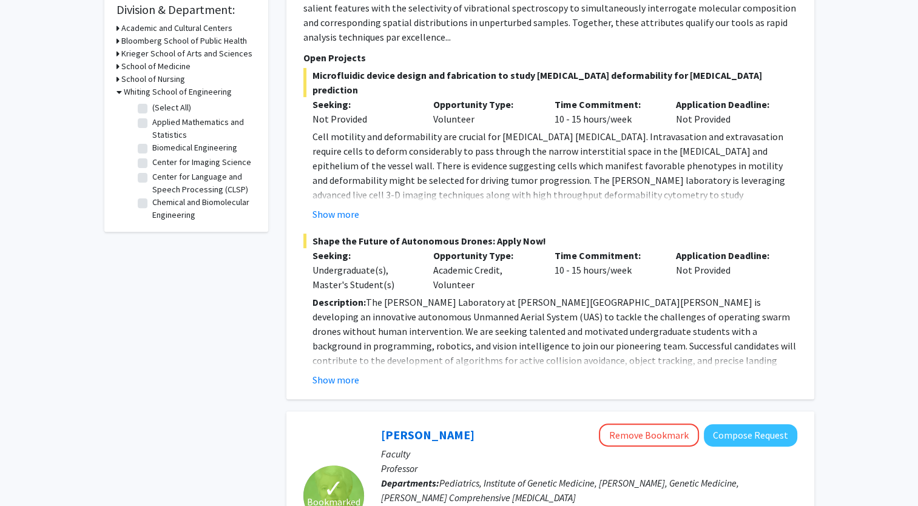
scroll to position [373, 0]
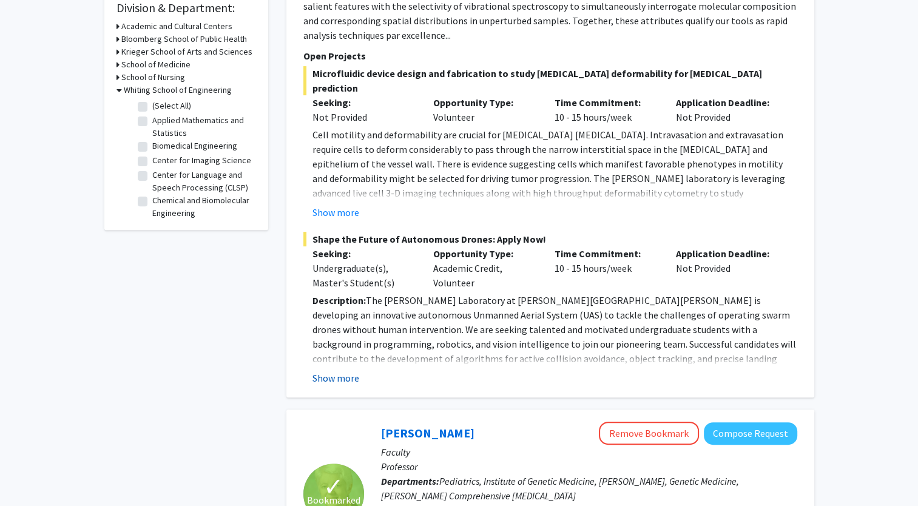
click at [351, 371] on button "Show more" at bounding box center [336, 378] width 47 height 15
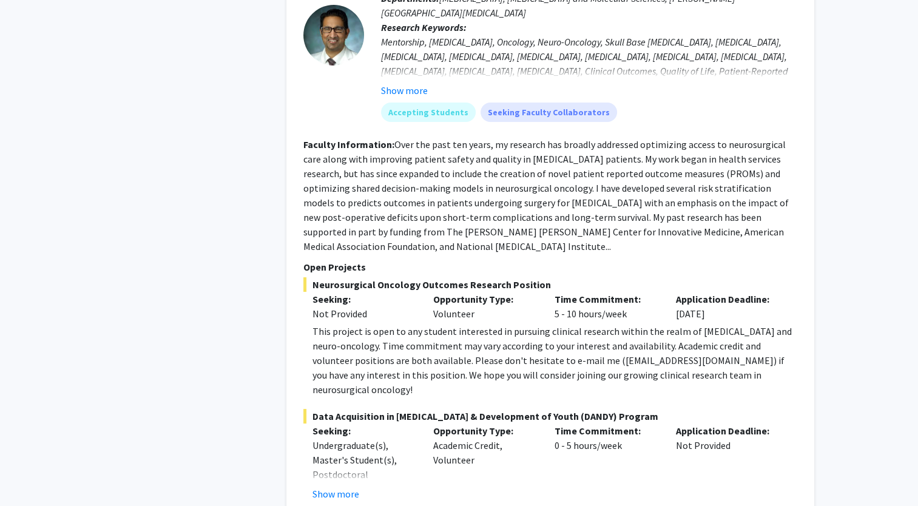
scroll to position [4622, 0]
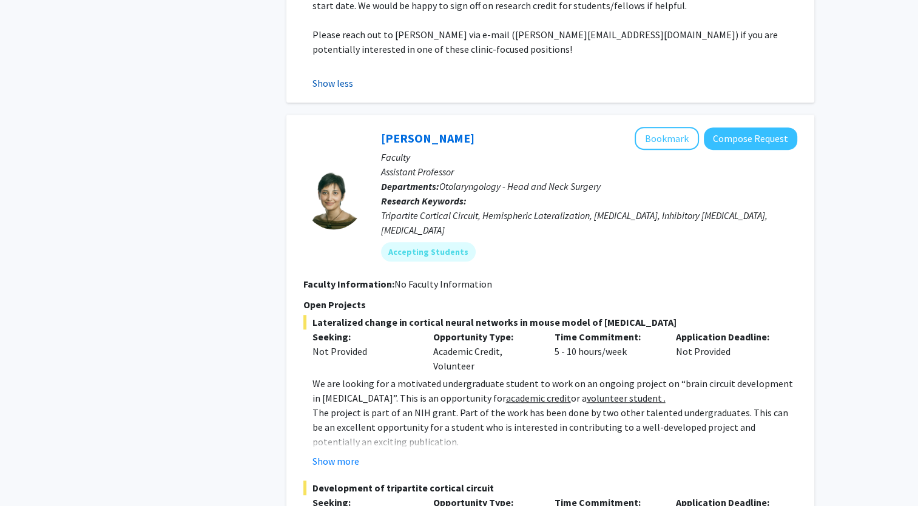
scroll to position [5276, 0]
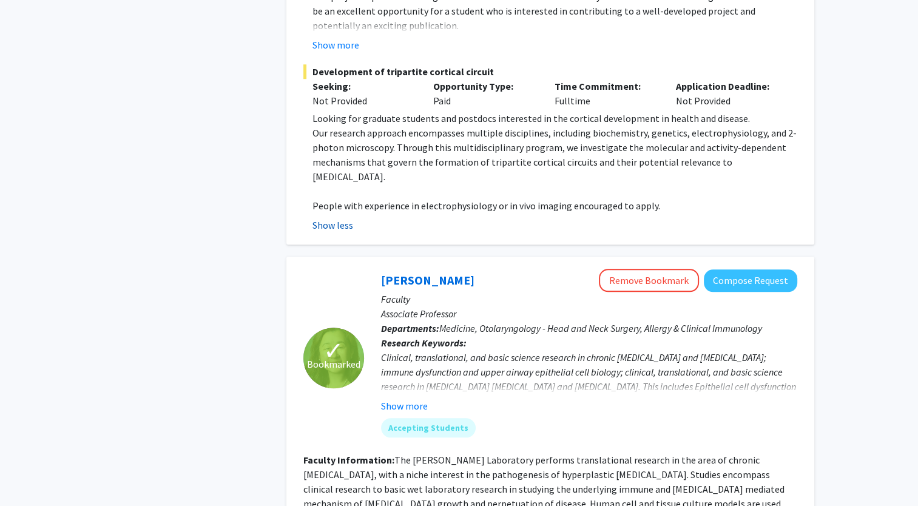
scroll to position [5905, 0]
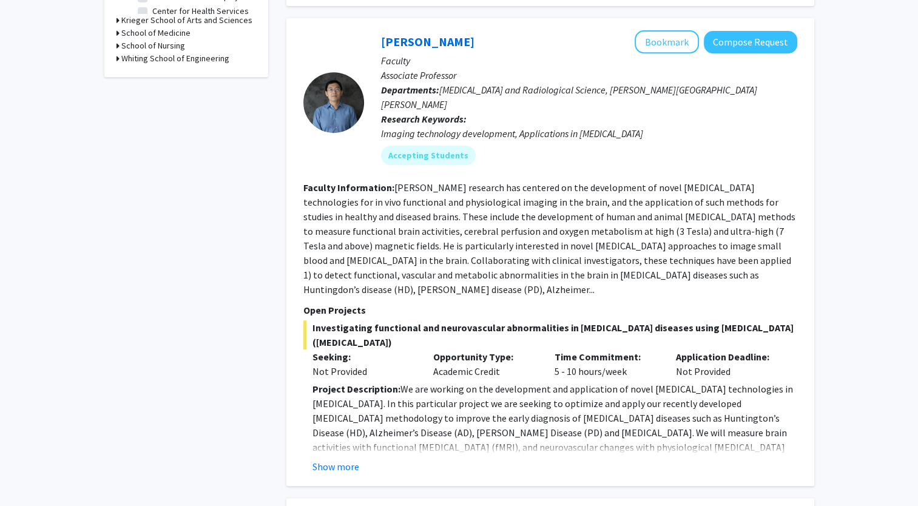
scroll to position [531, 0]
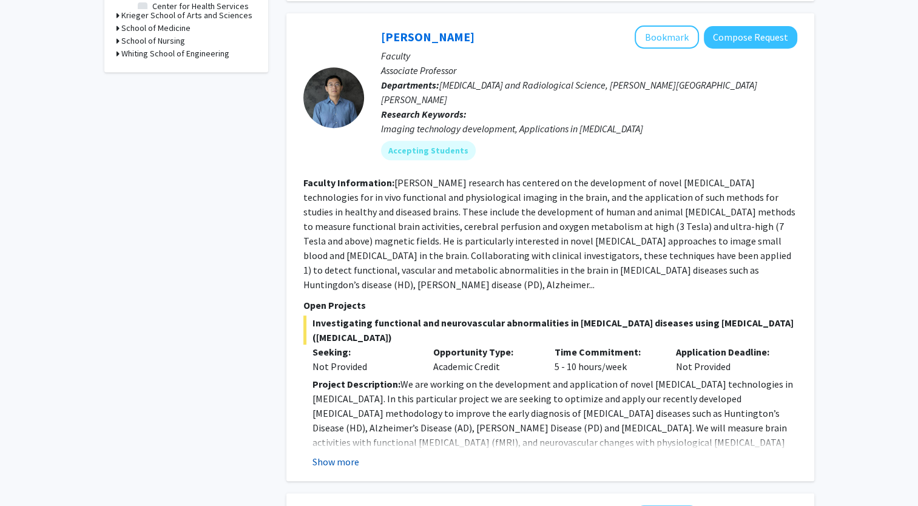
click at [343, 455] on button "Show more" at bounding box center [336, 462] width 47 height 15
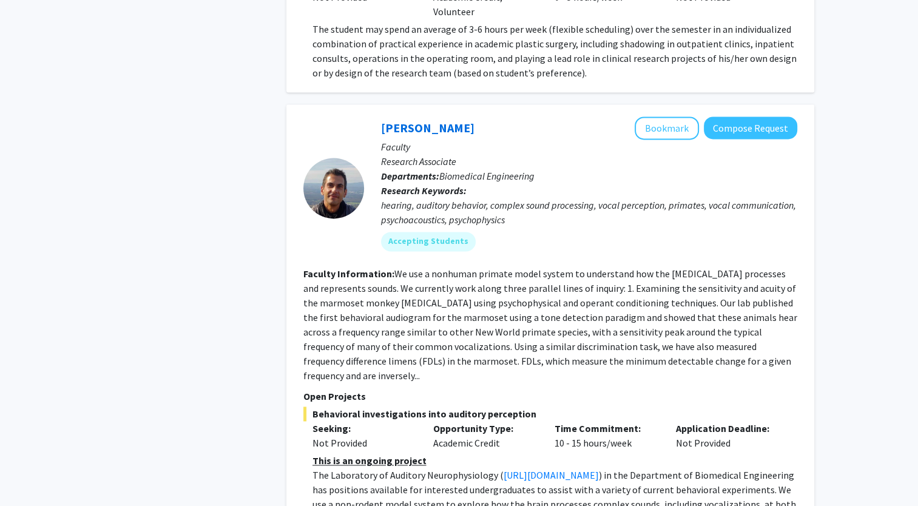
scroll to position [1725, 0]
